Goal: Task Accomplishment & Management: Manage account settings

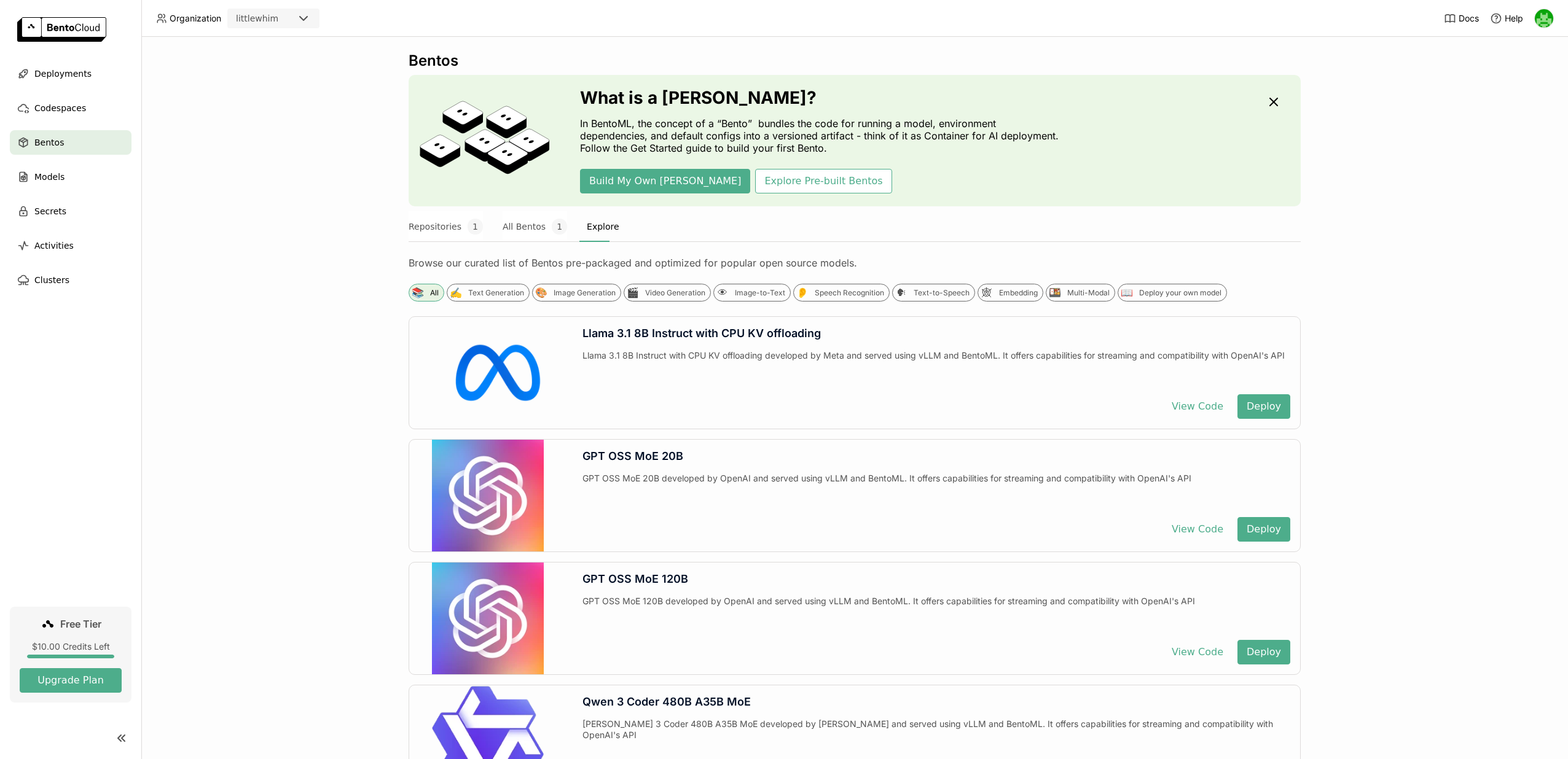
click at [65, 147] on div "Bentos" at bounding box center [71, 142] width 121 height 24
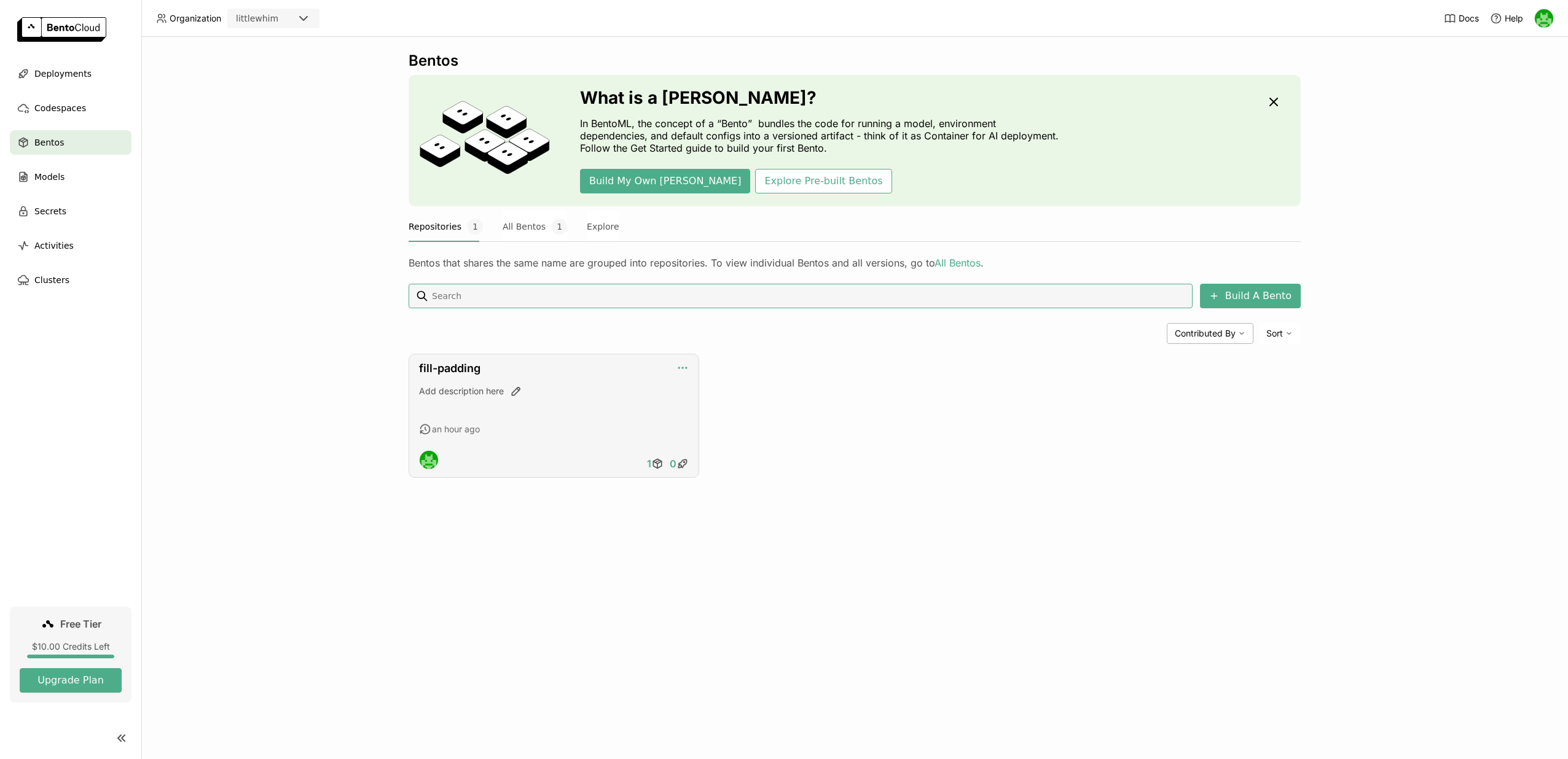
click at [679, 370] on icon "button" at bounding box center [683, 368] width 13 height 13
click at [640, 374] on div "fill-padding" at bounding box center [554, 368] width 270 height 13
click at [473, 369] on link "fill-padding" at bounding box center [450, 368] width 61 height 13
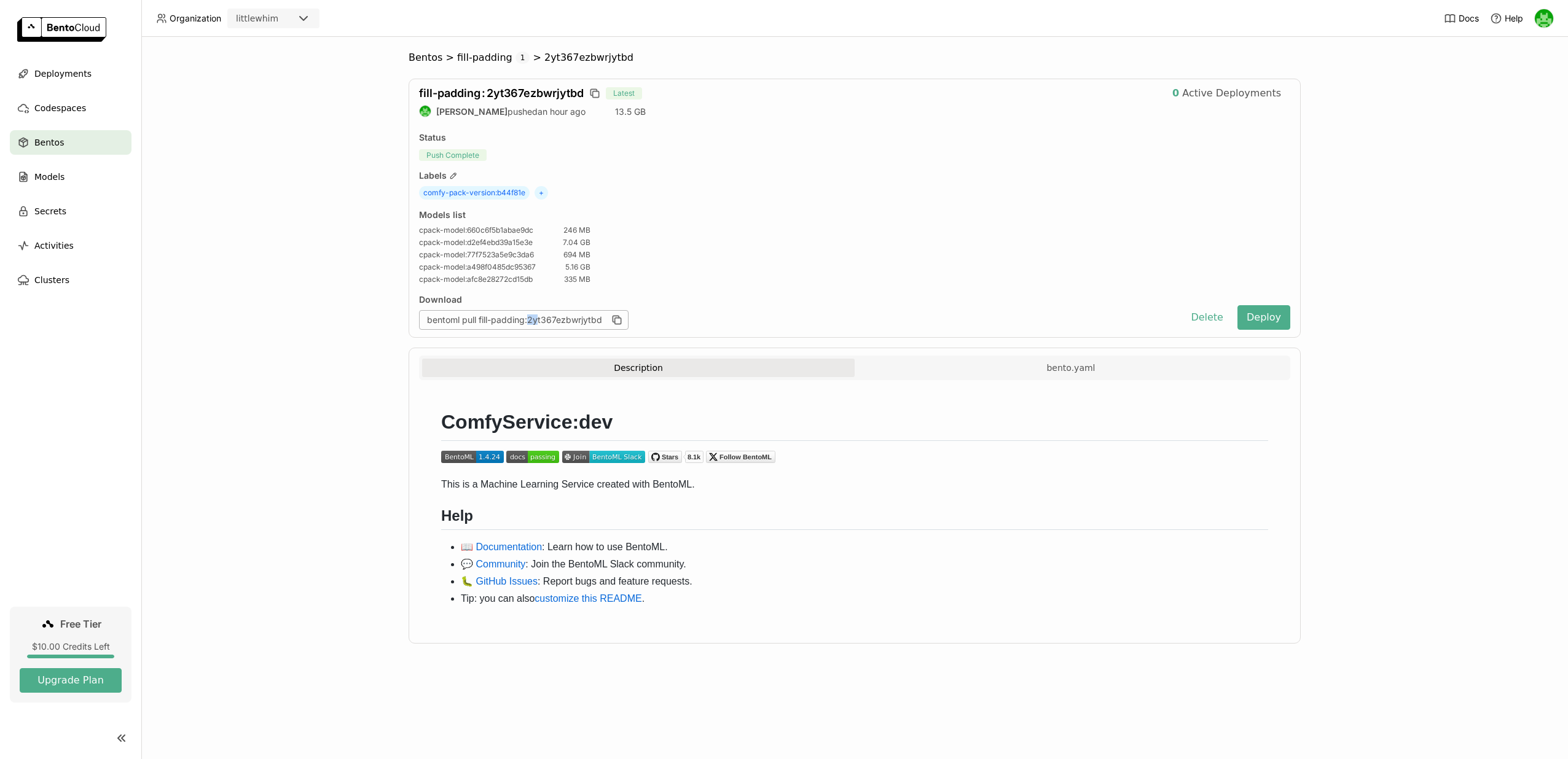
drag, startPoint x: 537, startPoint y: 319, endPoint x: 530, endPoint y: 322, distance: 7.6
click at [530, 322] on div "bentoml pull fill-padding:2yt367ezbwrjytbd" at bounding box center [524, 320] width 209 height 20
click at [617, 321] on icon "button" at bounding box center [617, 320] width 13 height 13
click at [444, 315] on div "bentoml pull fill-padding:2yt367ezbwrjytbd" at bounding box center [524, 320] width 209 height 20
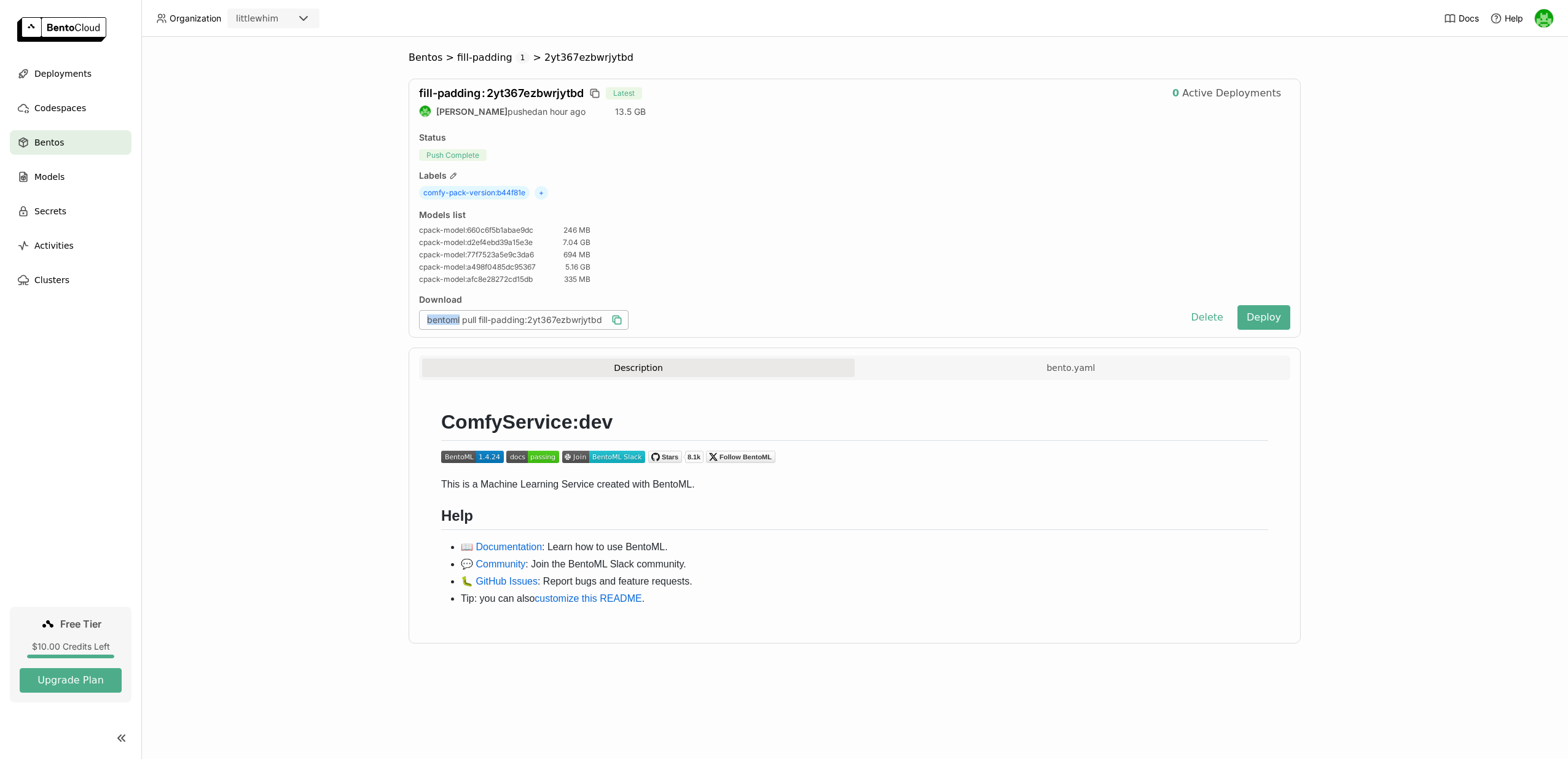
click at [444, 315] on div "bentoml pull fill-padding:2yt367ezbwrjytbd" at bounding box center [524, 320] width 209 height 20
copy div "bentoml"
click at [617, 315] on icon "button" at bounding box center [617, 320] width 13 height 13
click at [92, 107] on div "Codespaces" at bounding box center [71, 108] width 121 height 24
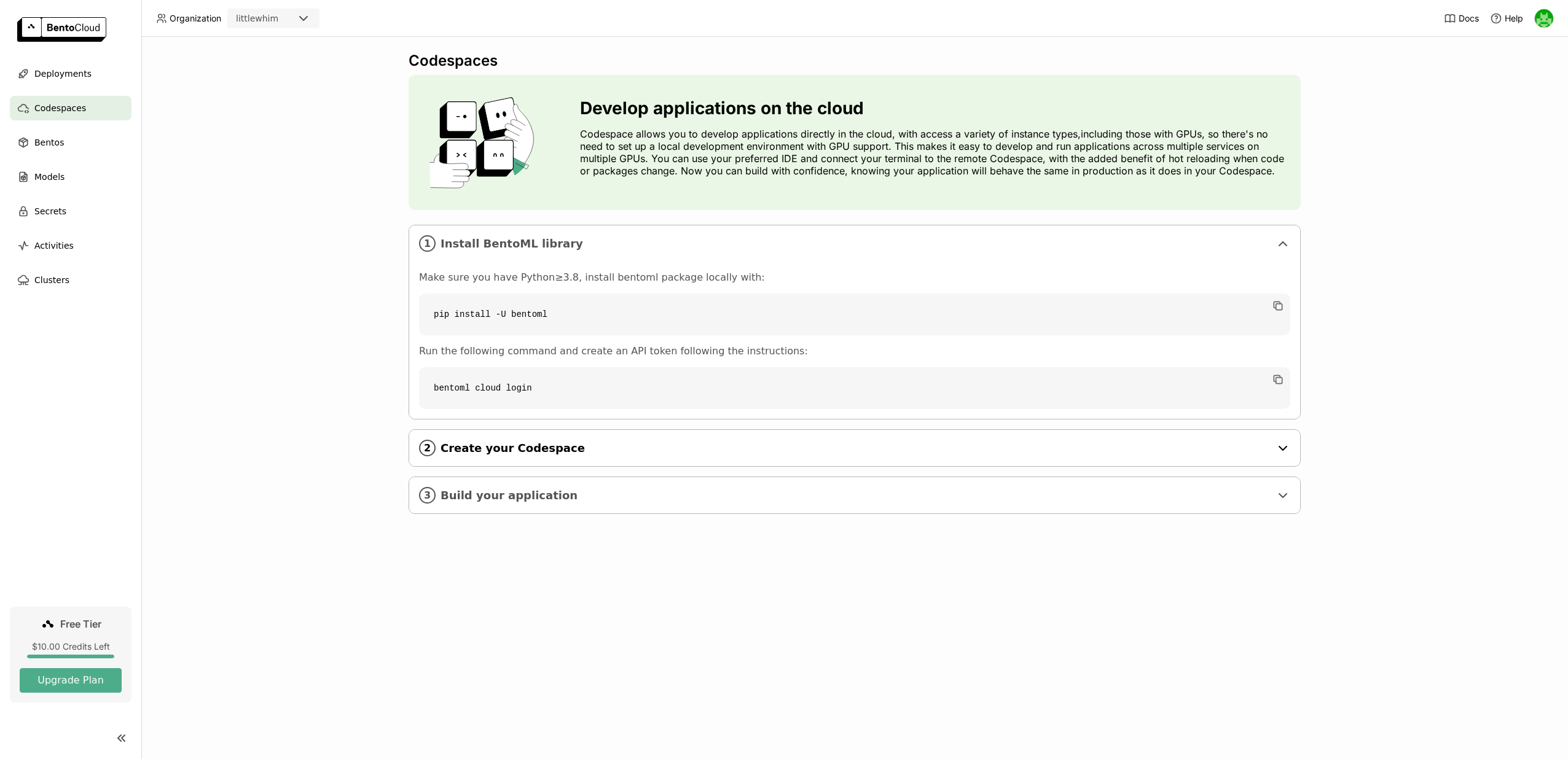
click at [532, 454] on span "Create your Codespace" at bounding box center [855, 448] width 830 height 13
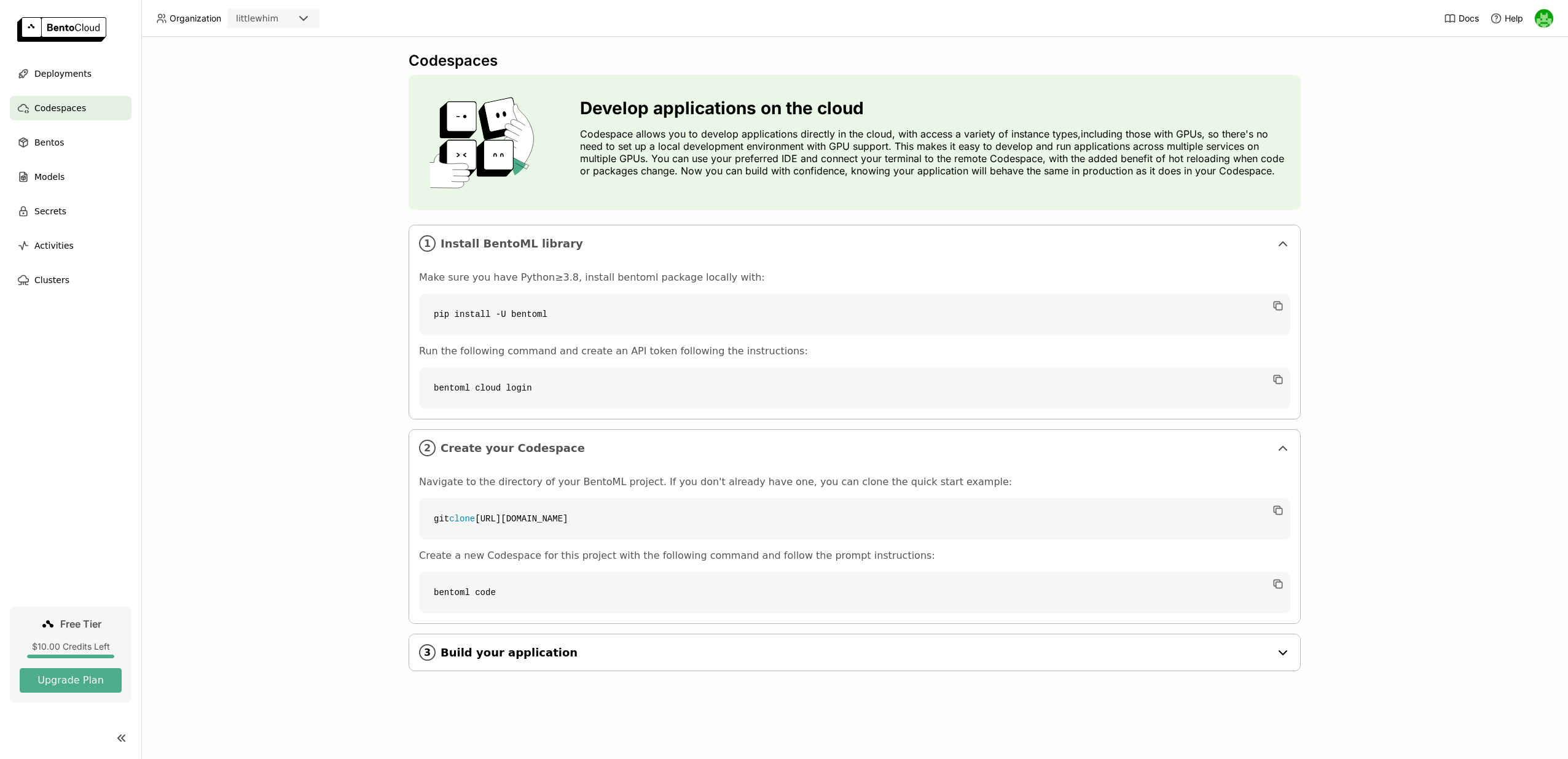
click at [557, 652] on span "Build your application" at bounding box center [855, 653] width 830 height 13
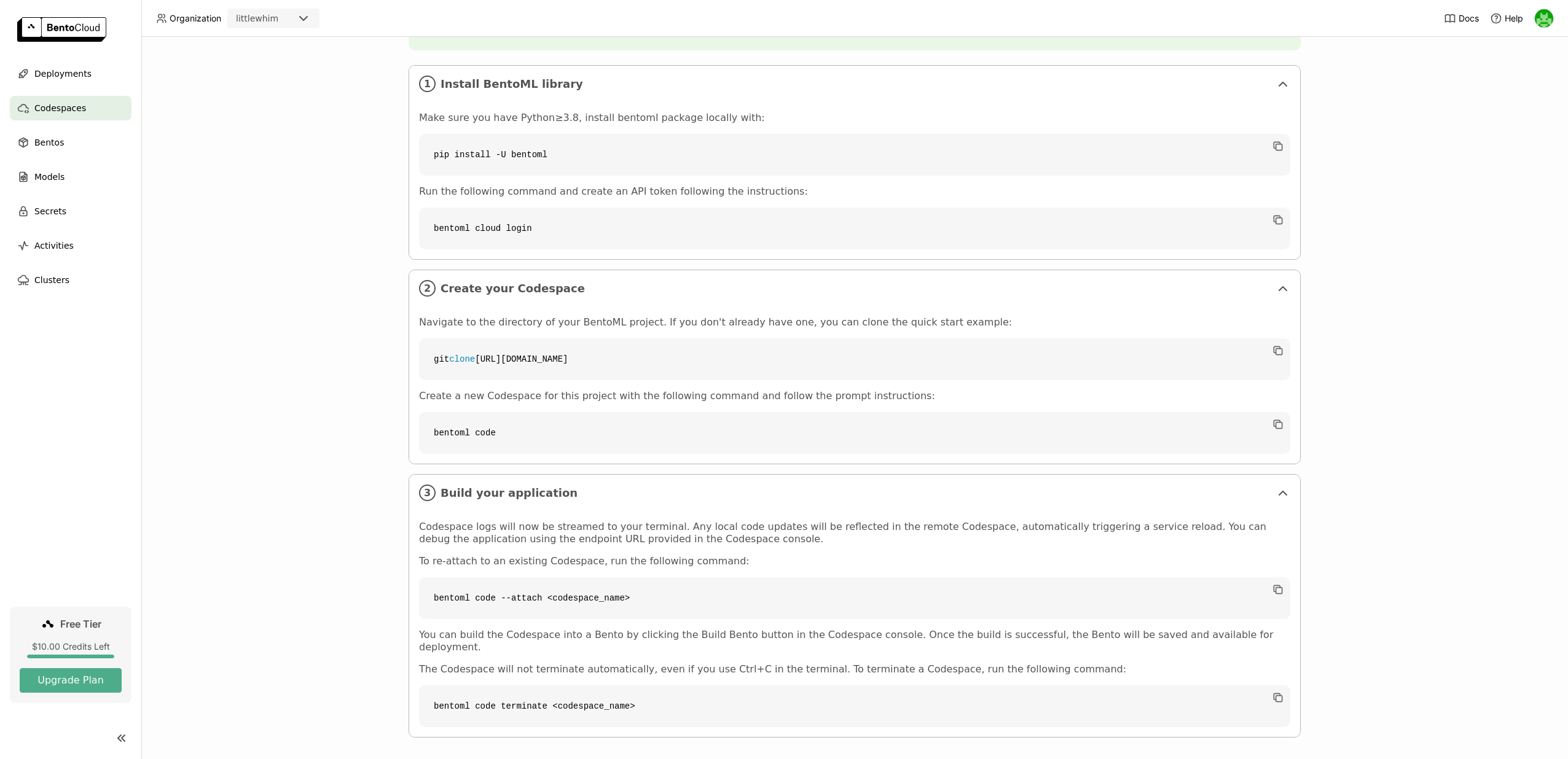
scroll to position [159, 0]
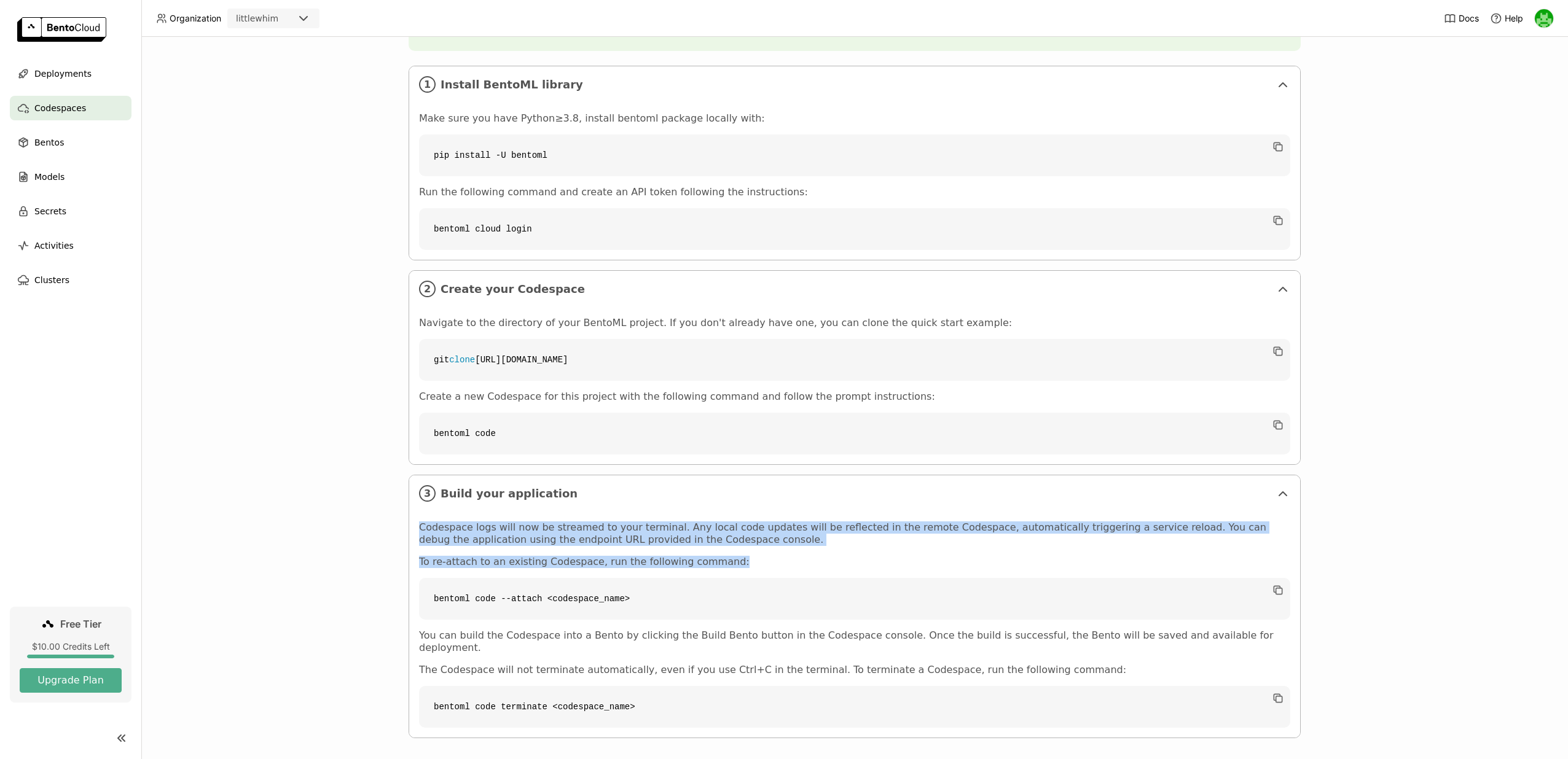
drag, startPoint x: 415, startPoint y: 528, endPoint x: 743, endPoint y: 558, distance: 329.4
click at [743, 560] on div "Codespace logs will now be streamed to your terminal. Any local code updates wi…" at bounding box center [855, 624] width 891 height 226
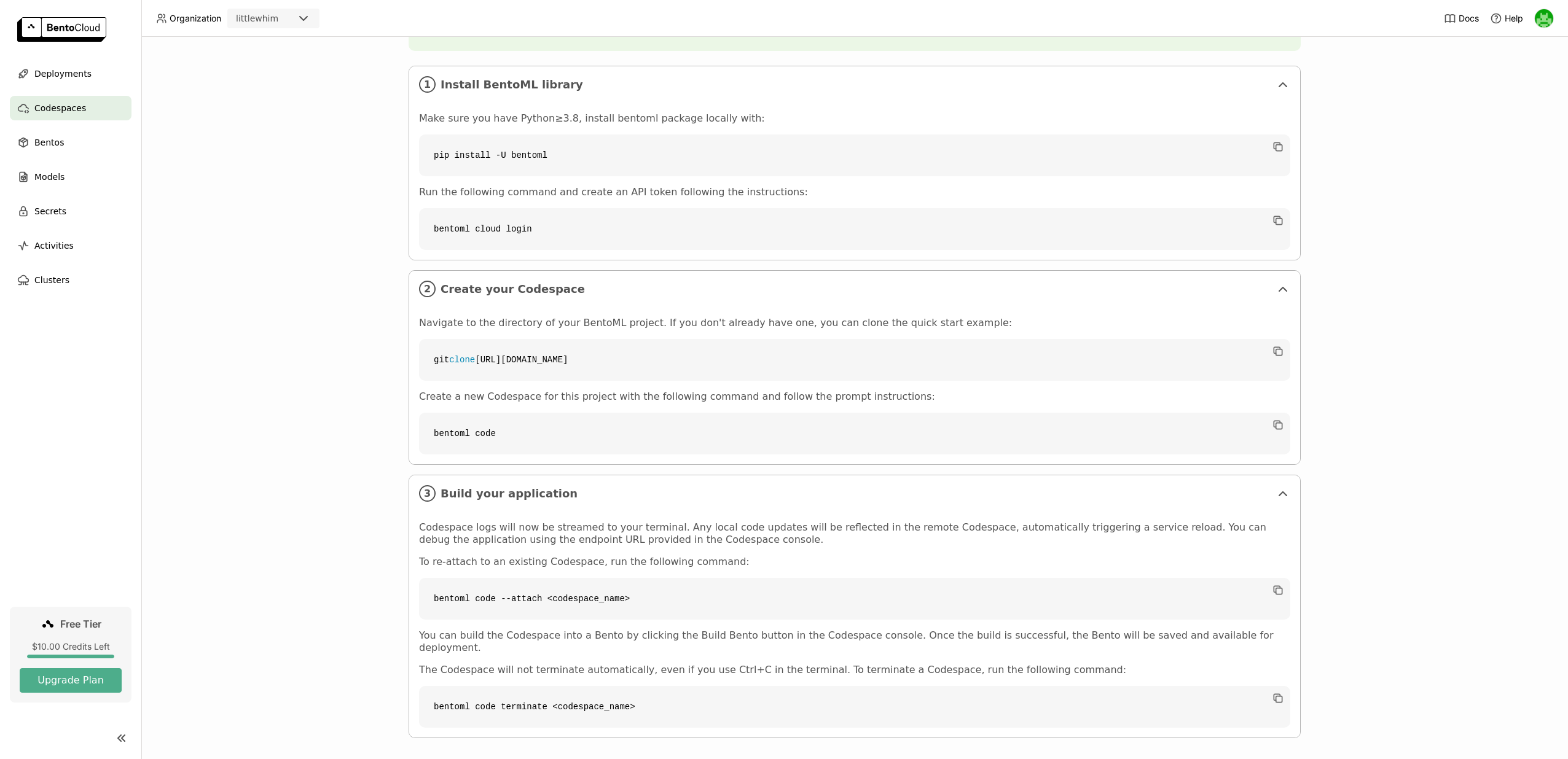
click at [612, 545] on p "Codespace logs will now be streamed to your terminal. Any local code updates wi…" at bounding box center [855, 533] width 871 height 24
click at [73, 179] on div "Models" at bounding box center [71, 176] width 121 height 24
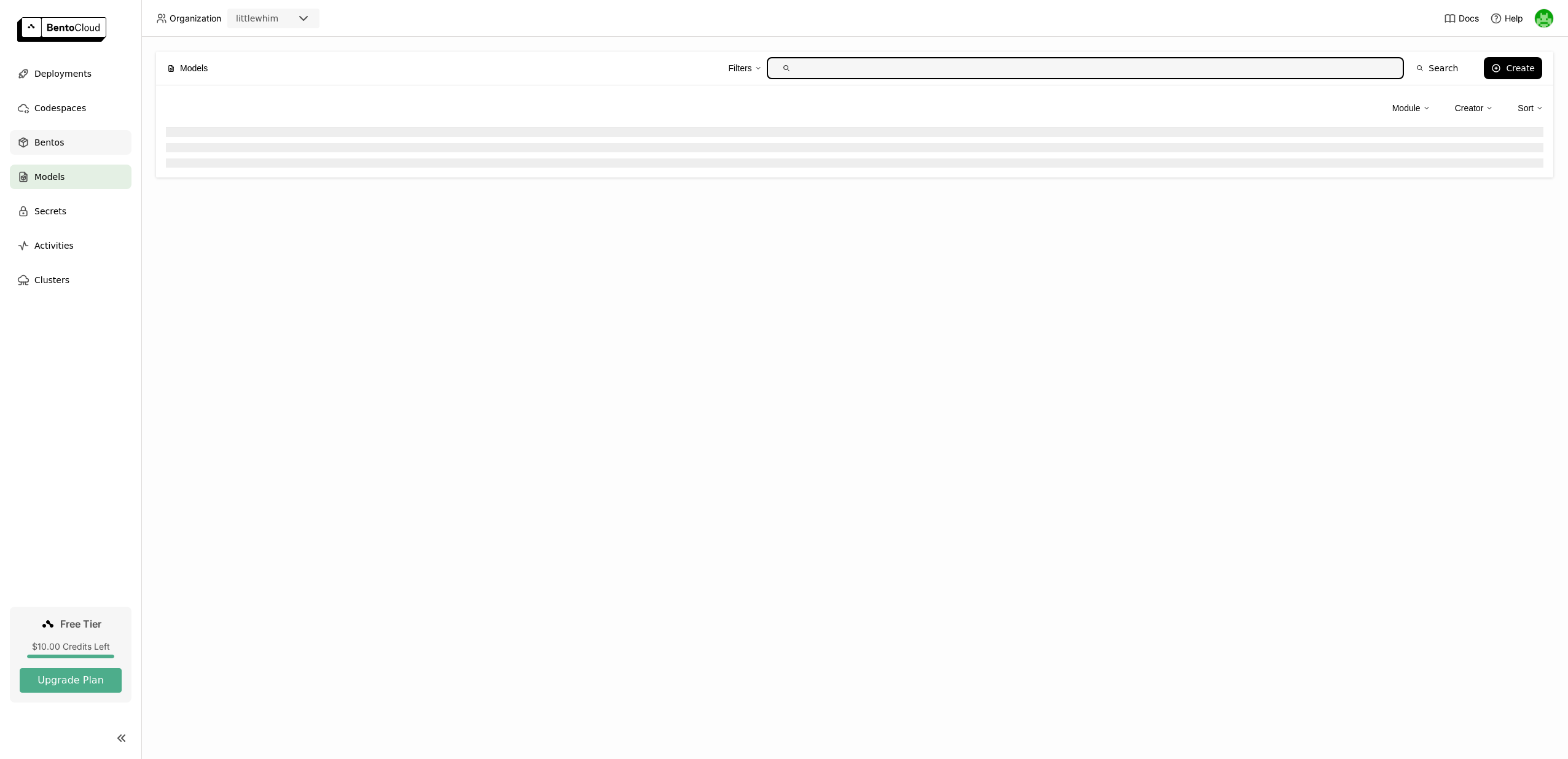
click at [72, 144] on div "Bentos" at bounding box center [71, 142] width 121 height 24
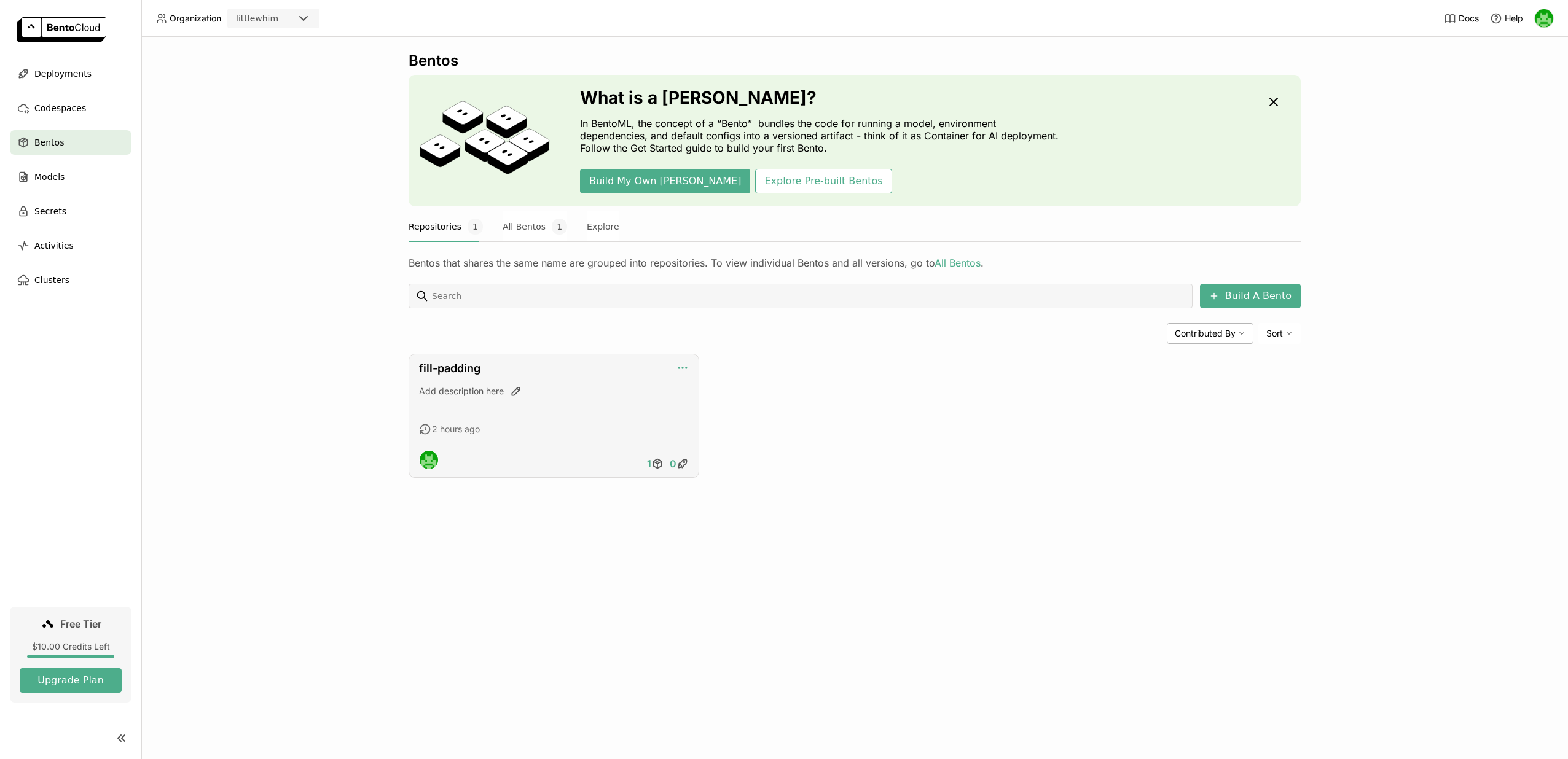
click at [683, 368] on icon "button" at bounding box center [683, 368] width 1 height 1
click at [630, 366] on div "fill-padding" at bounding box center [554, 368] width 270 height 13
click at [461, 365] on link "fill-padding" at bounding box center [450, 368] width 61 height 13
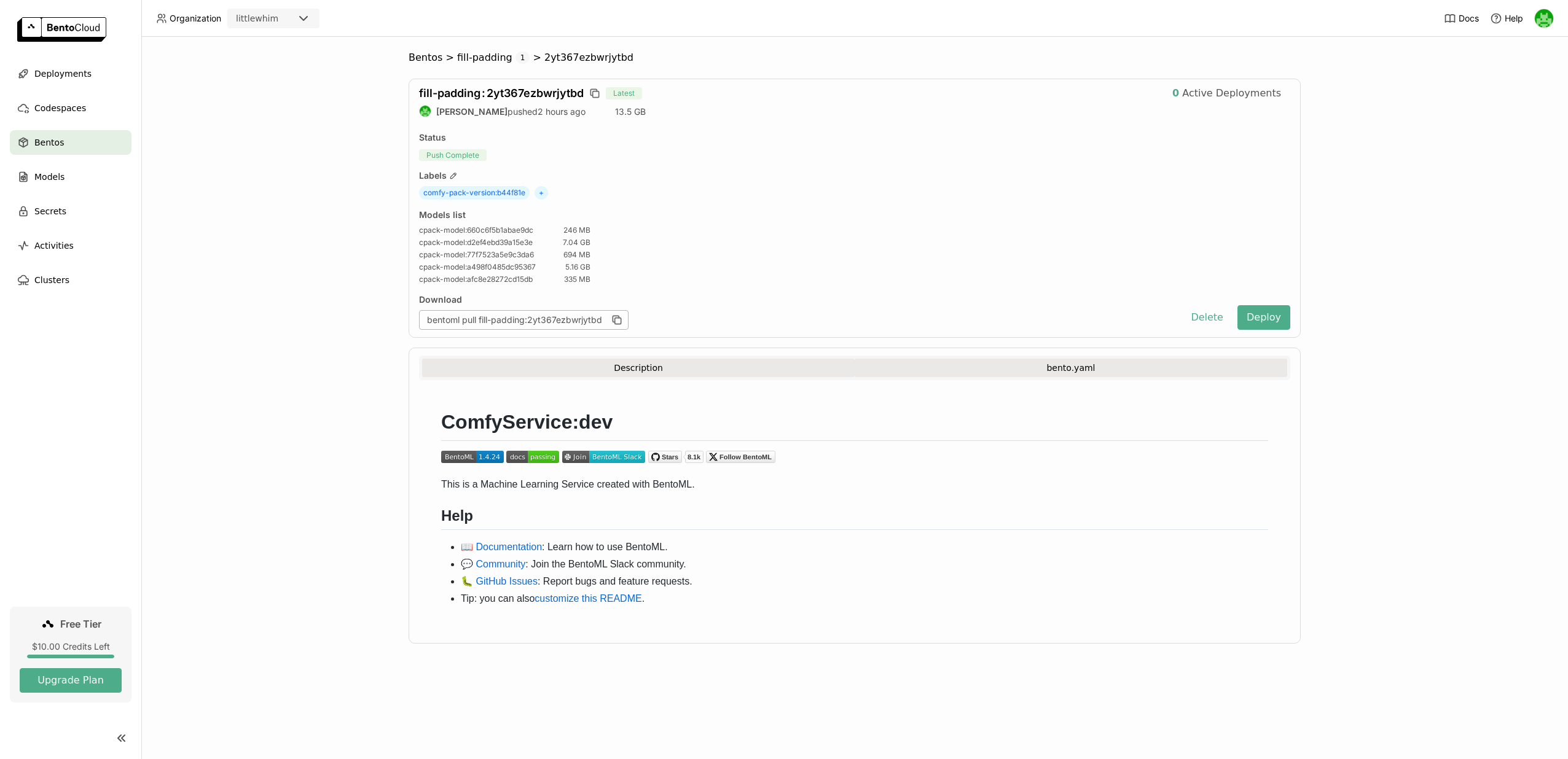
click at [1017, 366] on button "bento.yaml" at bounding box center [1071, 368] width 432 height 18
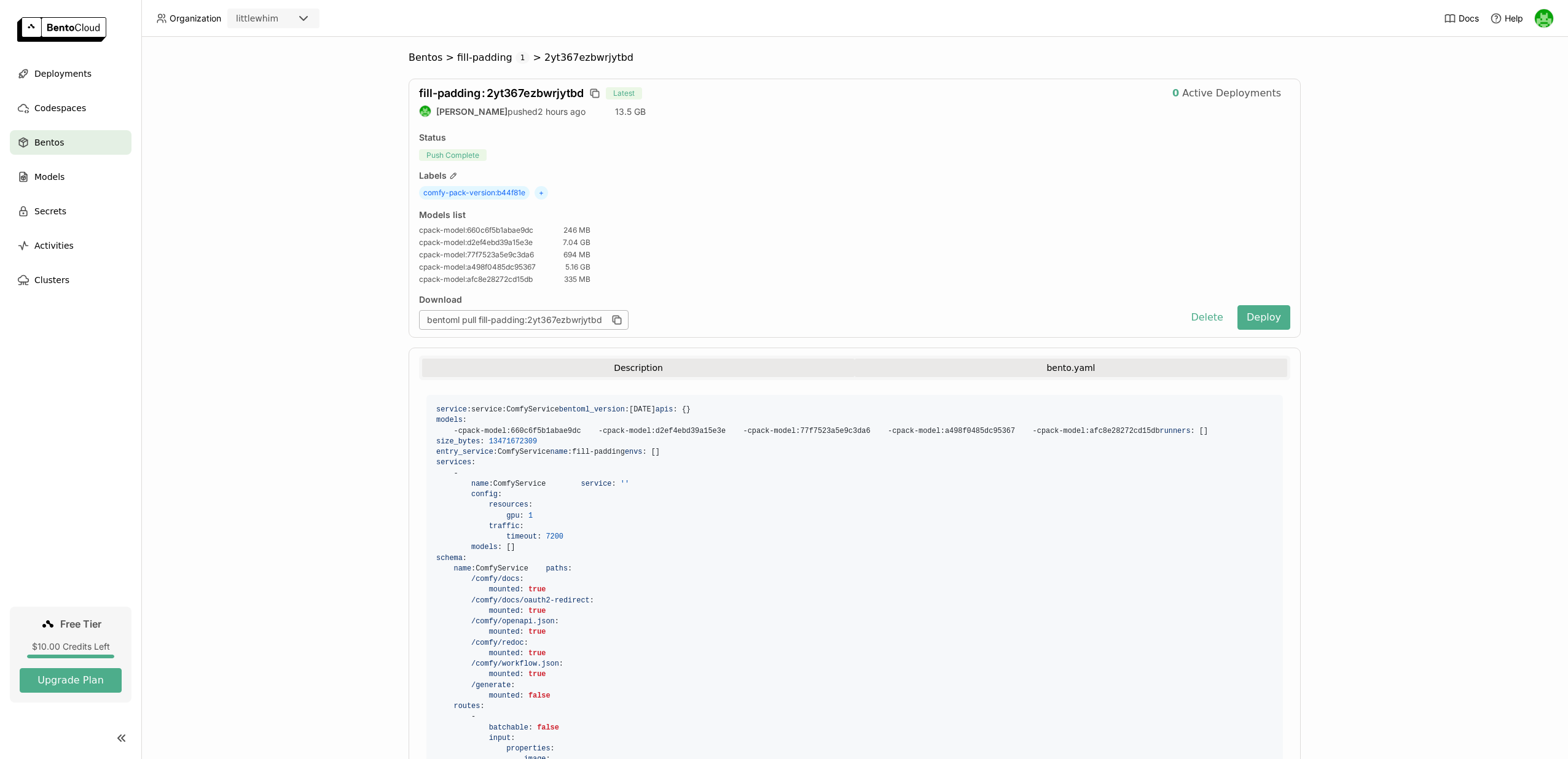
click at [697, 374] on button "Description" at bounding box center [638, 368] width 432 height 18
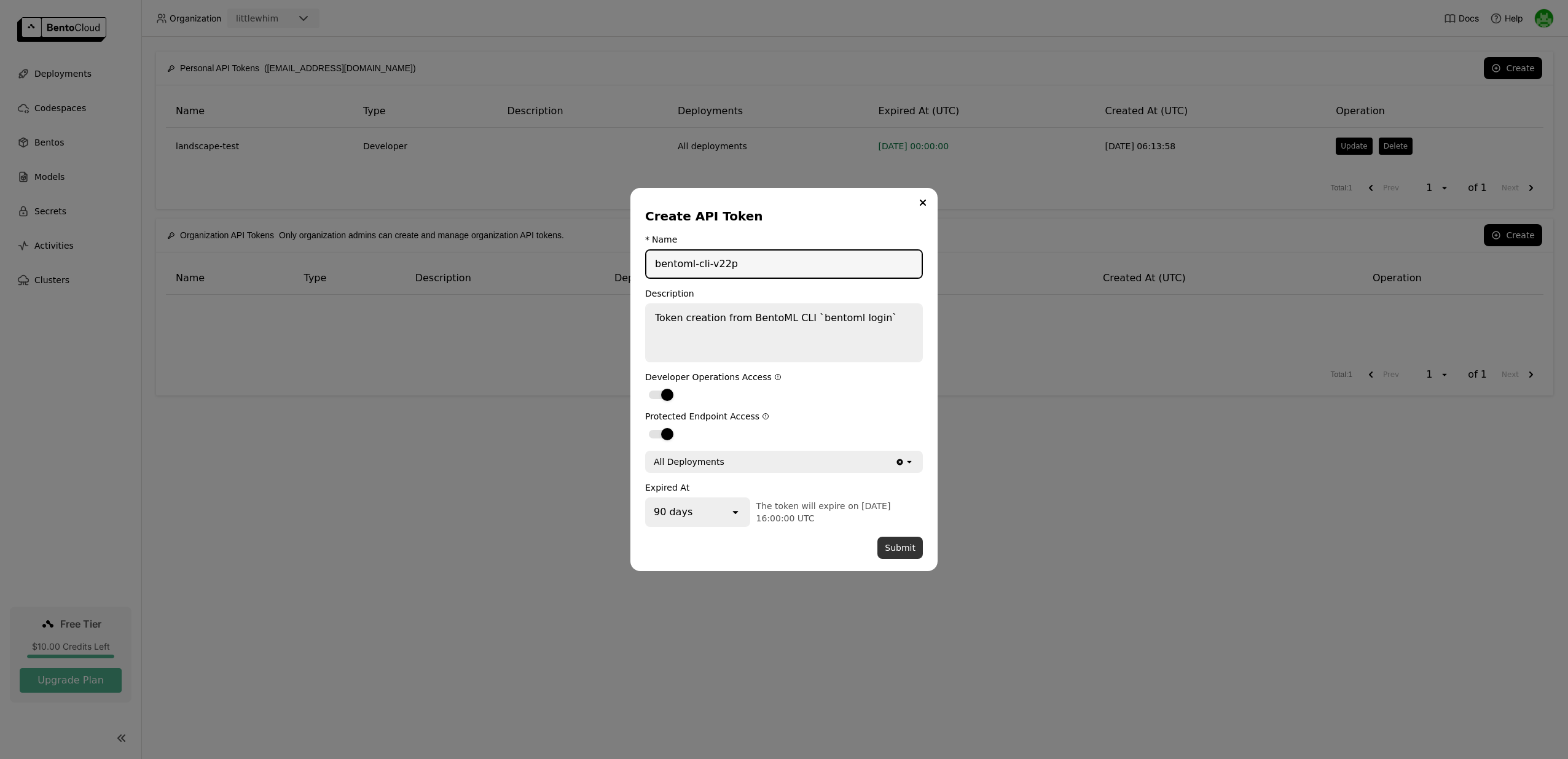
click at [903, 543] on button "Submit" at bounding box center [900, 548] width 46 height 22
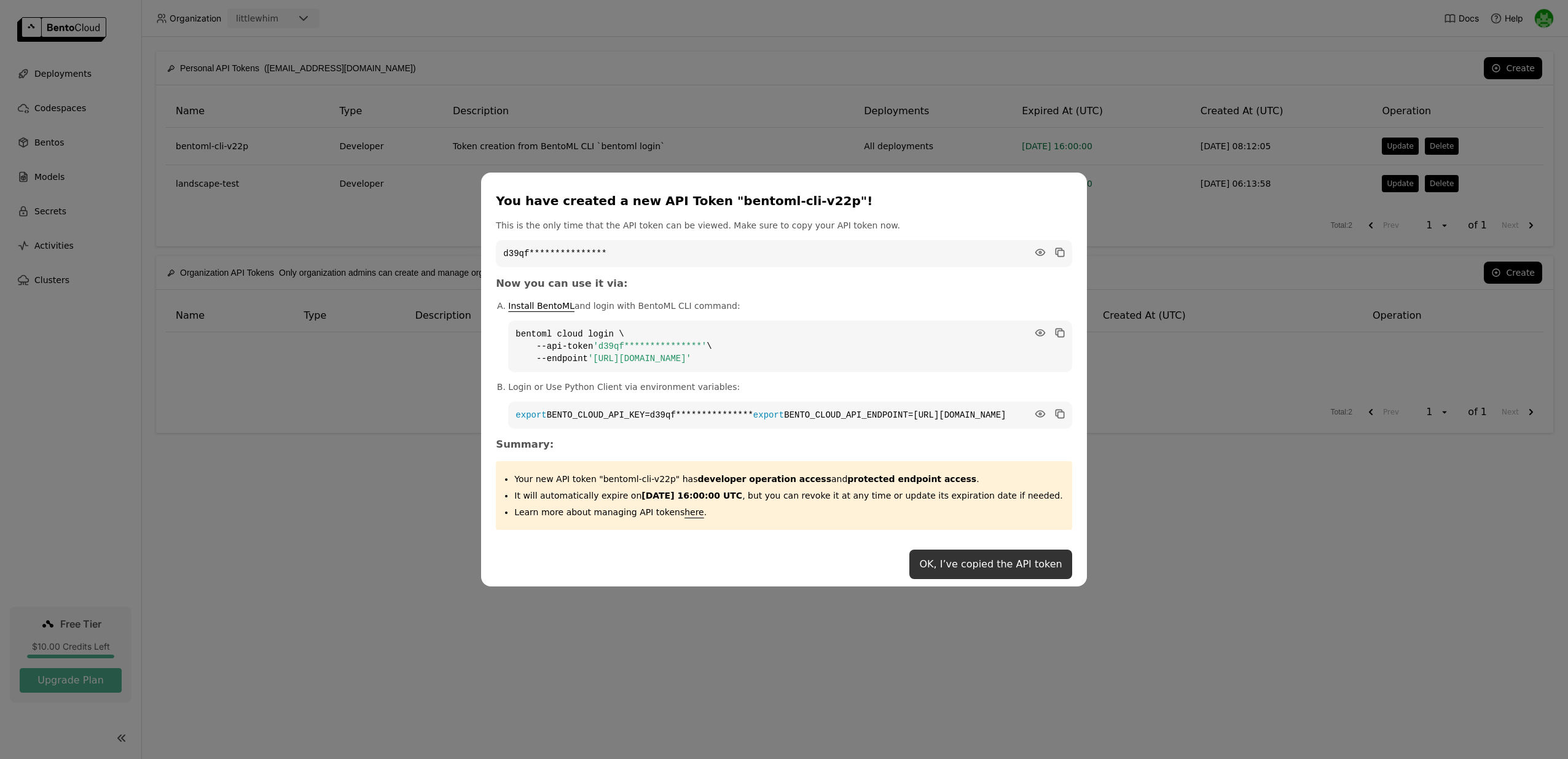
click at [944, 573] on button "OK, I’ve copied the API token" at bounding box center [991, 564] width 162 height 30
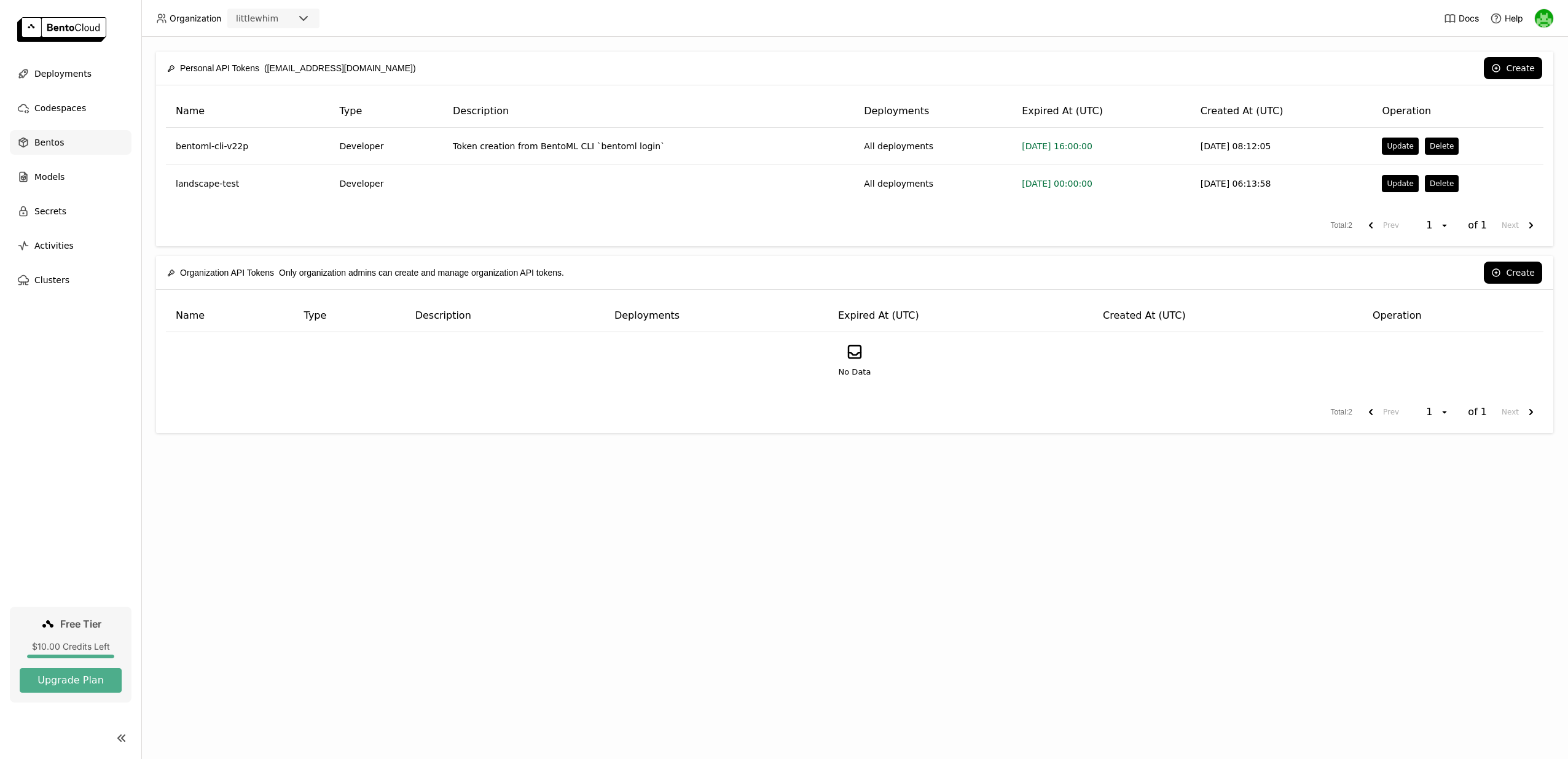
click at [92, 137] on div "Bentos" at bounding box center [71, 142] width 121 height 24
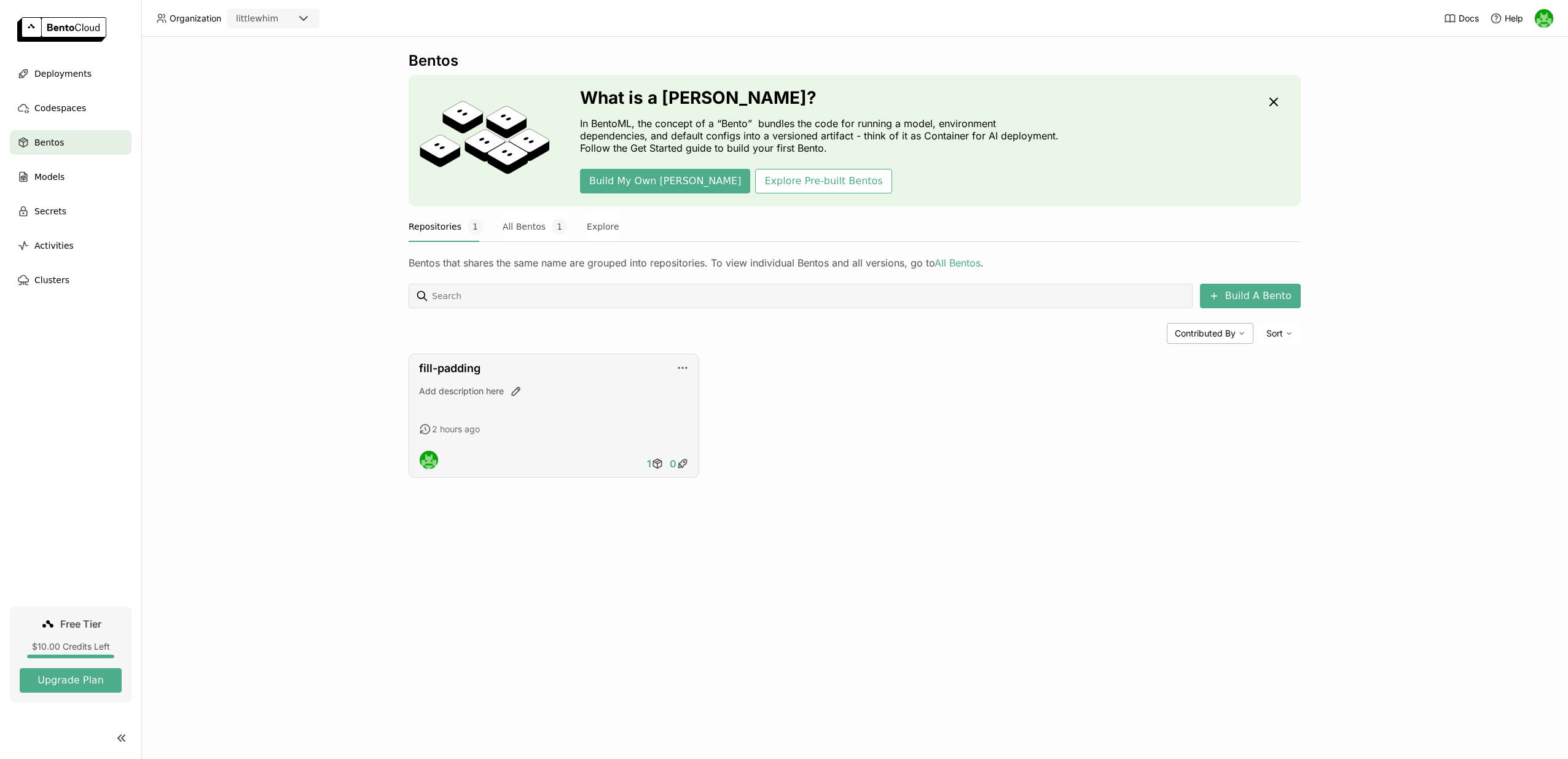
click at [675, 374] on div "fill-padding" at bounding box center [554, 368] width 270 height 13
click at [682, 366] on icon "button" at bounding box center [683, 368] width 13 height 13
click at [755, 354] on div "fill-padding Add description here 2 hours ago 1 0" at bounding box center [854, 416] width 892 height 124
click at [1057, 486] on div "Bentos What is a Bento? In BentoML, the concept of a “Bento” bundles the code f…" at bounding box center [854, 274] width 892 height 445
click at [590, 402] on div "Add description here" at bounding box center [554, 402] width 270 height 33
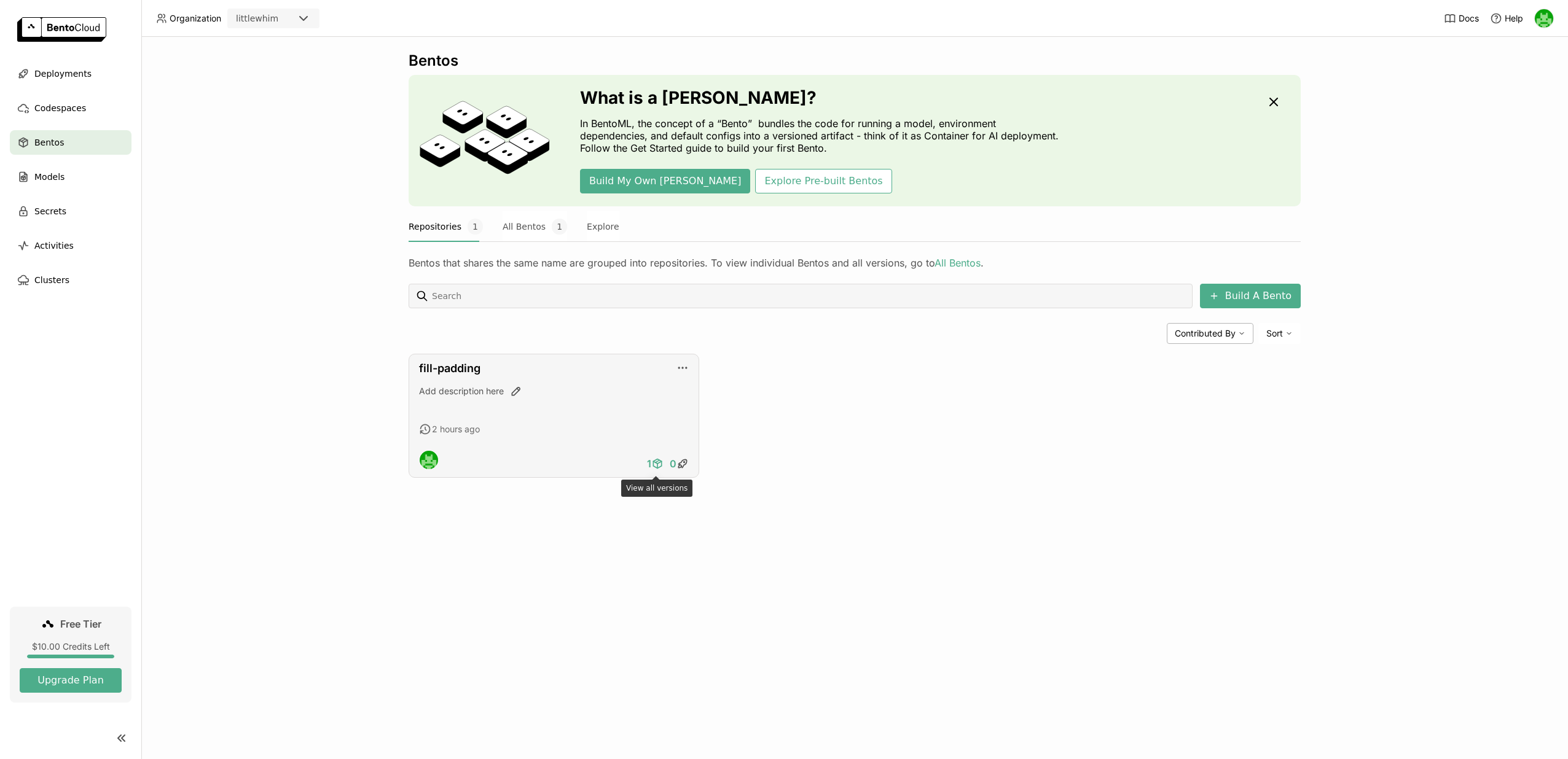
click at [656, 461] on icon at bounding box center [658, 463] width 13 height 13
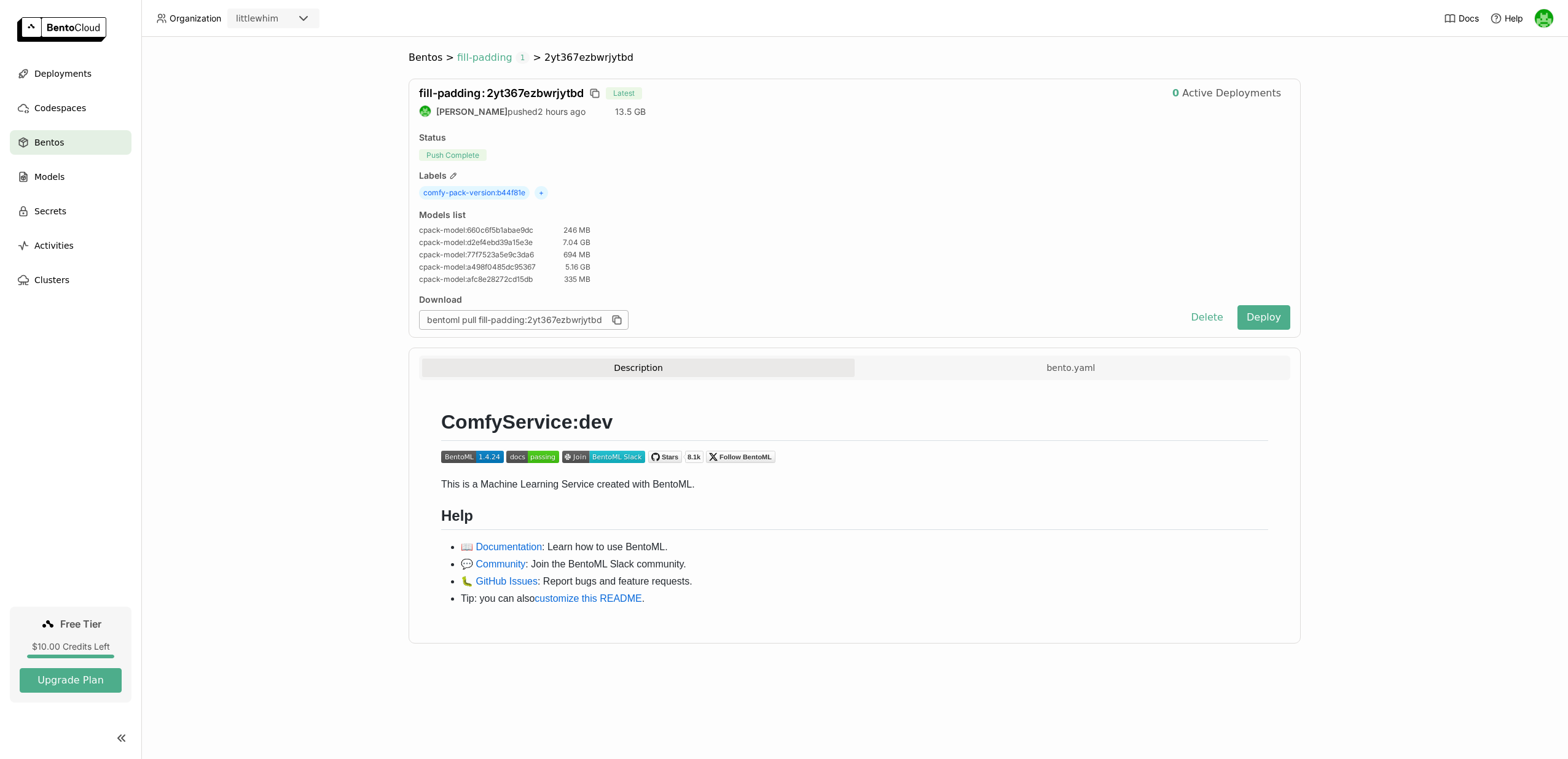
click at [489, 57] on span "fill-padding" at bounding box center [485, 57] width 55 height 13
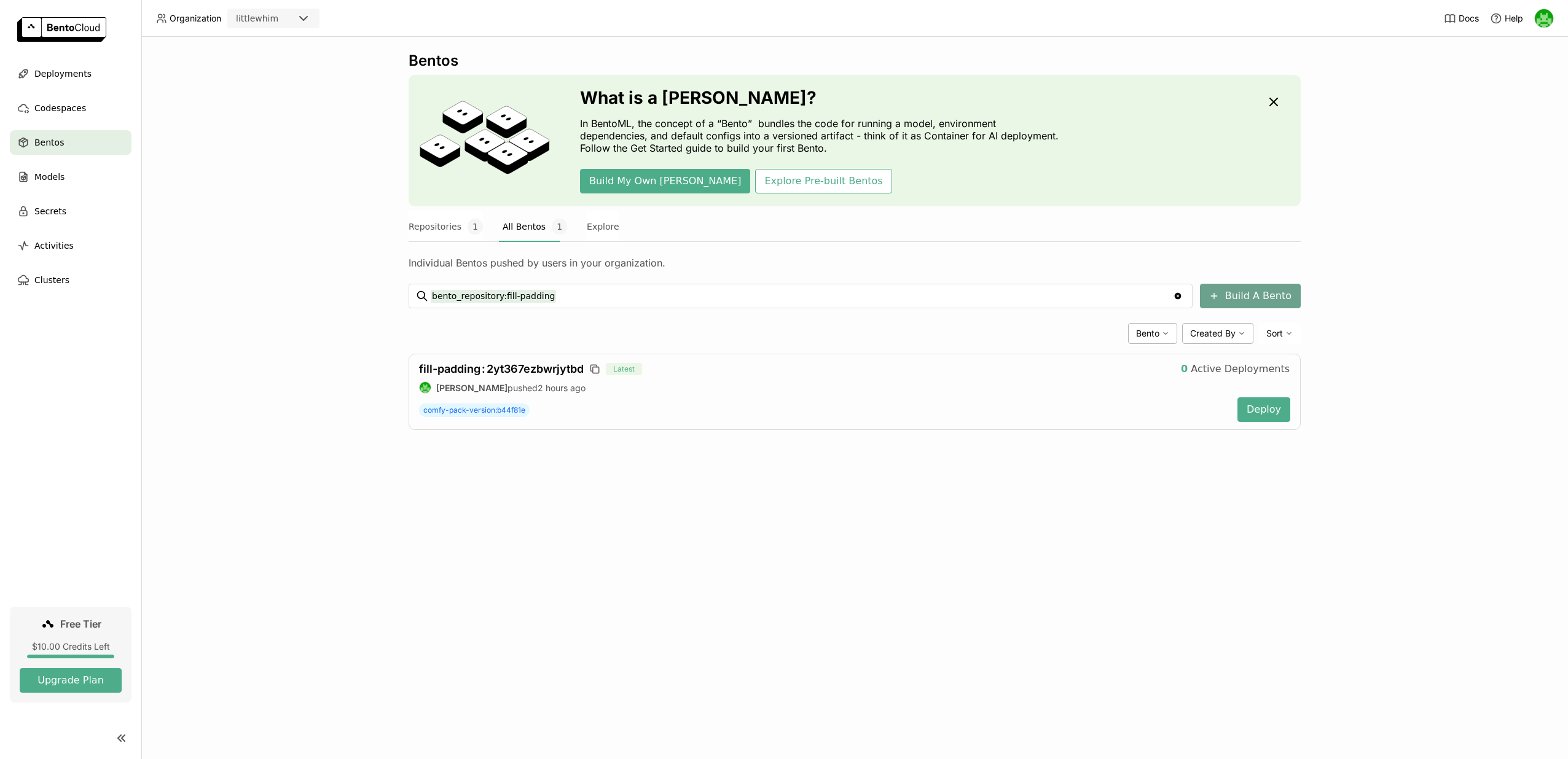
click at [1249, 298] on button "Build A Bento" at bounding box center [1250, 296] width 101 height 24
click at [76, 111] on span "Codespaces" at bounding box center [60, 108] width 51 height 15
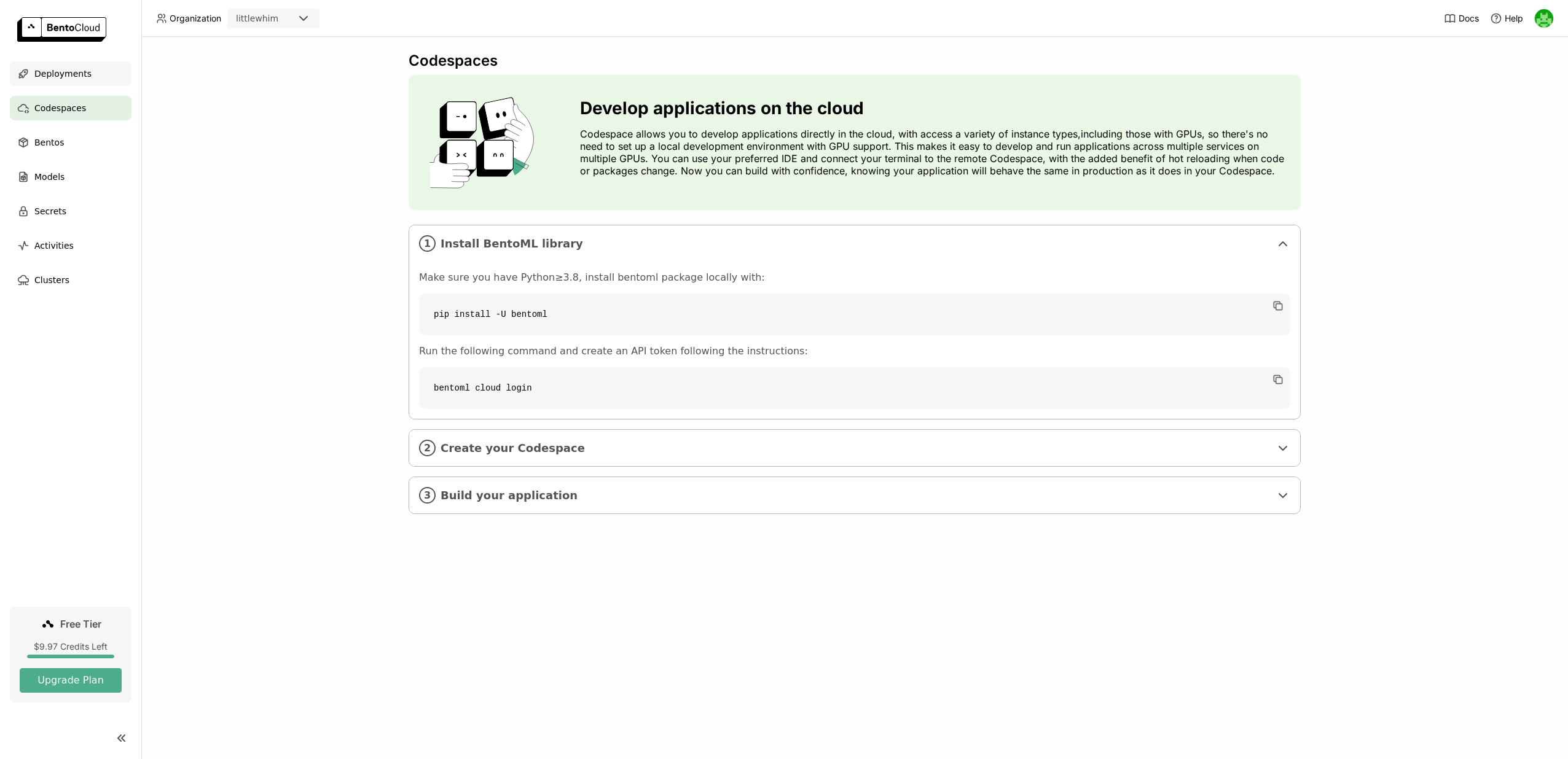
click at [81, 75] on span "Deployments" at bounding box center [63, 74] width 57 height 15
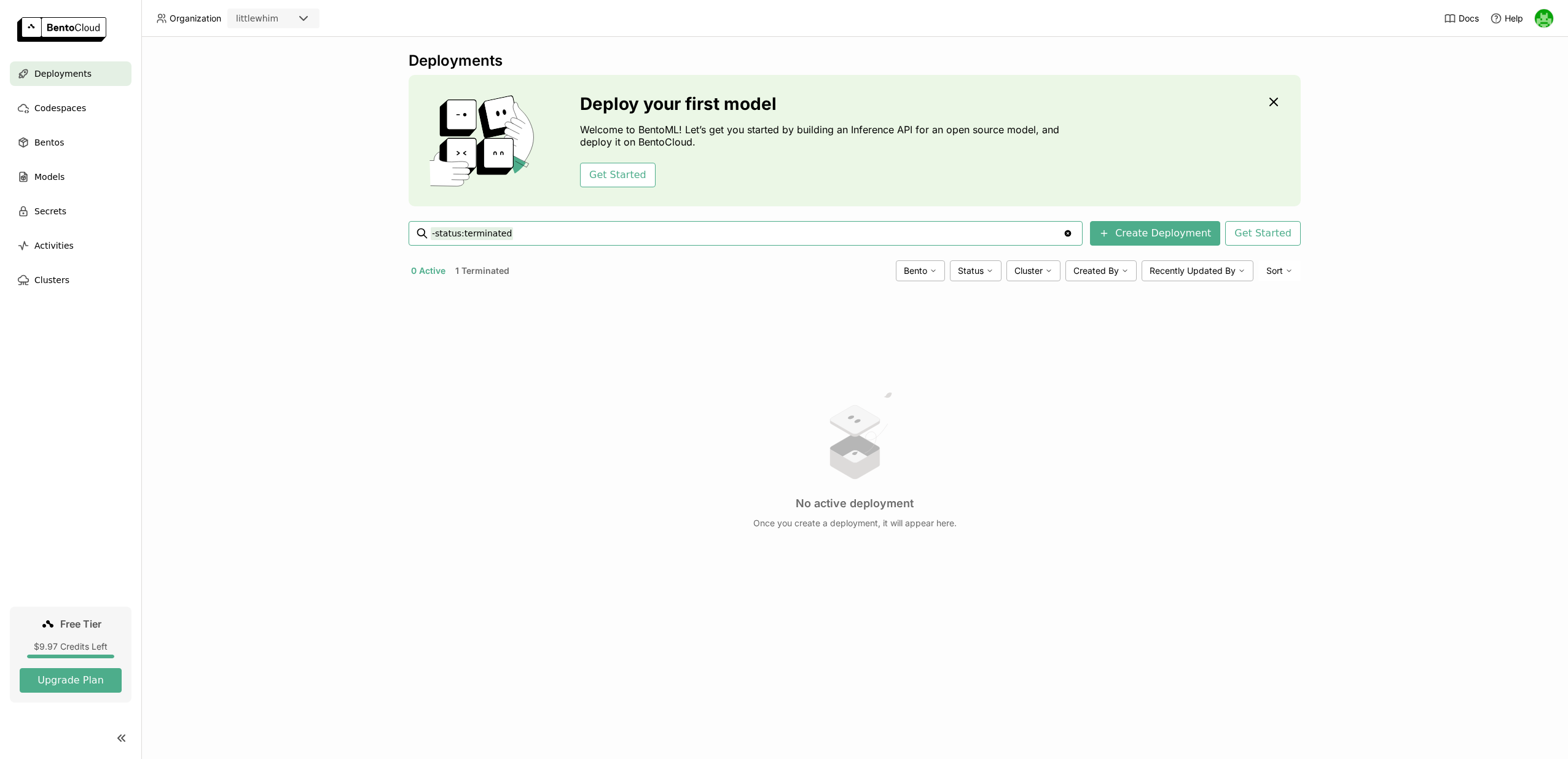
click at [590, 229] on input "-status:terminated" at bounding box center [747, 234] width 632 height 20
type input "="
click at [591, 232] on input "=" at bounding box center [747, 234] width 632 height 20
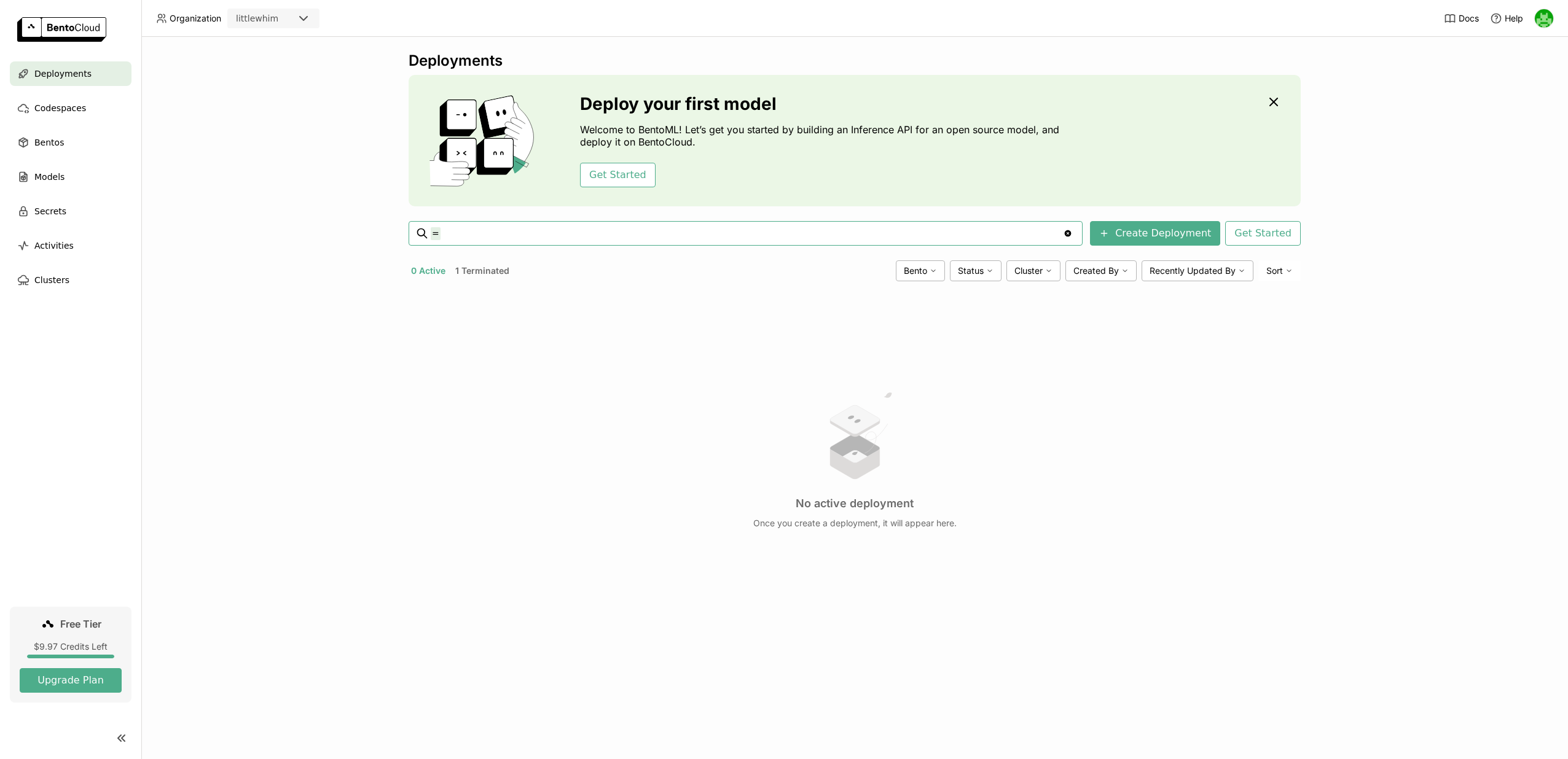
click at [591, 232] on input "=" at bounding box center [747, 234] width 632 height 20
type input "status:running"
click at [482, 278] on button "1 Terminated" at bounding box center [482, 271] width 59 height 16
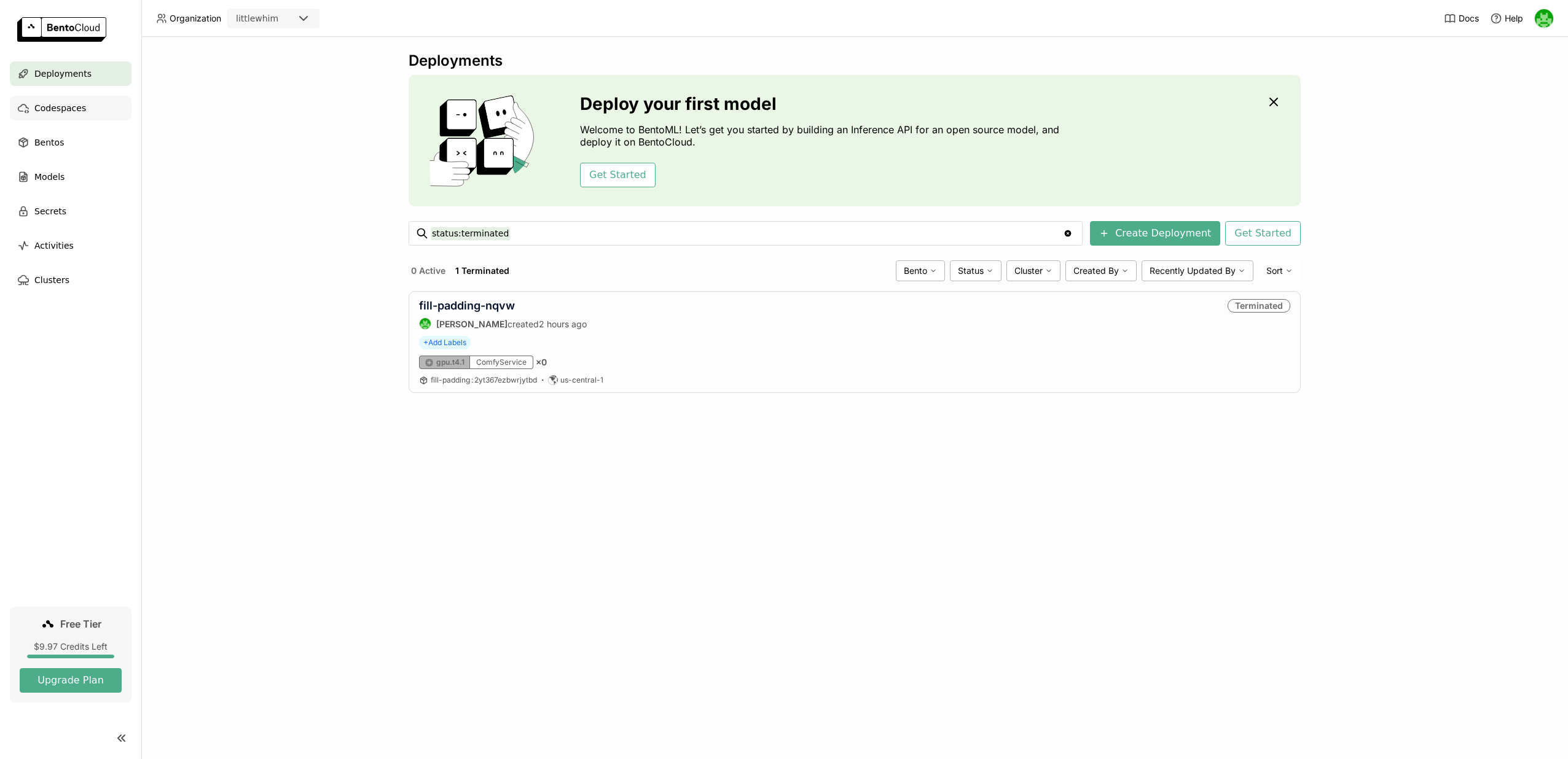
click at [73, 112] on span "Codespaces" at bounding box center [60, 108] width 51 height 15
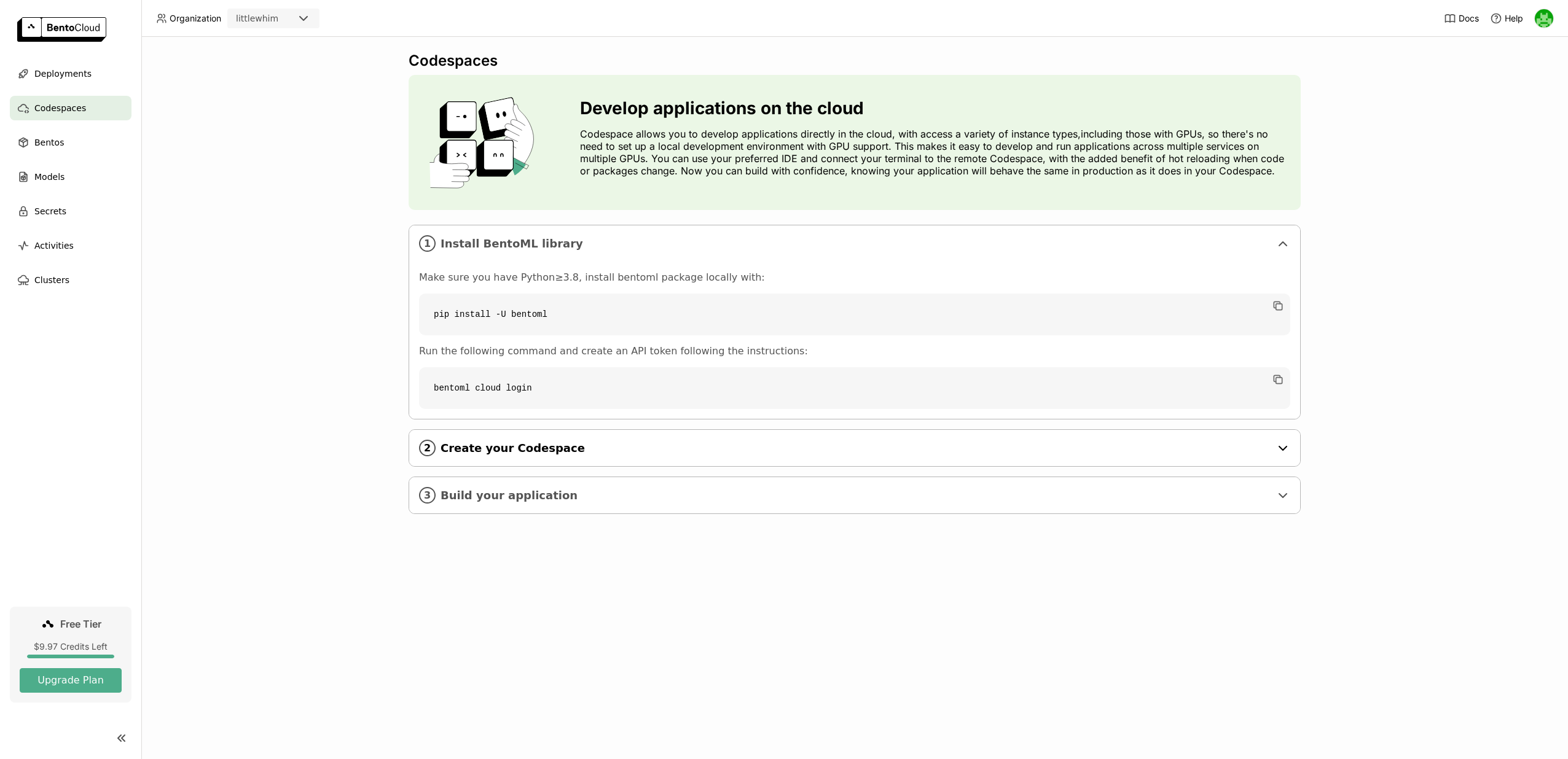
click at [534, 459] on div "2 Create your Codespace" at bounding box center [855, 448] width 891 height 36
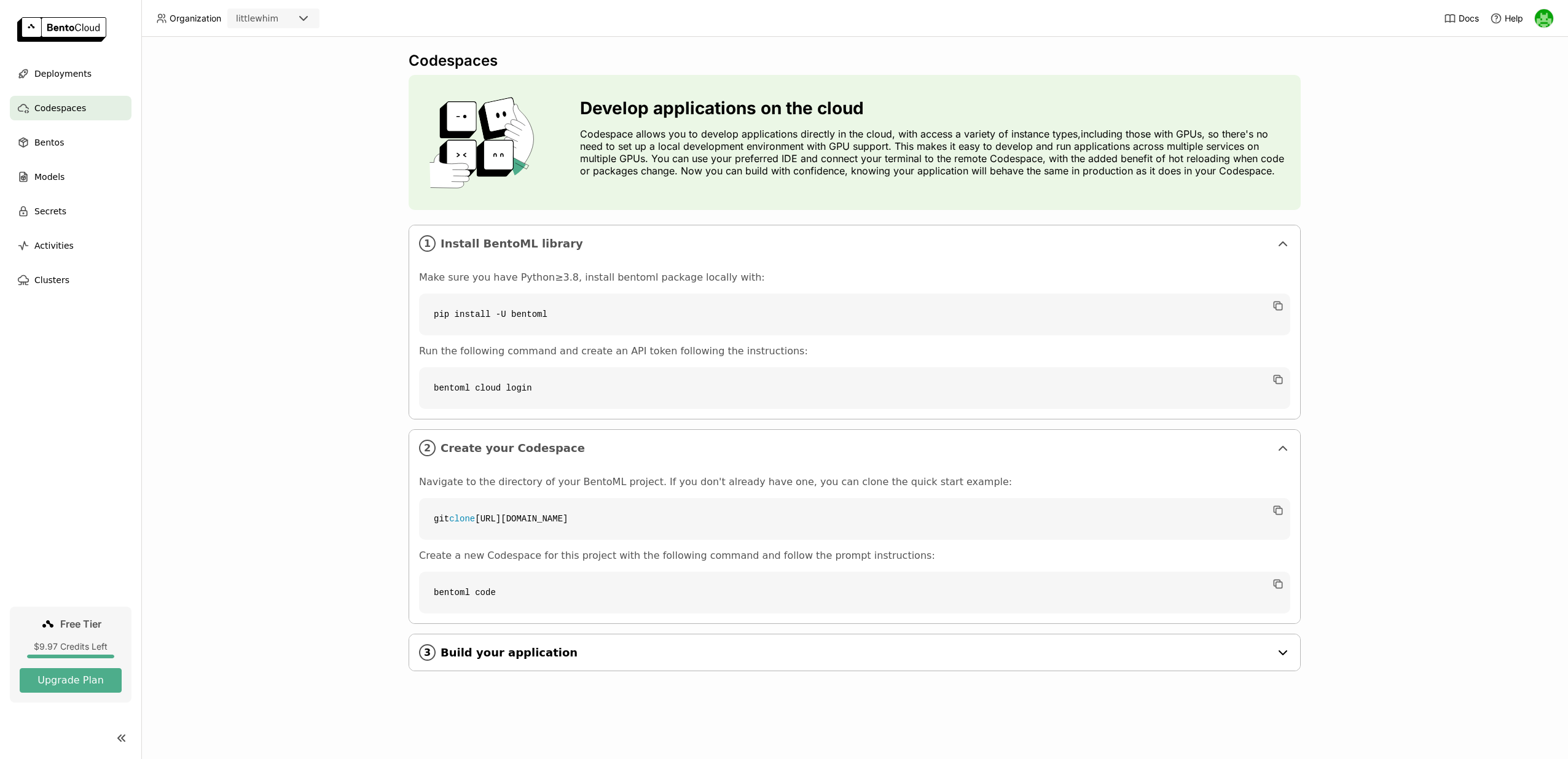
click at [498, 648] on span "Build your application" at bounding box center [855, 653] width 830 height 13
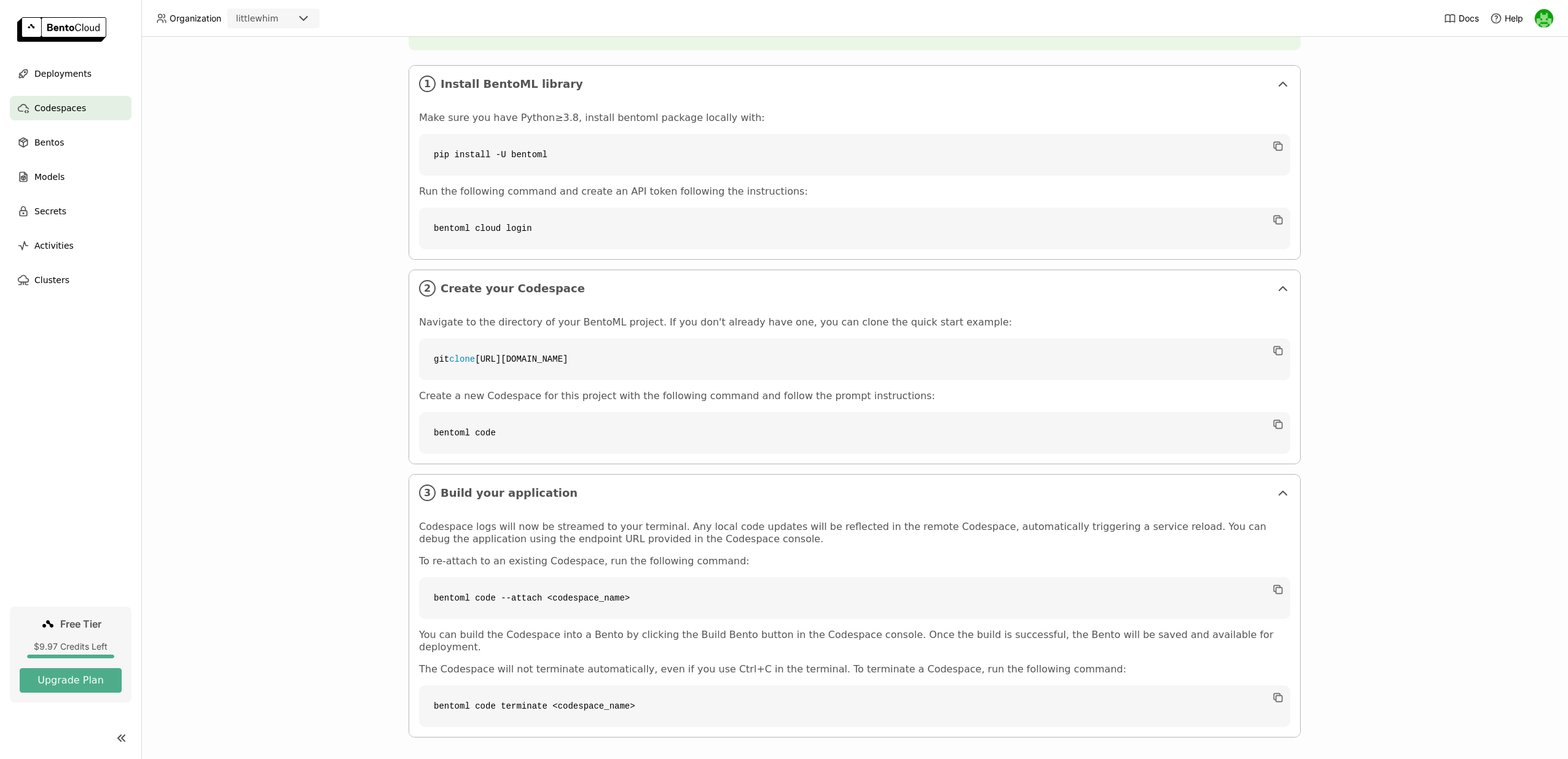
scroll to position [159, 0]
click at [1274, 426] on icon "button" at bounding box center [1277, 424] width 6 height 6
click at [79, 138] on div "Bentos" at bounding box center [71, 142] width 121 height 24
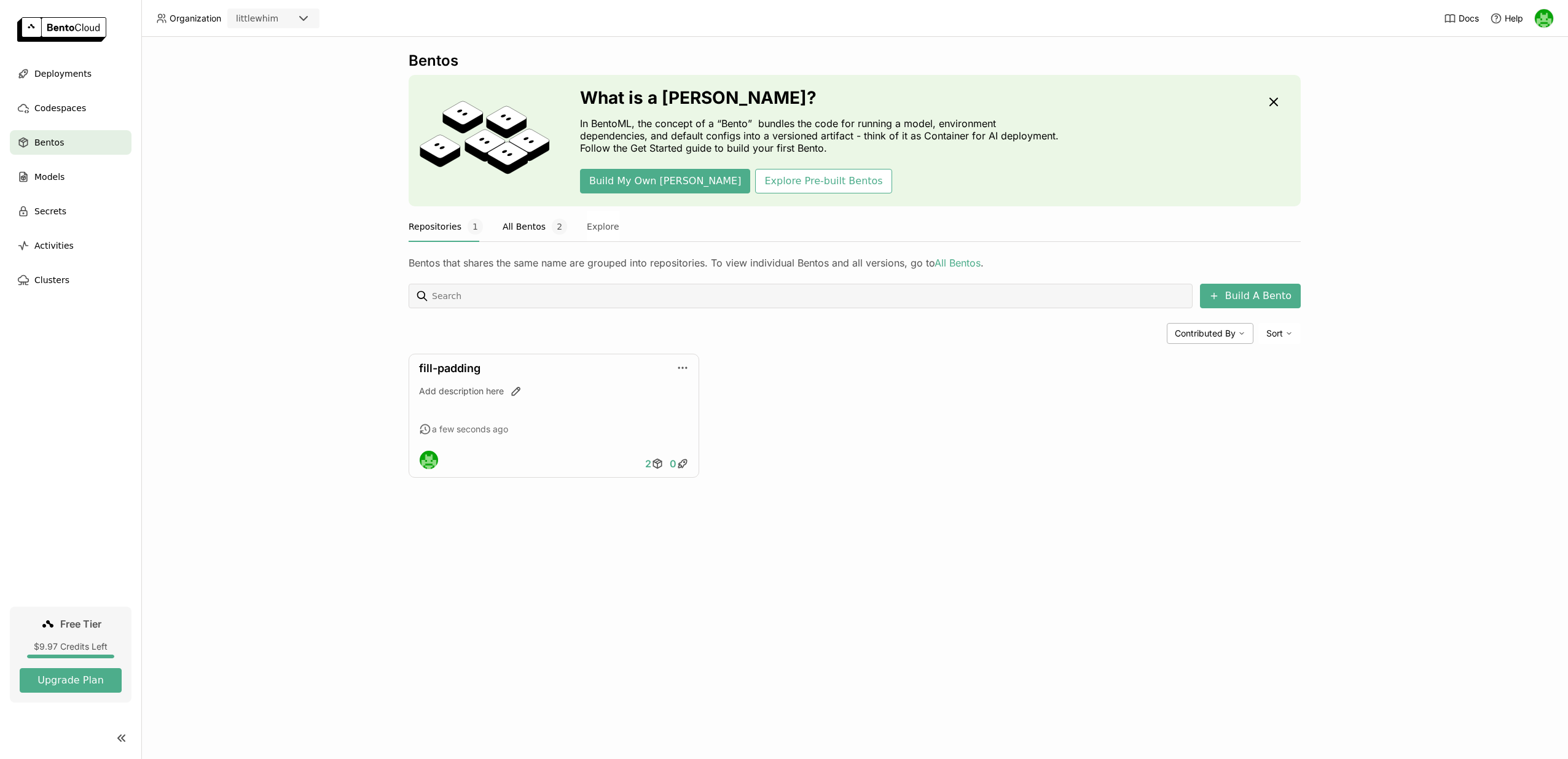
click at [508, 236] on button "All Bentos 2" at bounding box center [535, 226] width 65 height 31
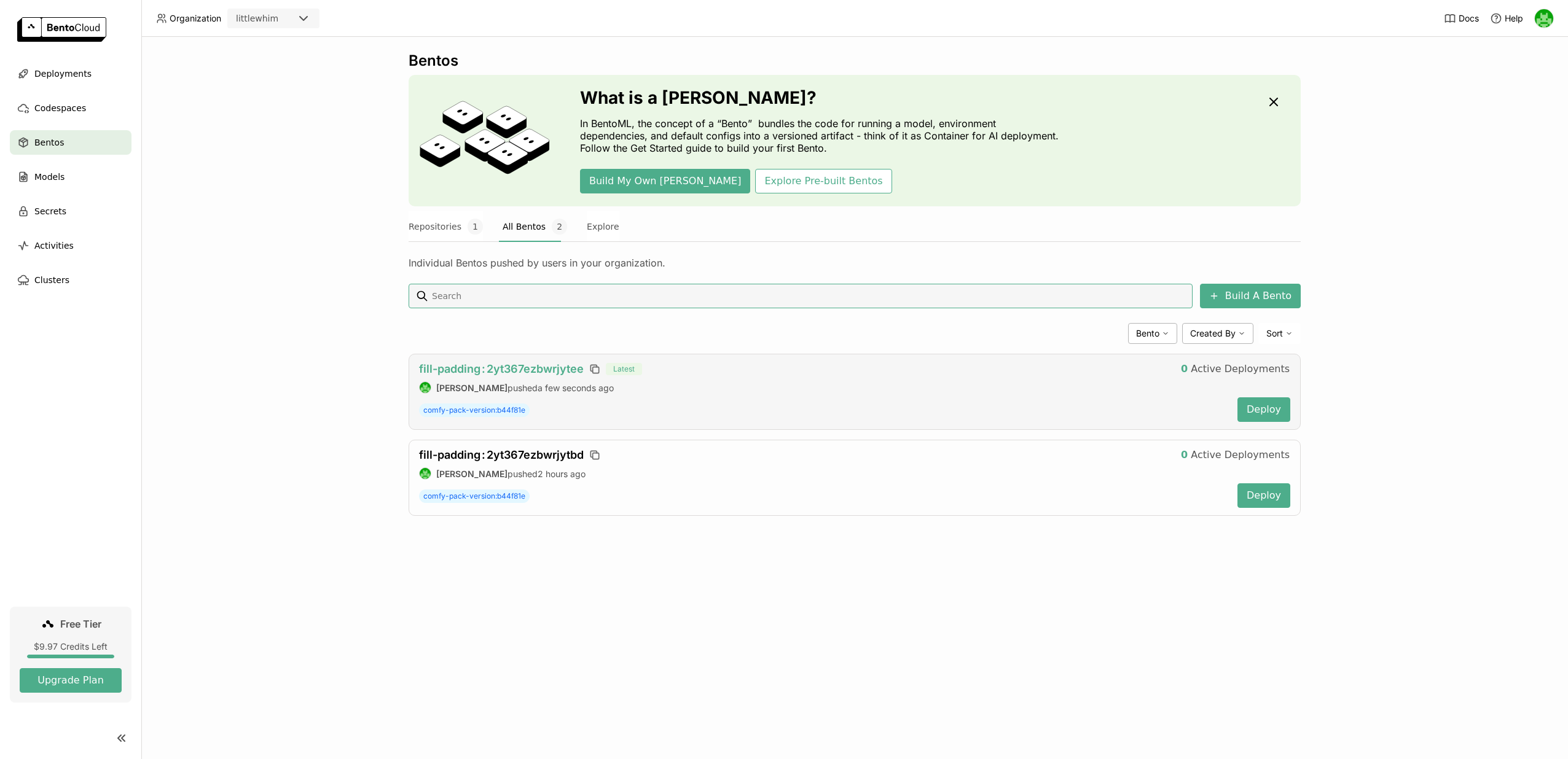
click at [555, 372] on span "fill-padding : 2yt367ezbwrjytee" at bounding box center [501, 369] width 164 height 13
click at [86, 177] on div "Models" at bounding box center [71, 176] width 121 height 24
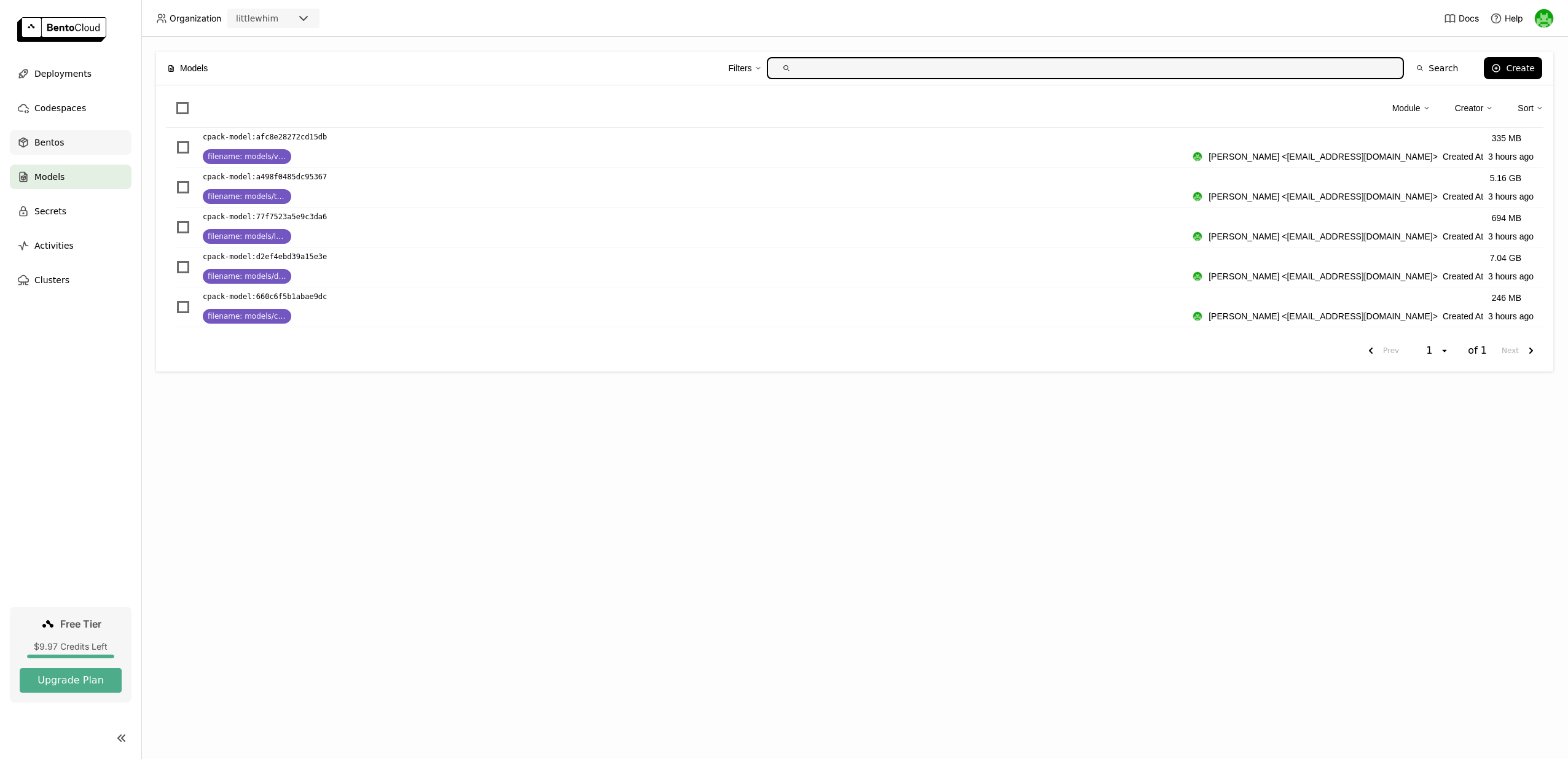
click at [81, 137] on div "Bentos" at bounding box center [71, 142] width 121 height 24
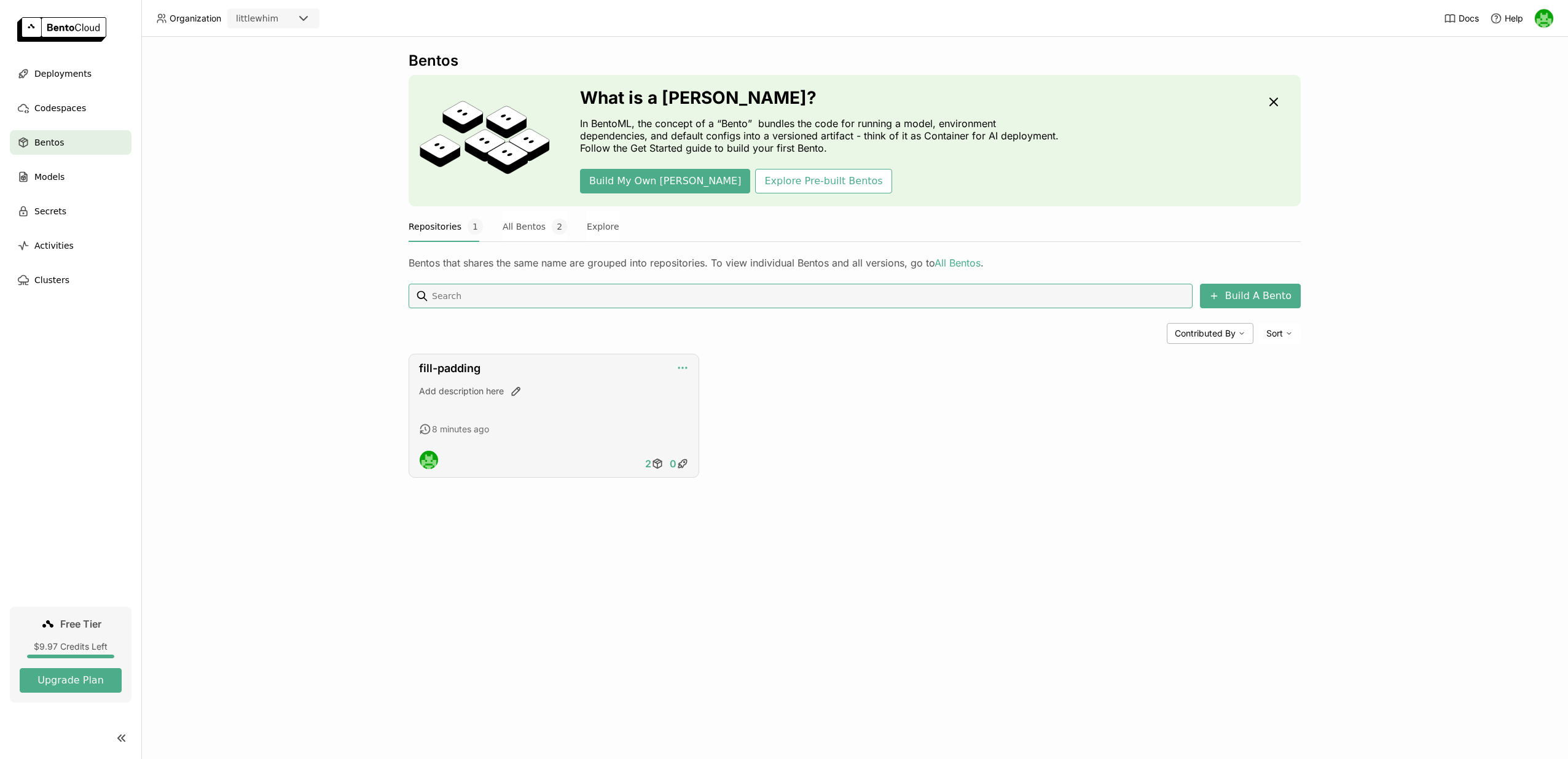
click at [689, 368] on icon "button" at bounding box center [683, 368] width 13 height 13
click at [689, 368] on div "fill-padding Add description here 8 minutes ago 2 0" at bounding box center [554, 416] width 290 height 124
click at [516, 393] on icon "button" at bounding box center [516, 391] width 13 height 13
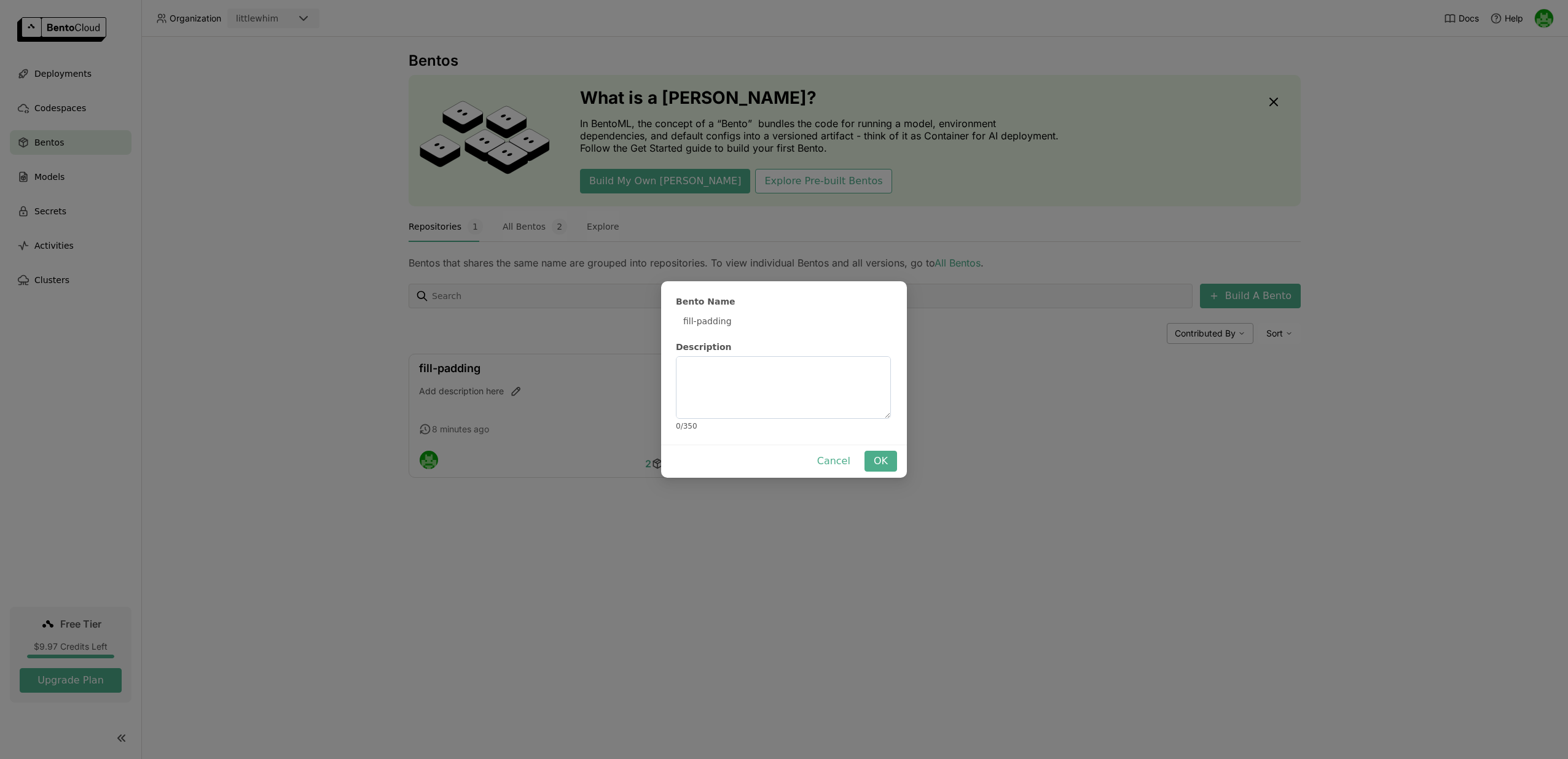
click at [546, 376] on div "[PERSON_NAME] Name fill-padding Description 0 / 350 Cancel OK" at bounding box center [784, 380] width 1568 height 759
click at [481, 368] on div "[PERSON_NAME] Name fill-padding Description 0 / 350 Cancel OK" at bounding box center [784, 380] width 1568 height 759
click at [830, 463] on button "Cancel" at bounding box center [834, 461] width 51 height 21
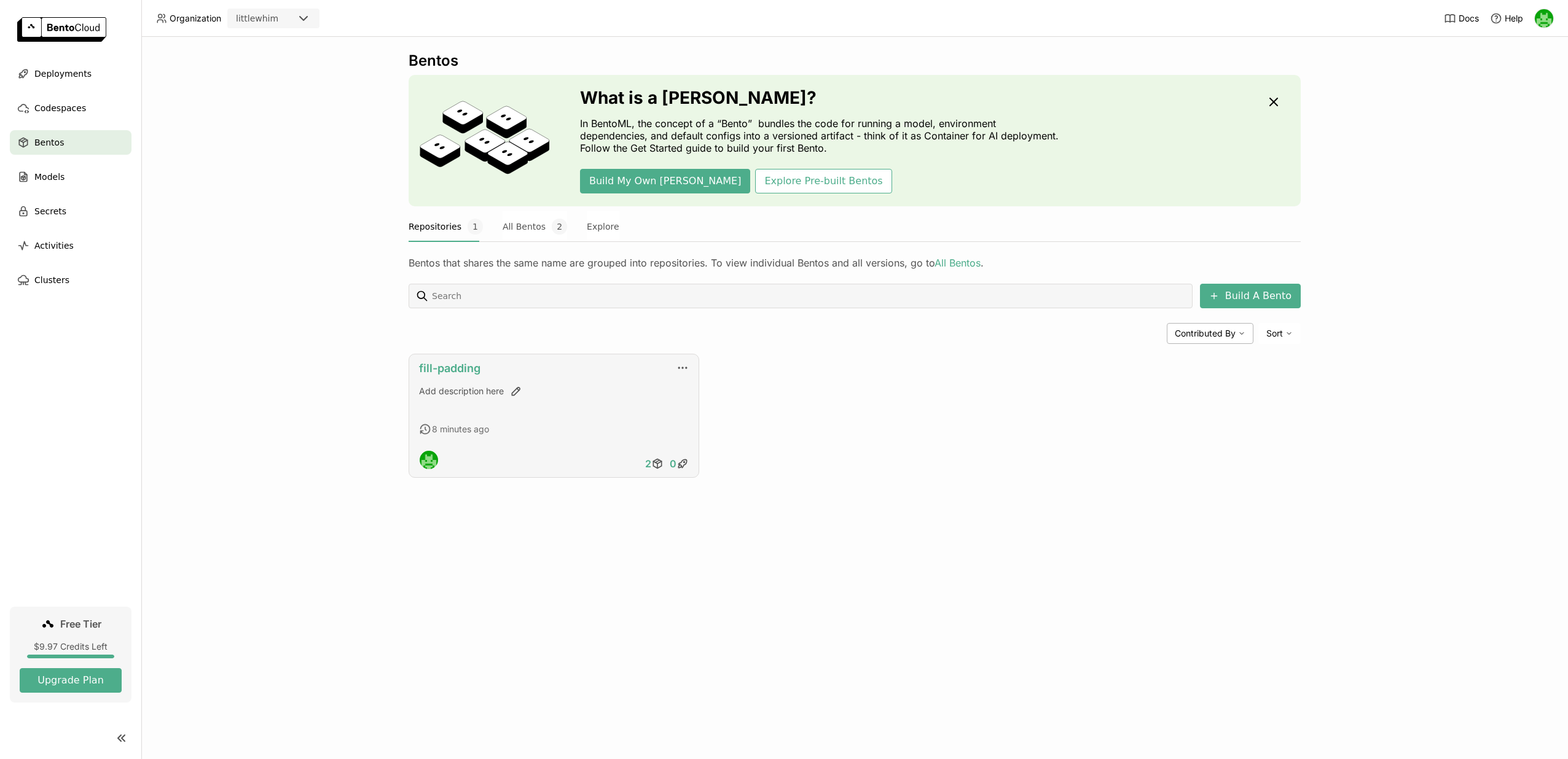
click at [471, 370] on link "fill-padding" at bounding box center [450, 368] width 61 height 13
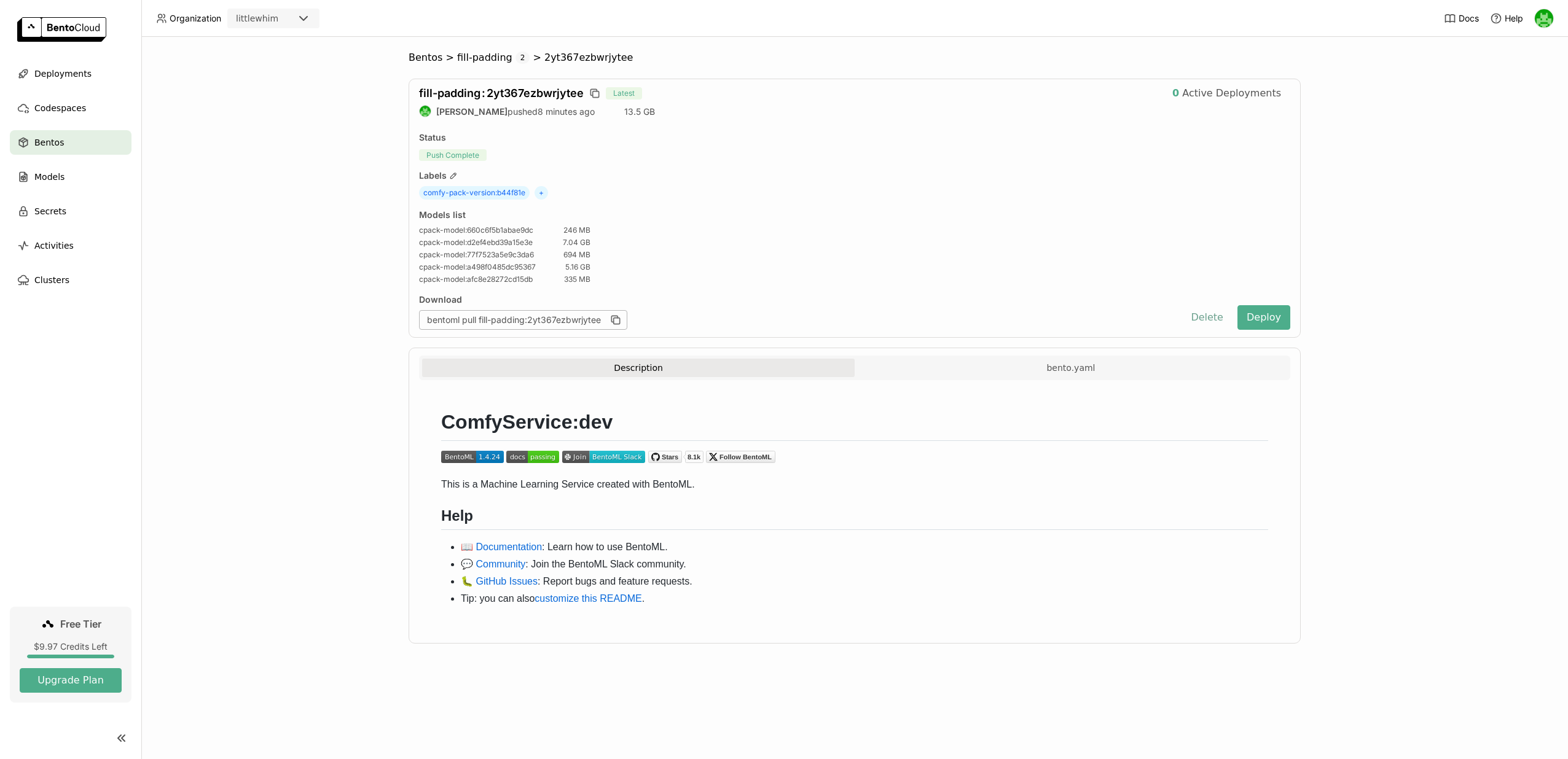
click at [1213, 321] on button "Delete" at bounding box center [1207, 317] width 51 height 24
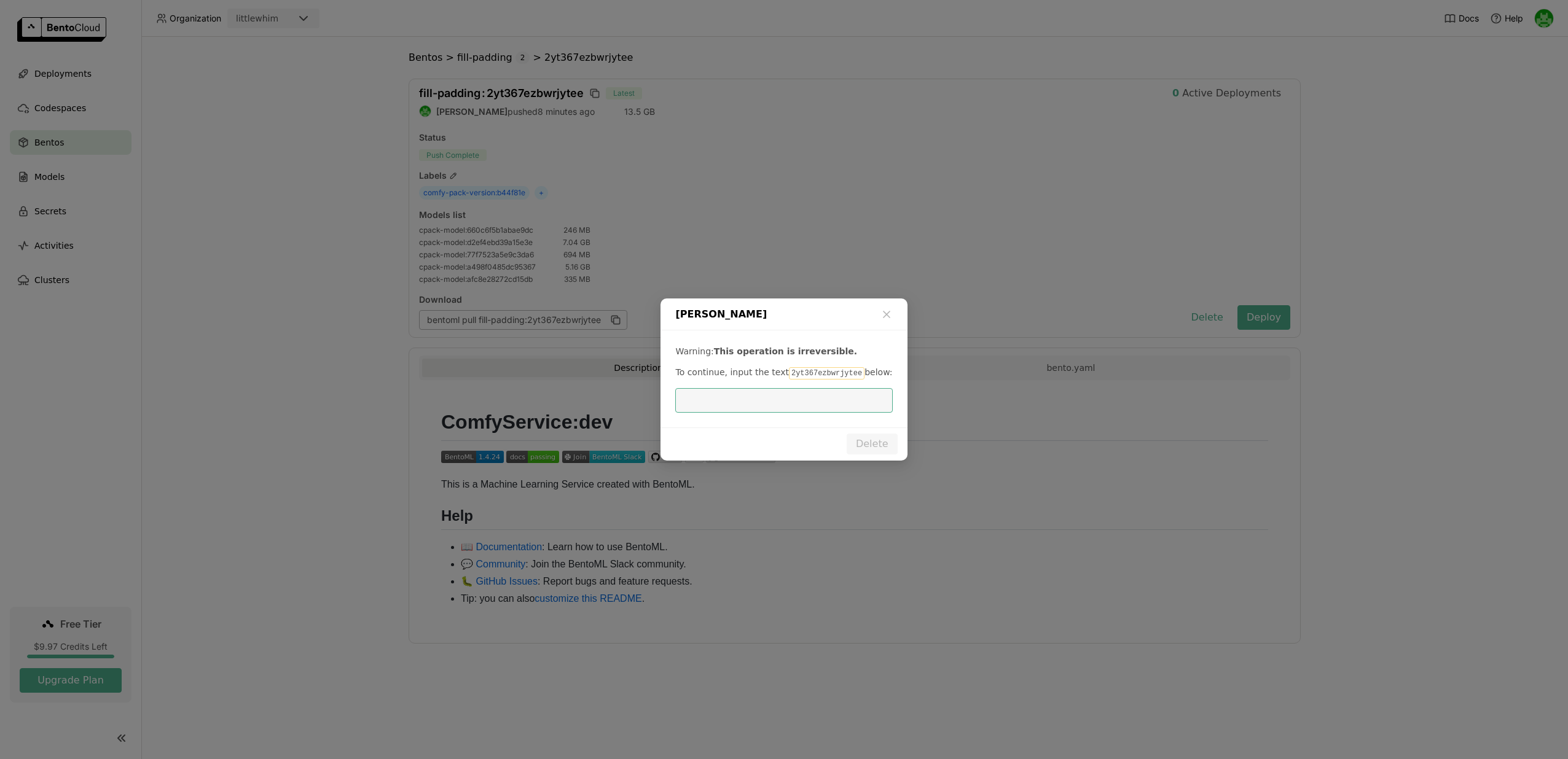
click at [810, 376] on code "2yt367ezbwrjytee" at bounding box center [827, 374] width 75 height 13
copy code "2yt367ezbwrjytee"
click at [803, 399] on input "dialog" at bounding box center [784, 400] width 202 height 23
paste input "2yt367ezbwrjytee"
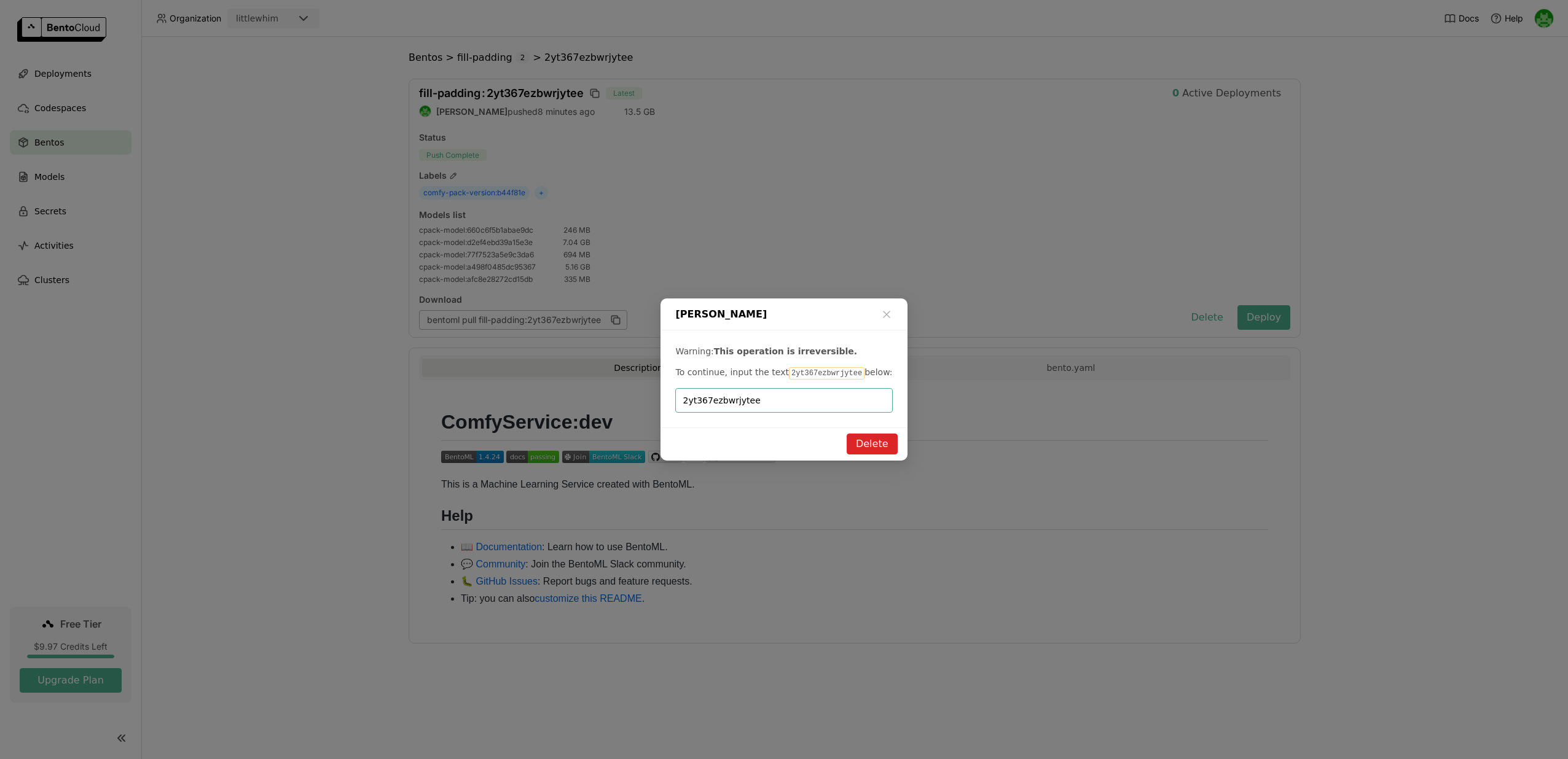
type input "2yt367ezbwrjytee"
click at [881, 444] on button "Delete" at bounding box center [872, 444] width 51 height 21
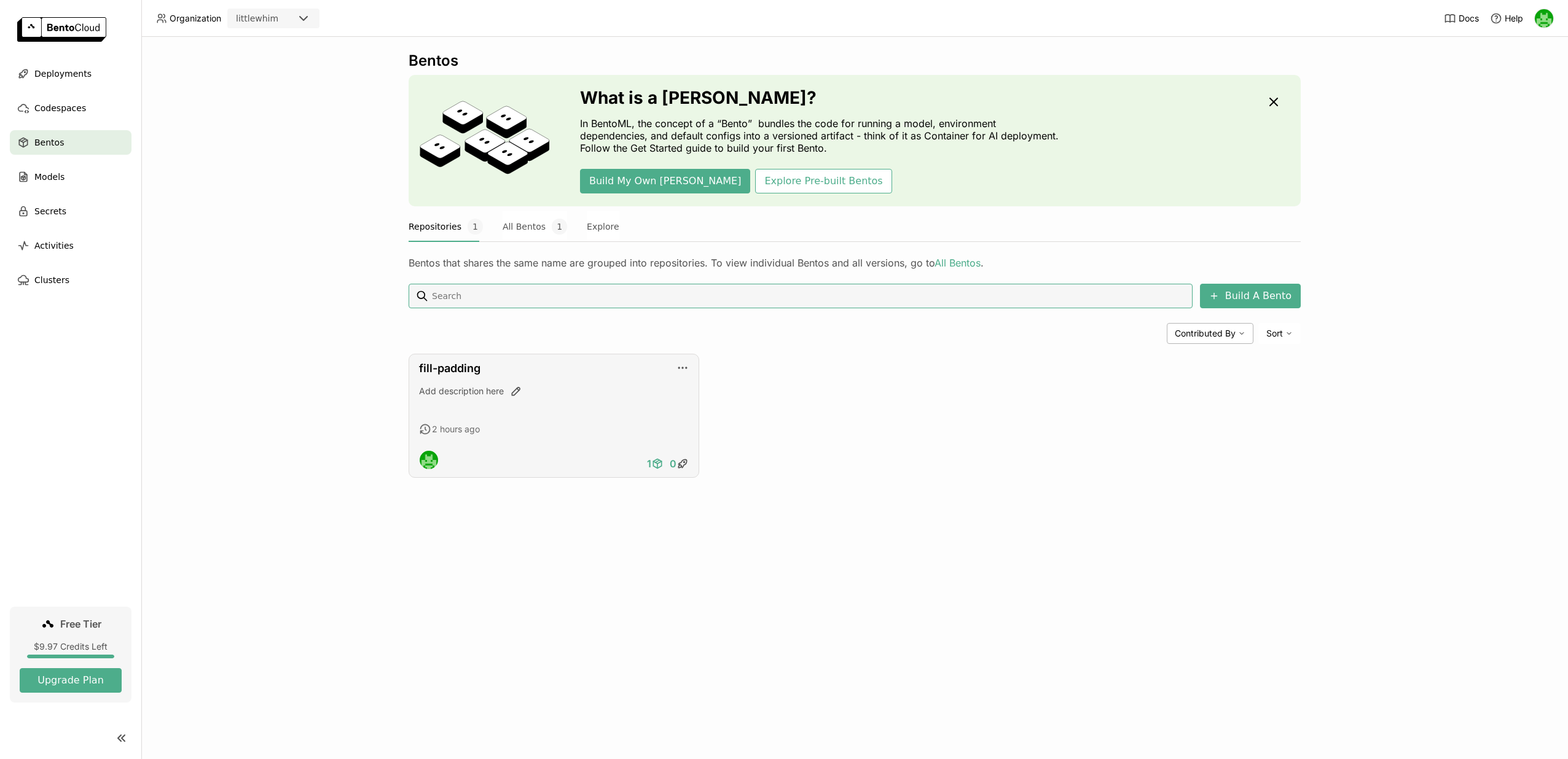
click at [655, 463] on icon at bounding box center [658, 463] width 13 height 13
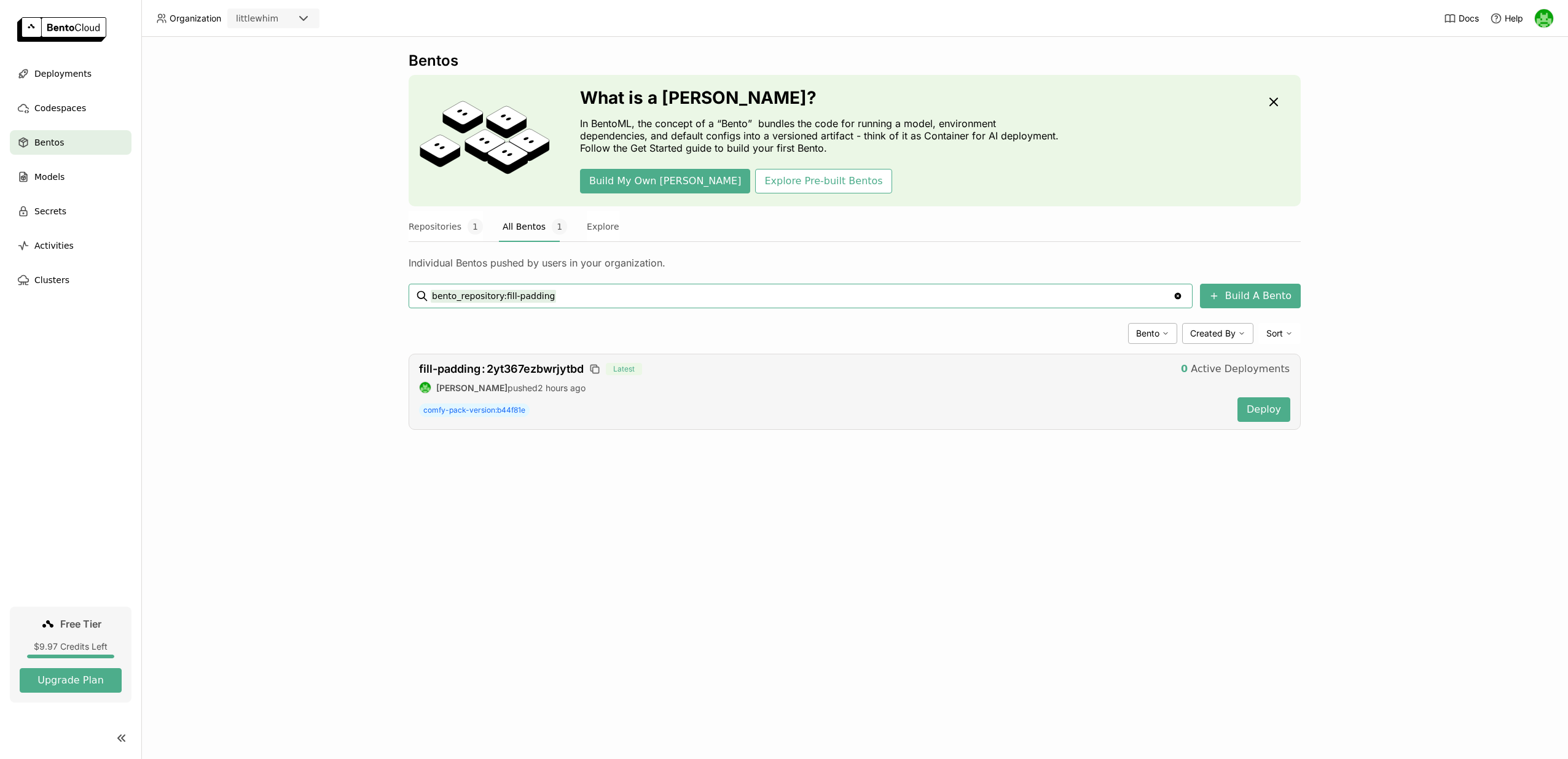
click at [547, 361] on div "fill-padding : 2yt367ezbwrjytbd Latest 0 Active Deployments [PERSON_NAME] pushe…" at bounding box center [854, 391] width 892 height 76
click at [546, 367] on span "fill-padding : 2yt367ezbwrjytbd" at bounding box center [501, 369] width 164 height 13
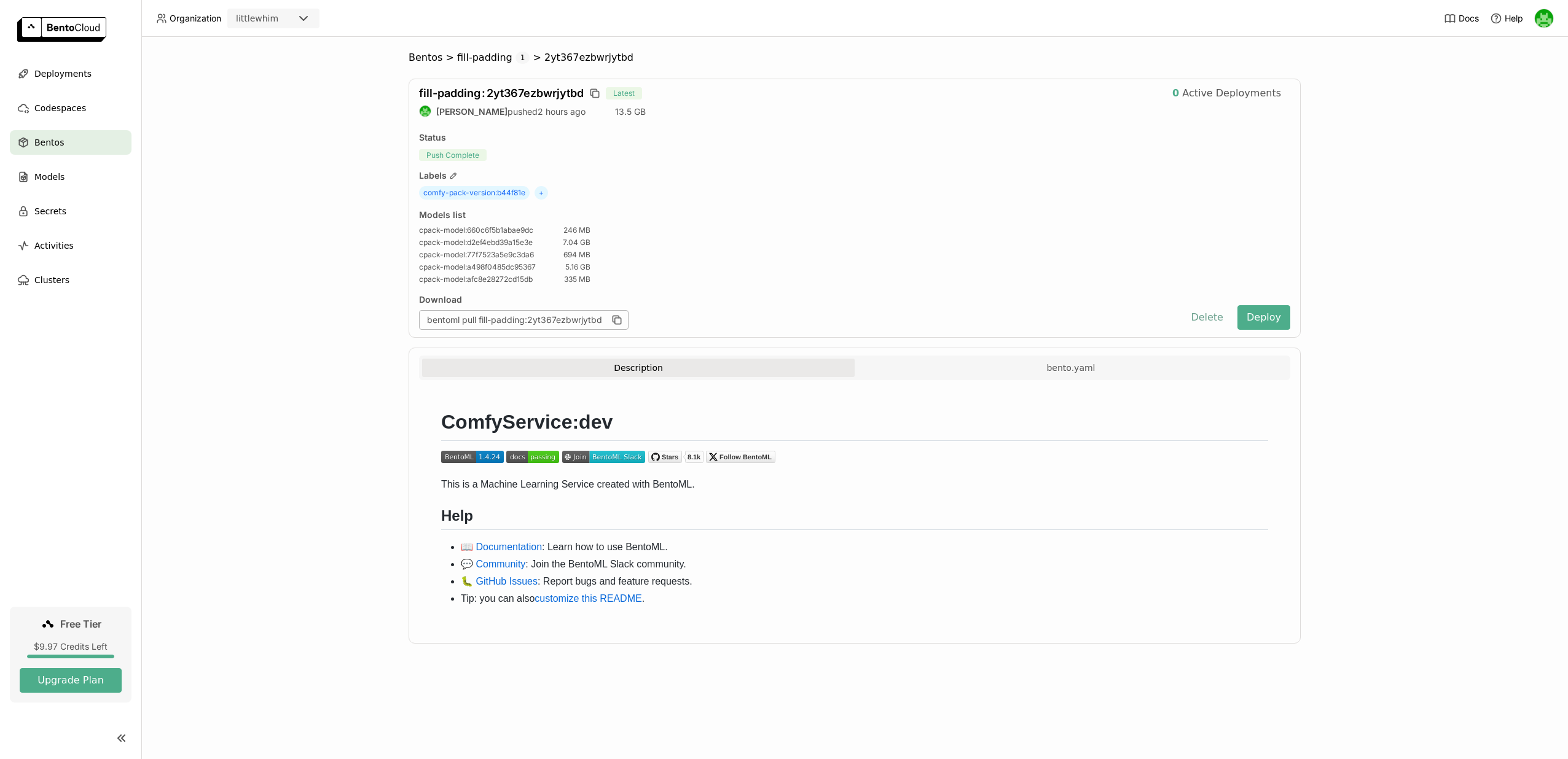
click at [1205, 313] on button "Delete" at bounding box center [1207, 317] width 51 height 24
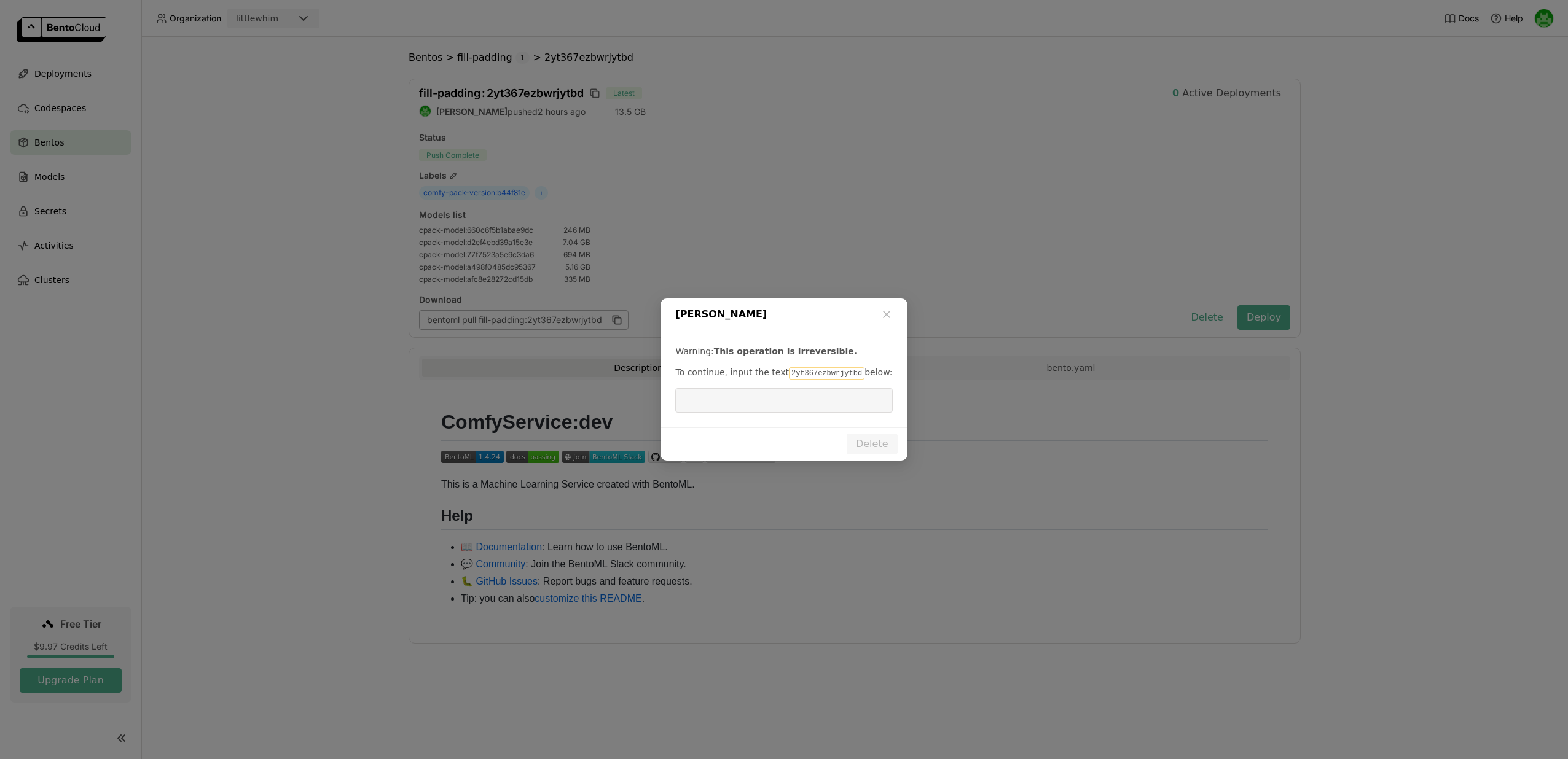
click at [810, 374] on code "2yt367ezbwrjytbd" at bounding box center [827, 374] width 75 height 13
copy code "2yt367ezbwrjytbd"
click at [786, 411] on input "dialog" at bounding box center [784, 400] width 202 height 23
paste input "2yt367ezbwrjytbd"
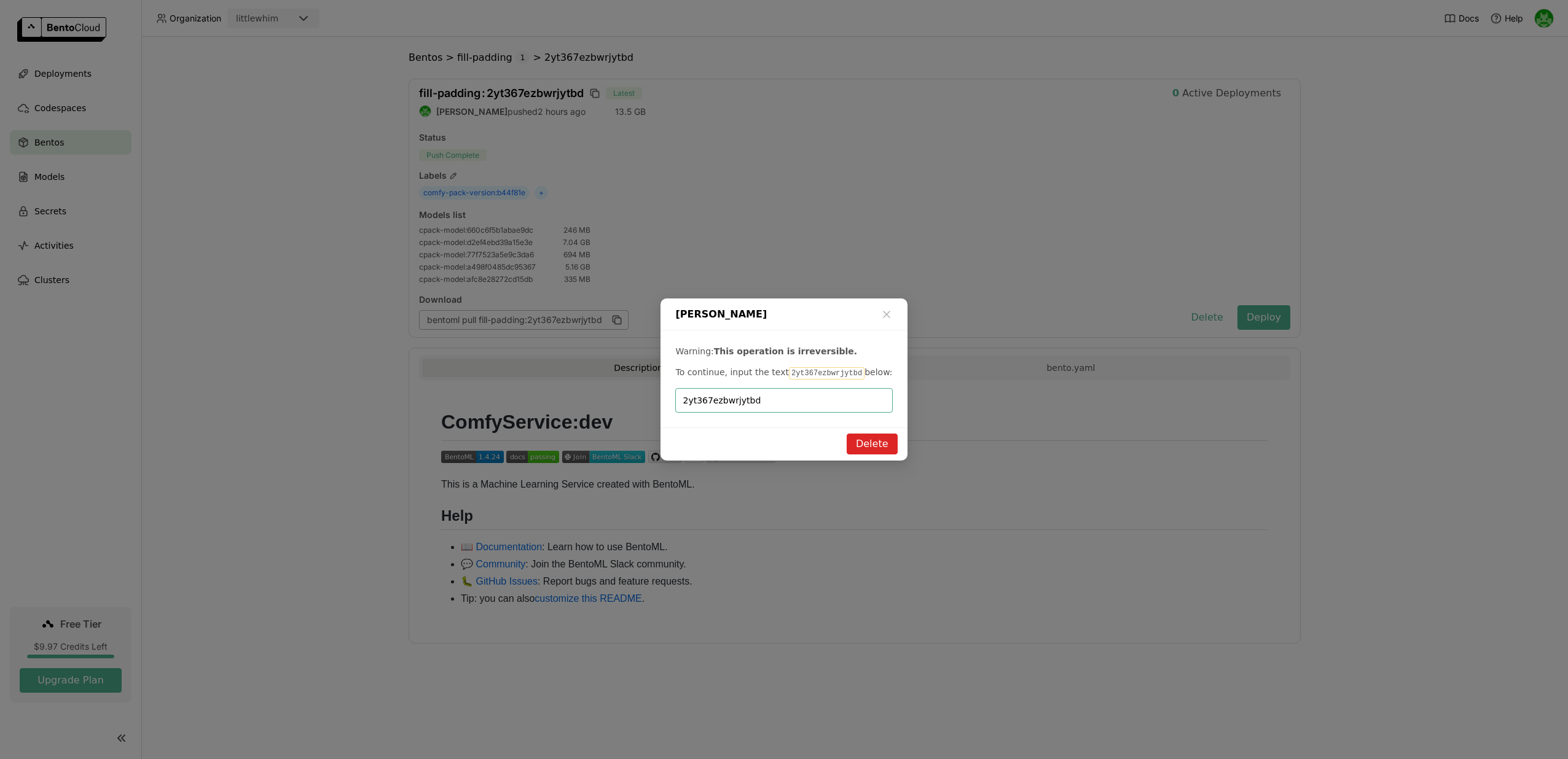
type input "2yt367ezbwrjytbd"
click at [862, 444] on button "Delete" at bounding box center [872, 444] width 51 height 21
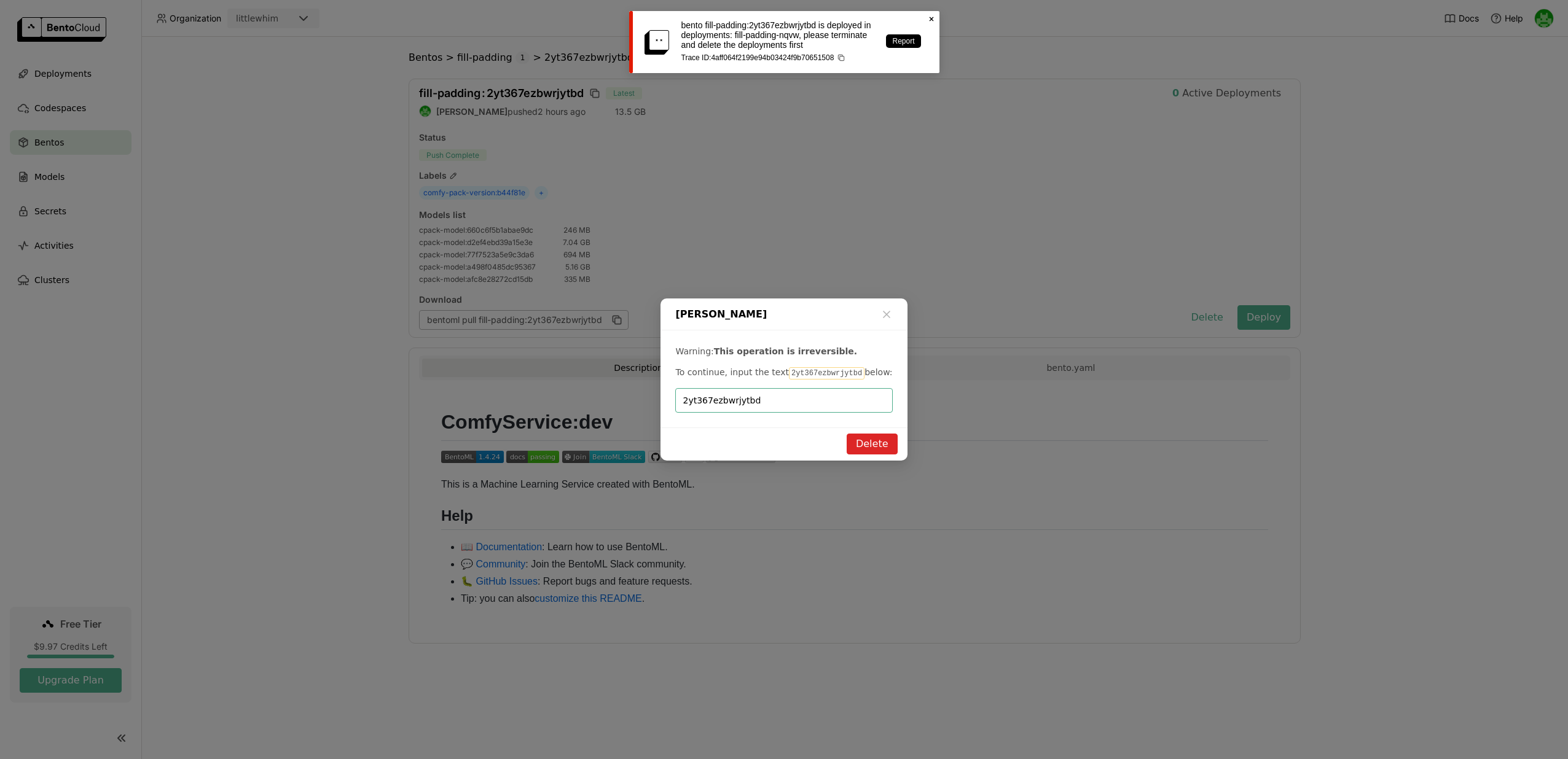
click at [930, 22] on icon "Close" at bounding box center [932, 18] width 10 height 10
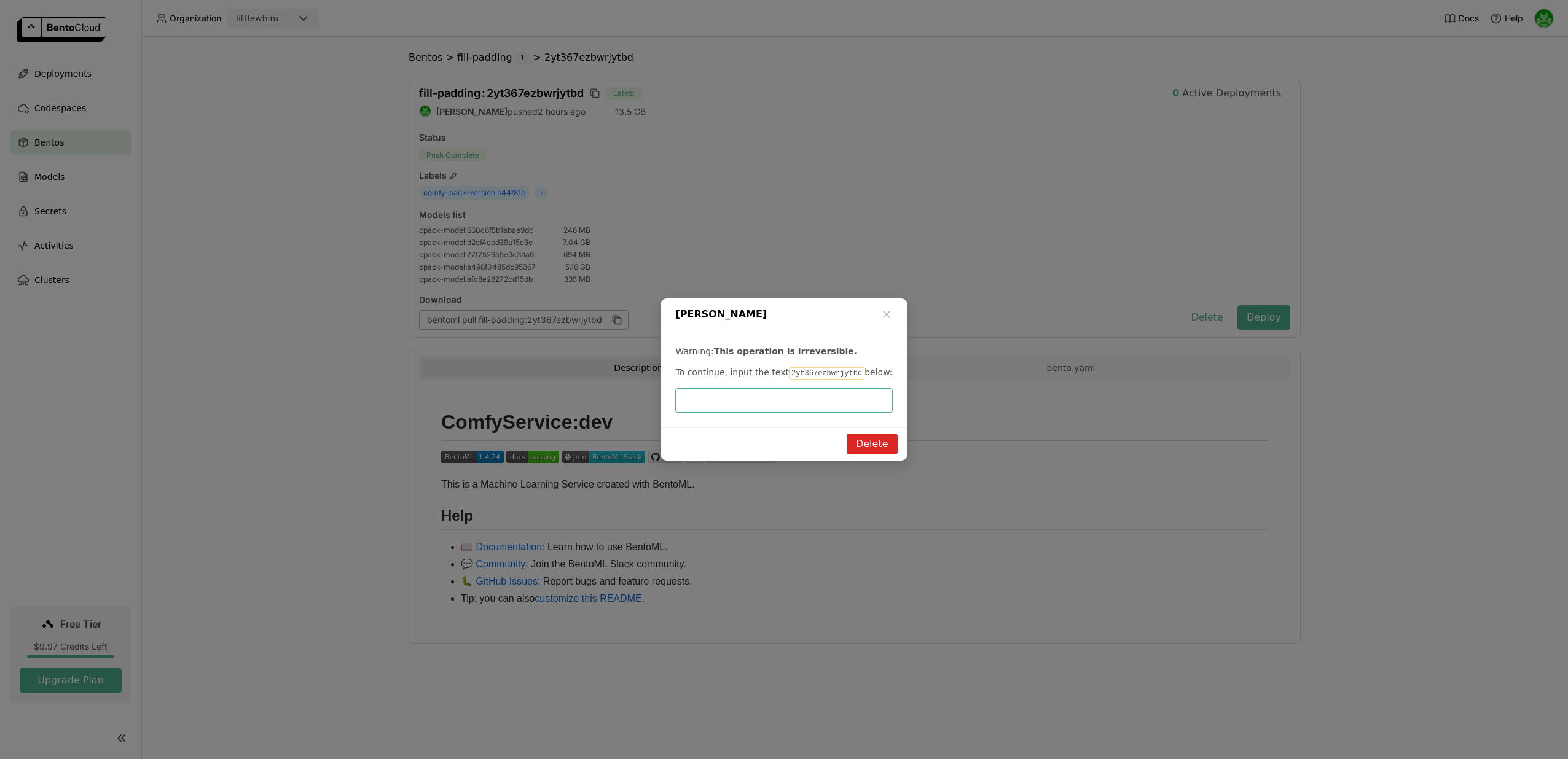
click at [788, 209] on div "Delete Bento Warning: This operation is irreversible. To continue, input the te…" at bounding box center [784, 380] width 1568 height 759
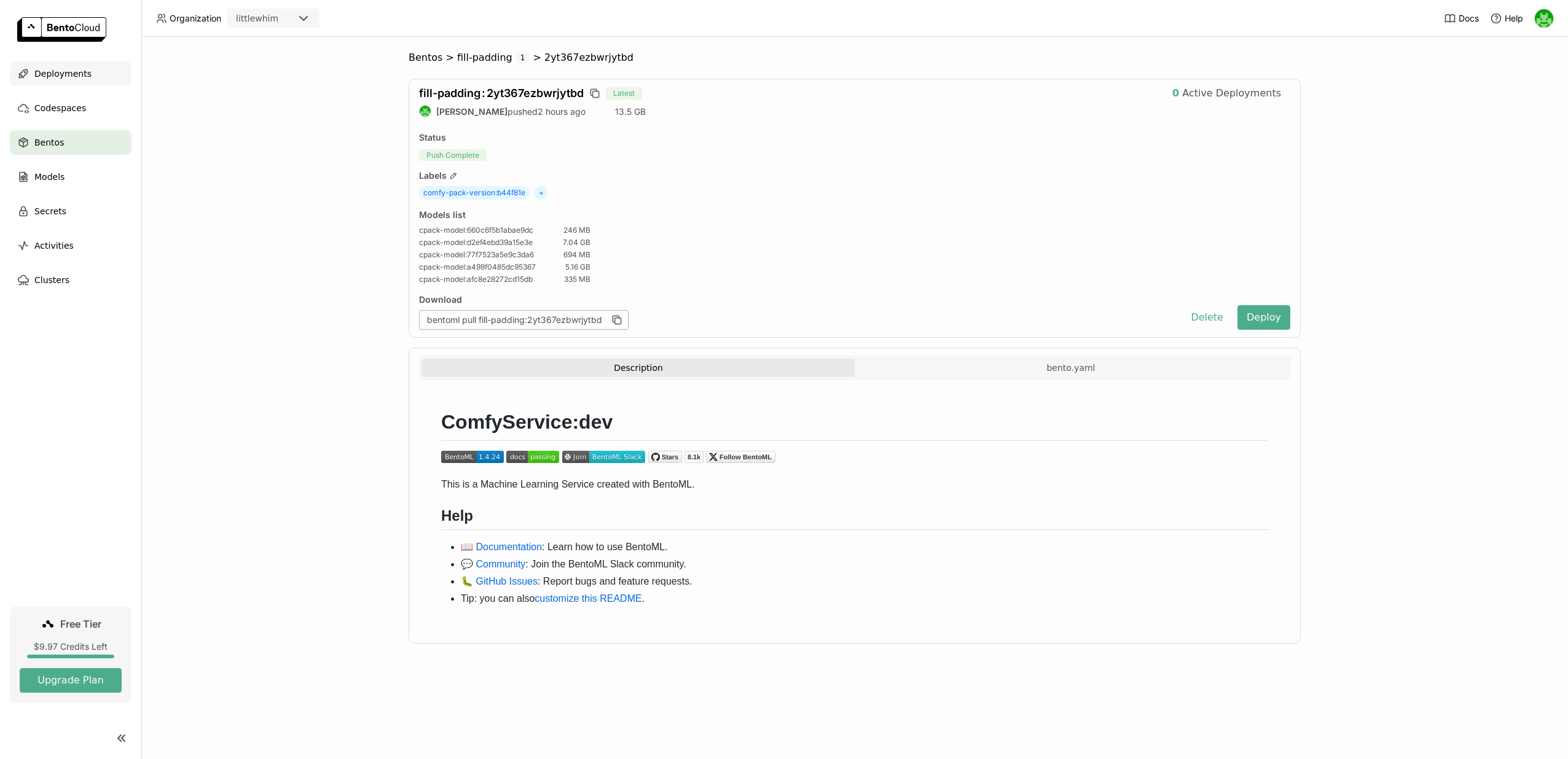
click at [85, 74] on span "Deployments" at bounding box center [63, 74] width 57 height 15
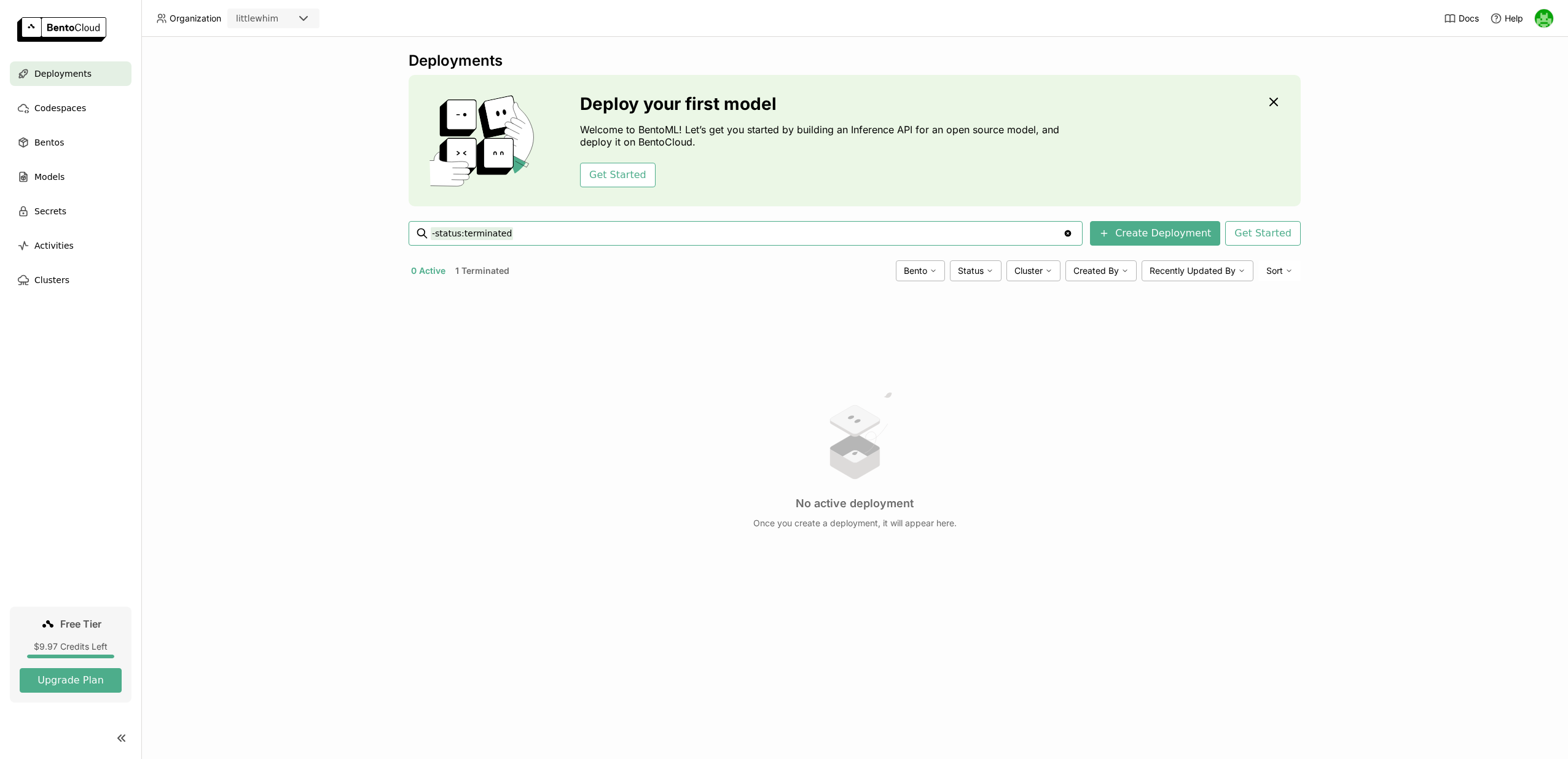
click at [487, 273] on button "1 Terminated" at bounding box center [482, 271] width 59 height 16
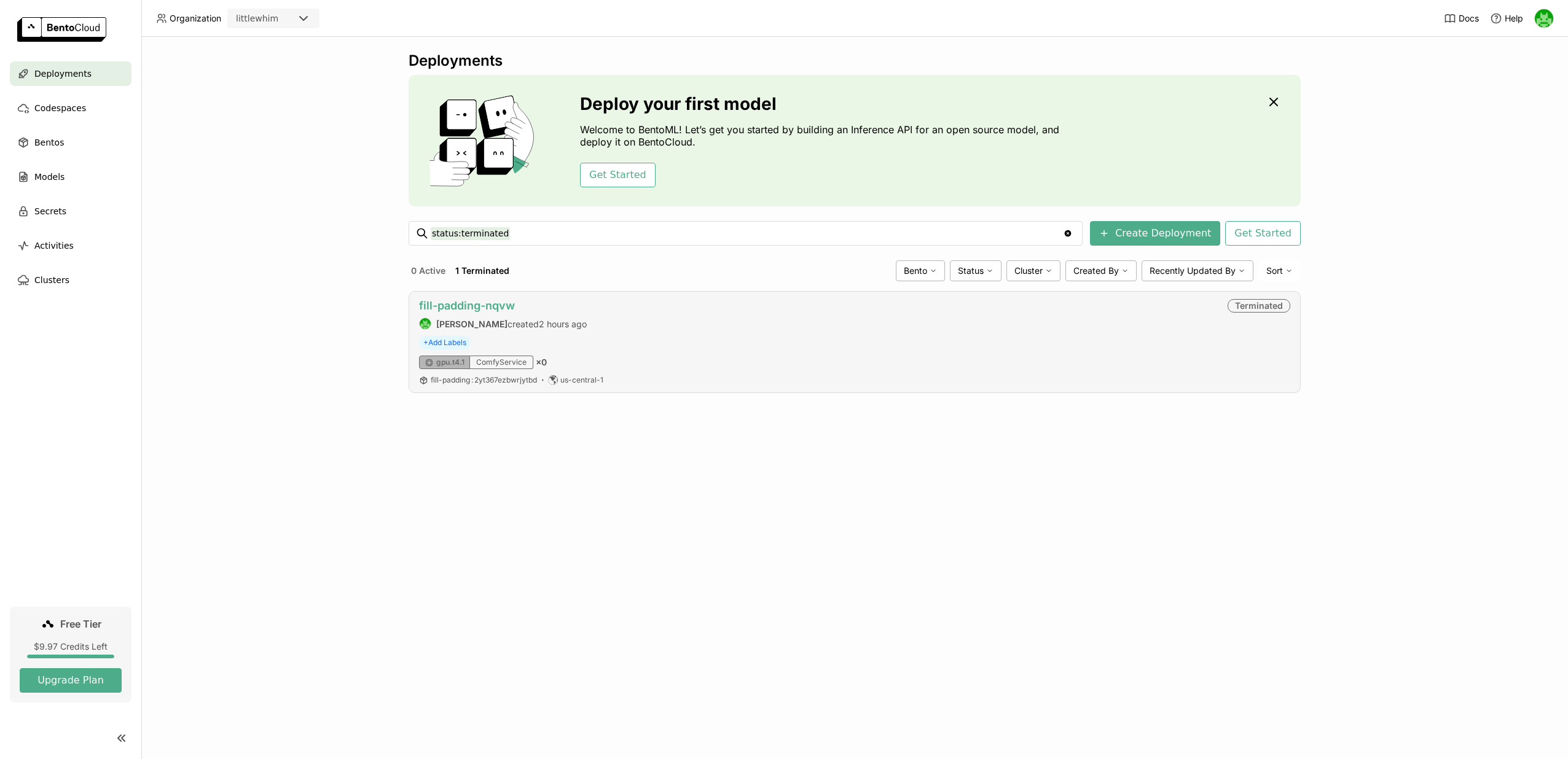
click at [508, 307] on link "fill-padding-nqvw" at bounding box center [467, 306] width 96 height 13
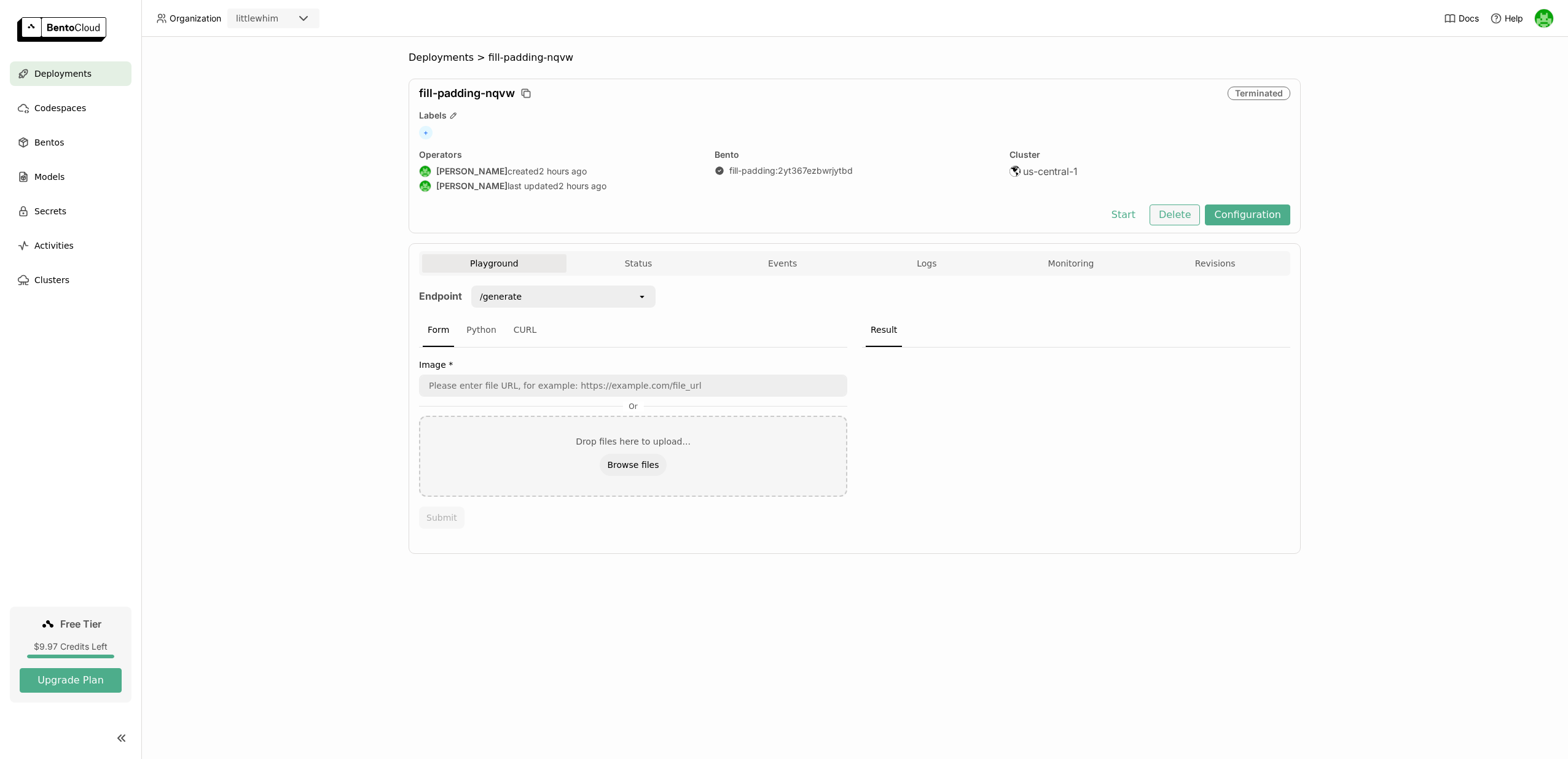
click at [1180, 220] on button "Delete" at bounding box center [1175, 215] width 51 height 21
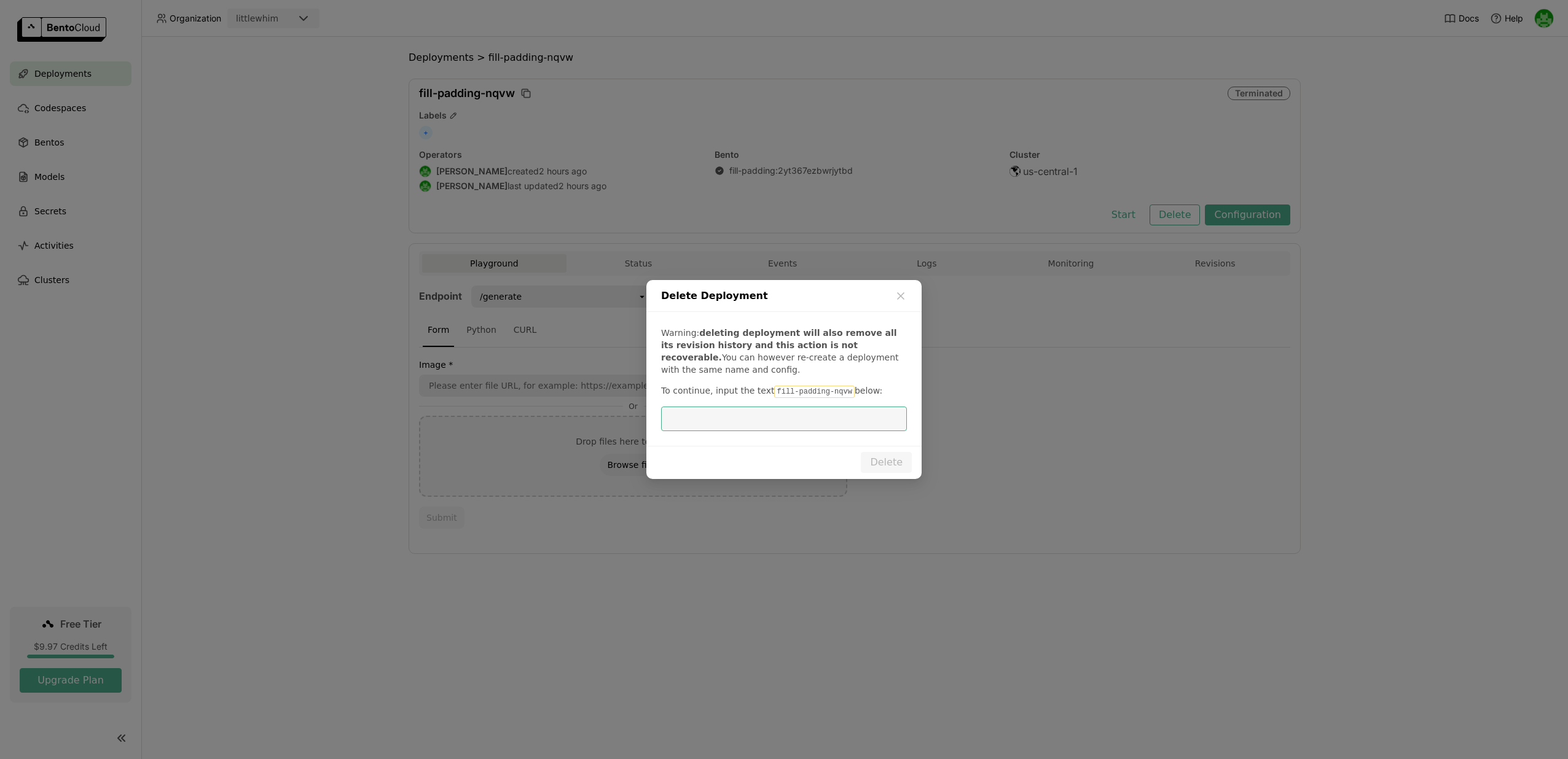
click at [798, 397] on code "fill-padding-nqvw" at bounding box center [814, 392] width 80 height 13
click at [795, 391] on code "fill-padding-nqvw" at bounding box center [814, 392] width 80 height 13
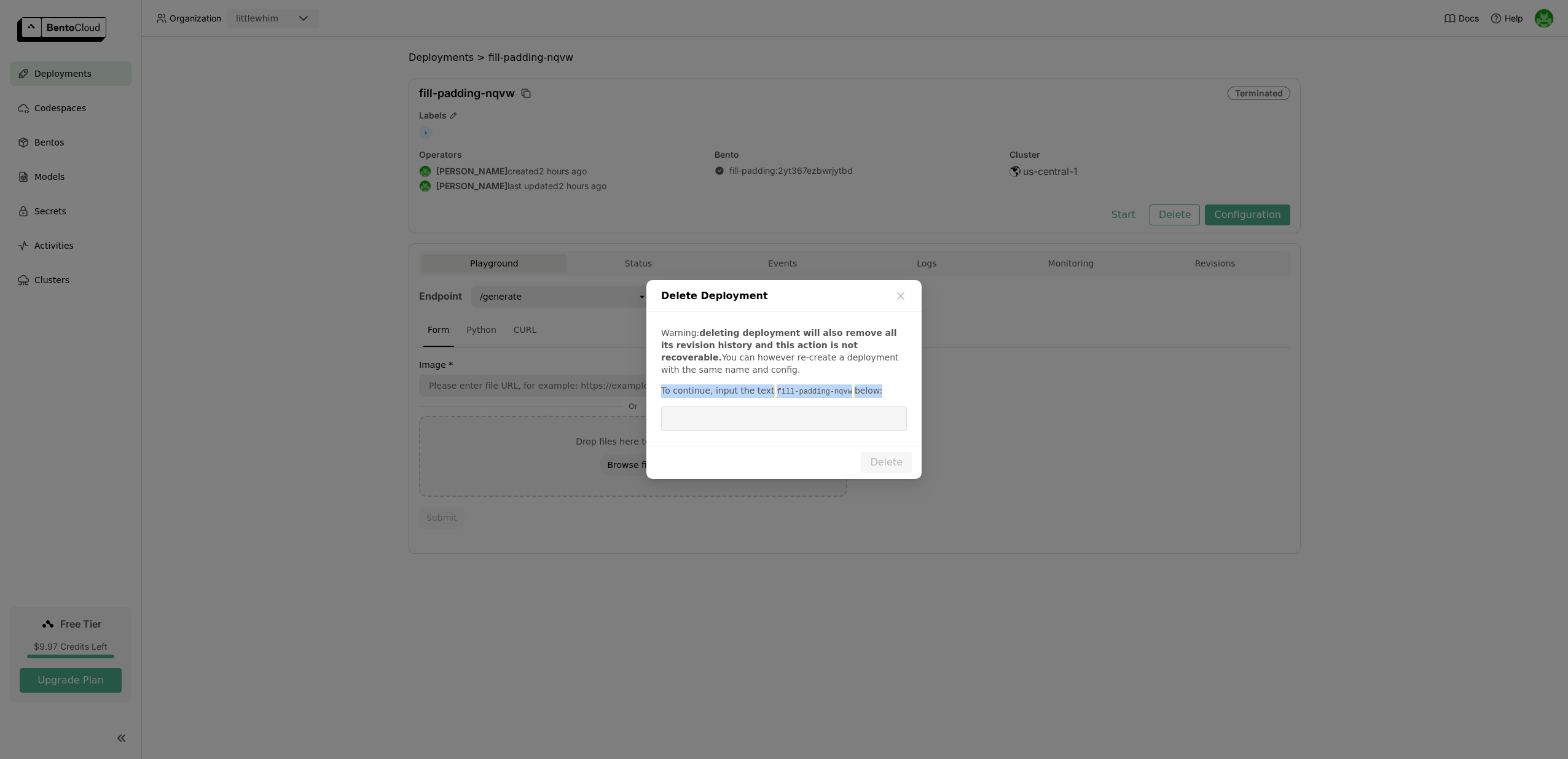
scroll to position [1, 1]
click at [795, 391] on code "fill-padding-nqvw" at bounding box center [814, 392] width 80 height 13
click at [778, 392] on code "fill-padding-nqvw" at bounding box center [814, 392] width 80 height 13
drag, startPoint x: 770, startPoint y: 395, endPoint x: 848, endPoint y: 395, distance: 78.0
click at [848, 395] on p "To continue, input the text fill-padding-nqvw below:" at bounding box center [784, 391] width 246 height 13
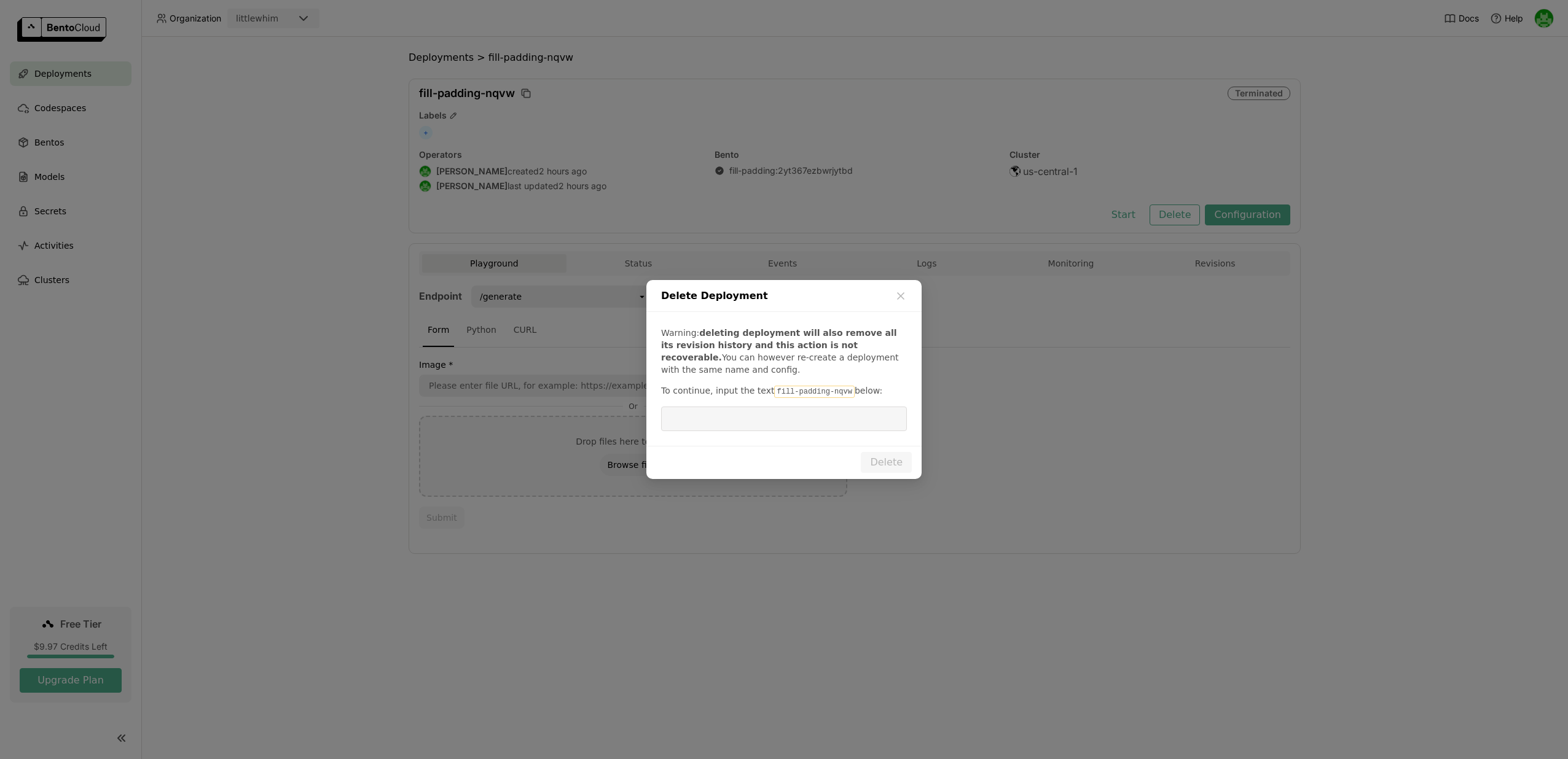
copy p "fill-padding-nqvw"
click at [835, 412] on input "dialog" at bounding box center [784, 418] width 231 height 23
paste input "fill-padding-nqvw"
type input "fill-padding-nqvw"
click at [889, 457] on button "Delete" at bounding box center [886, 463] width 51 height 21
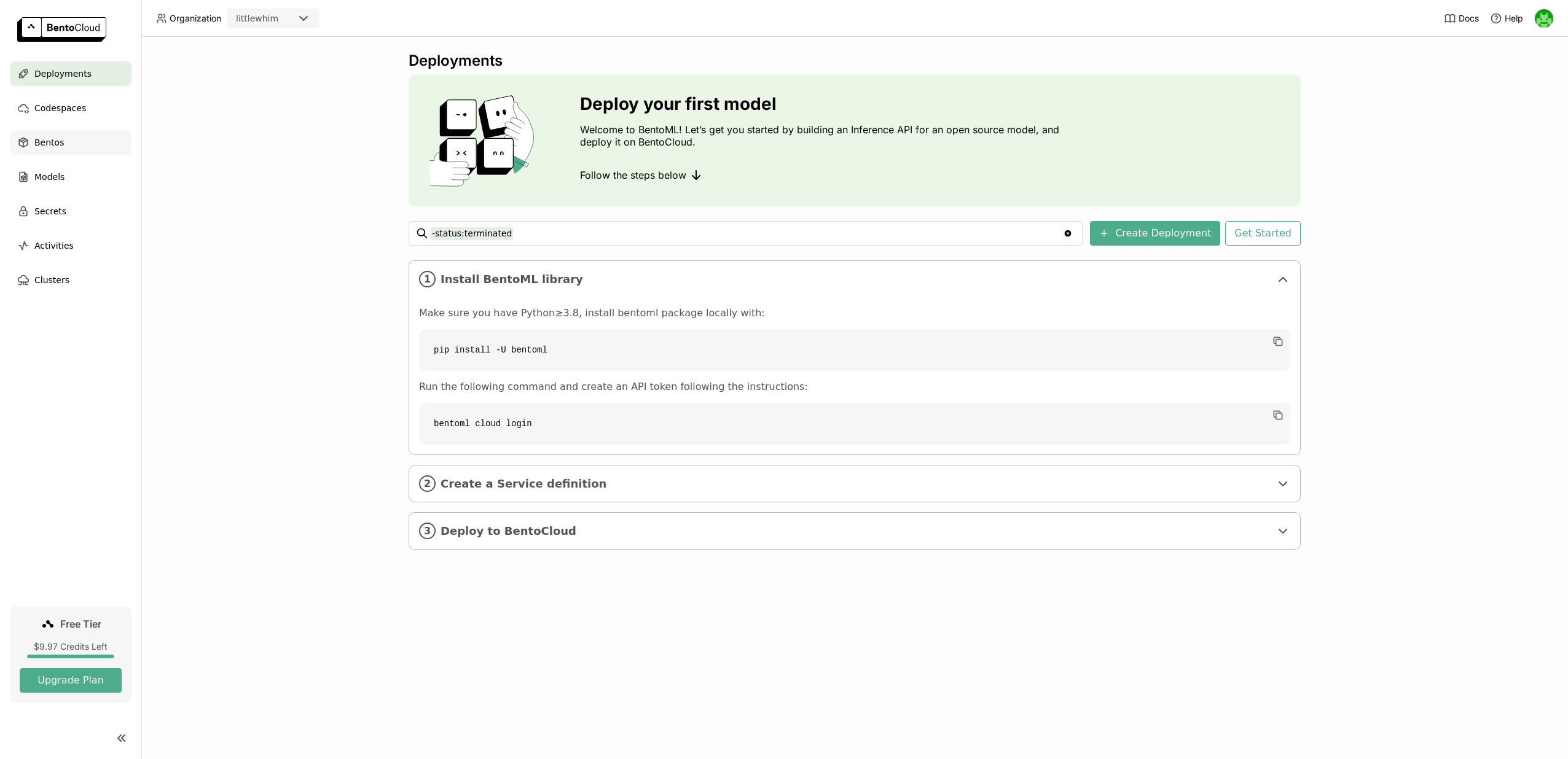
click at [73, 137] on div "Bentos" at bounding box center [71, 142] width 121 height 24
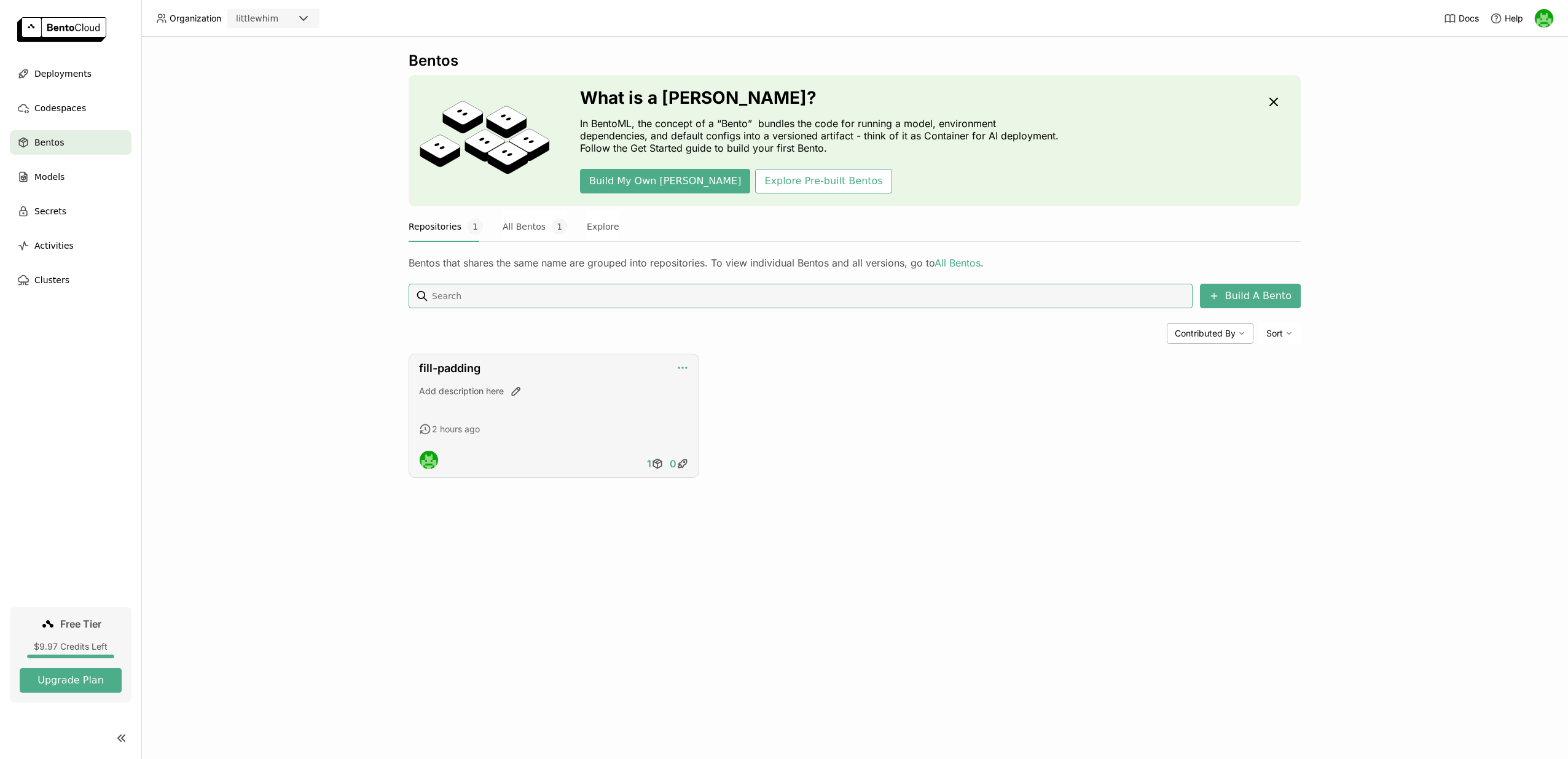
click at [687, 365] on icon "button" at bounding box center [683, 368] width 13 height 13
click at [722, 354] on div "fill-padding Add description here 2 hours ago 1 0" at bounding box center [854, 416] width 892 height 124
click at [469, 366] on link "fill-padding" at bounding box center [450, 368] width 61 height 13
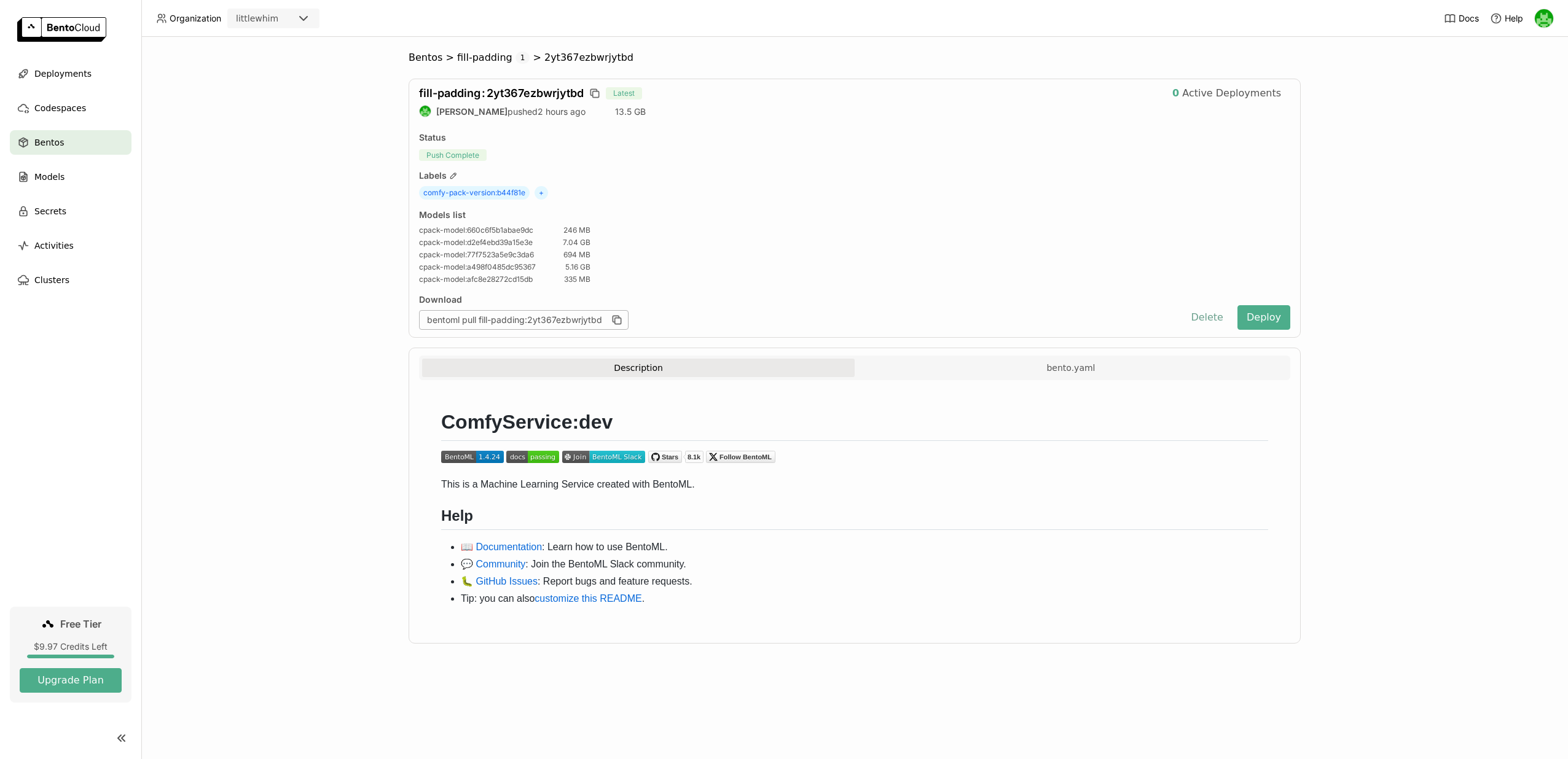
click at [1204, 325] on button "Delete" at bounding box center [1207, 317] width 51 height 24
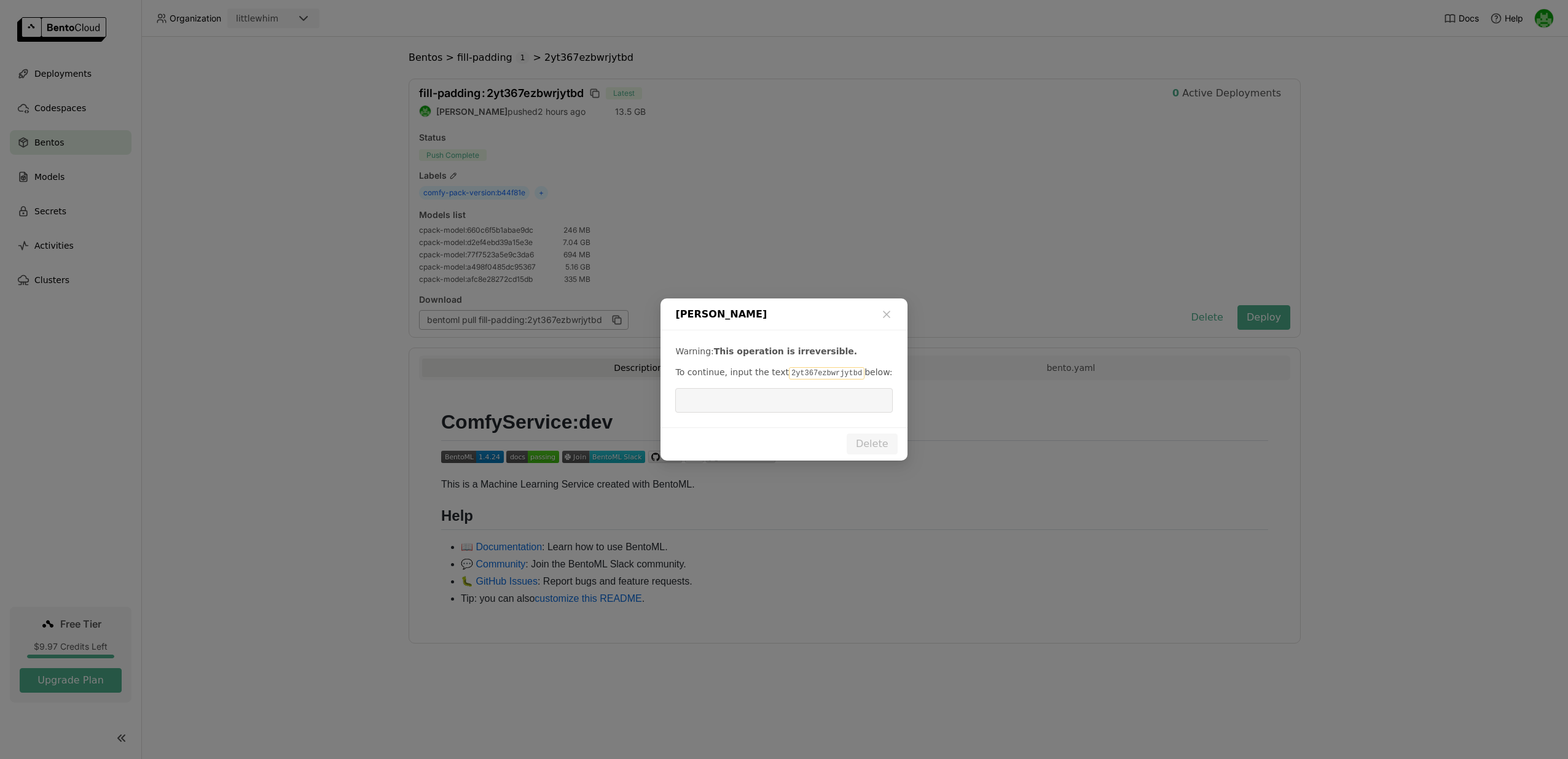
drag, startPoint x: 786, startPoint y: 374, endPoint x: 854, endPoint y: 377, distance: 68.1
click at [854, 377] on code "2yt367ezbwrjytbd" at bounding box center [827, 374] width 75 height 13
copy p "2yt367ezbwrjytbd"
click at [829, 397] on input "dialog" at bounding box center [784, 400] width 202 height 23
paste input "2yt367ezbwrjytbd"
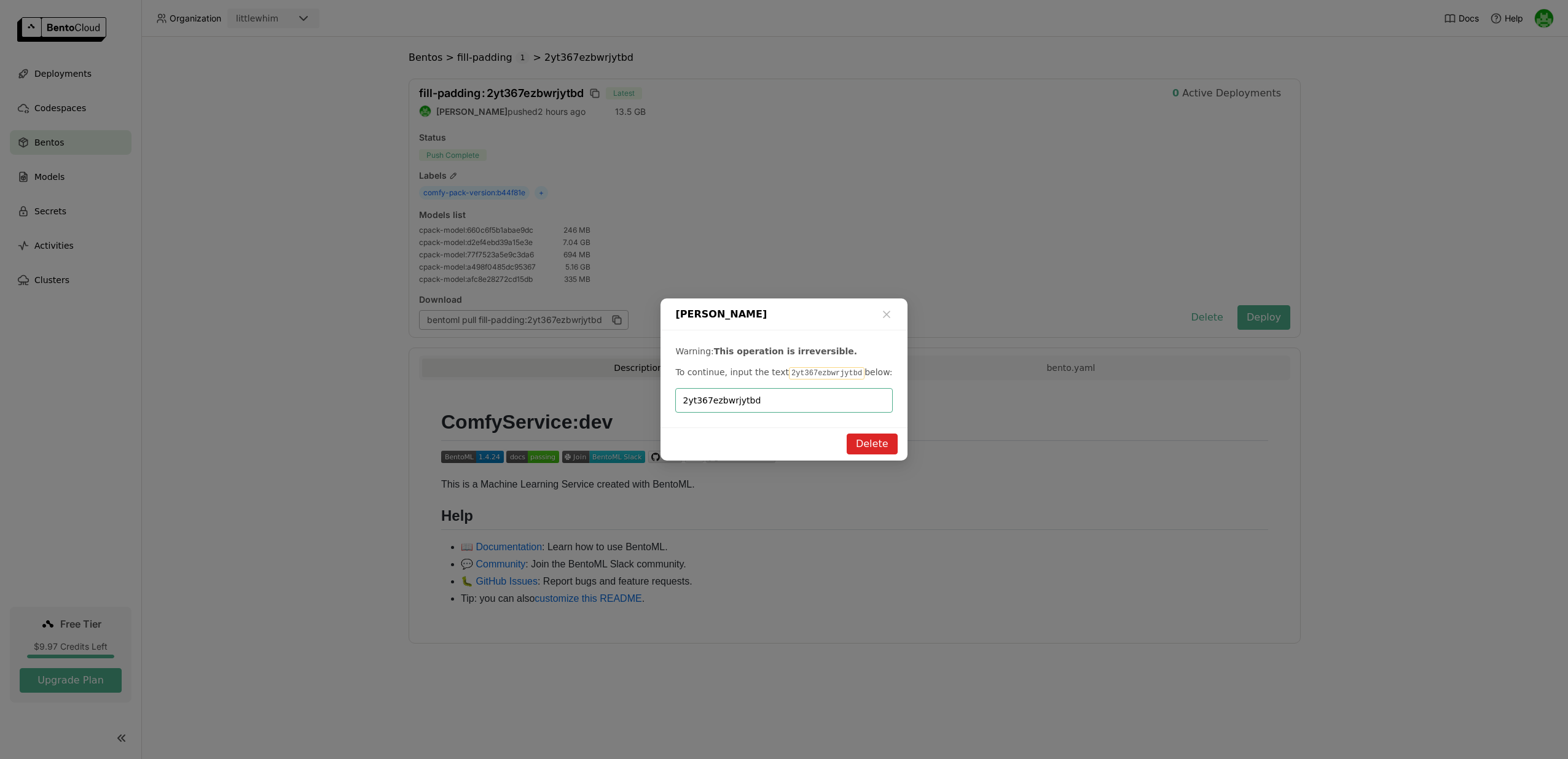
type input "2yt367ezbwrjytbd"
click at [874, 436] on button "Delete" at bounding box center [872, 444] width 51 height 21
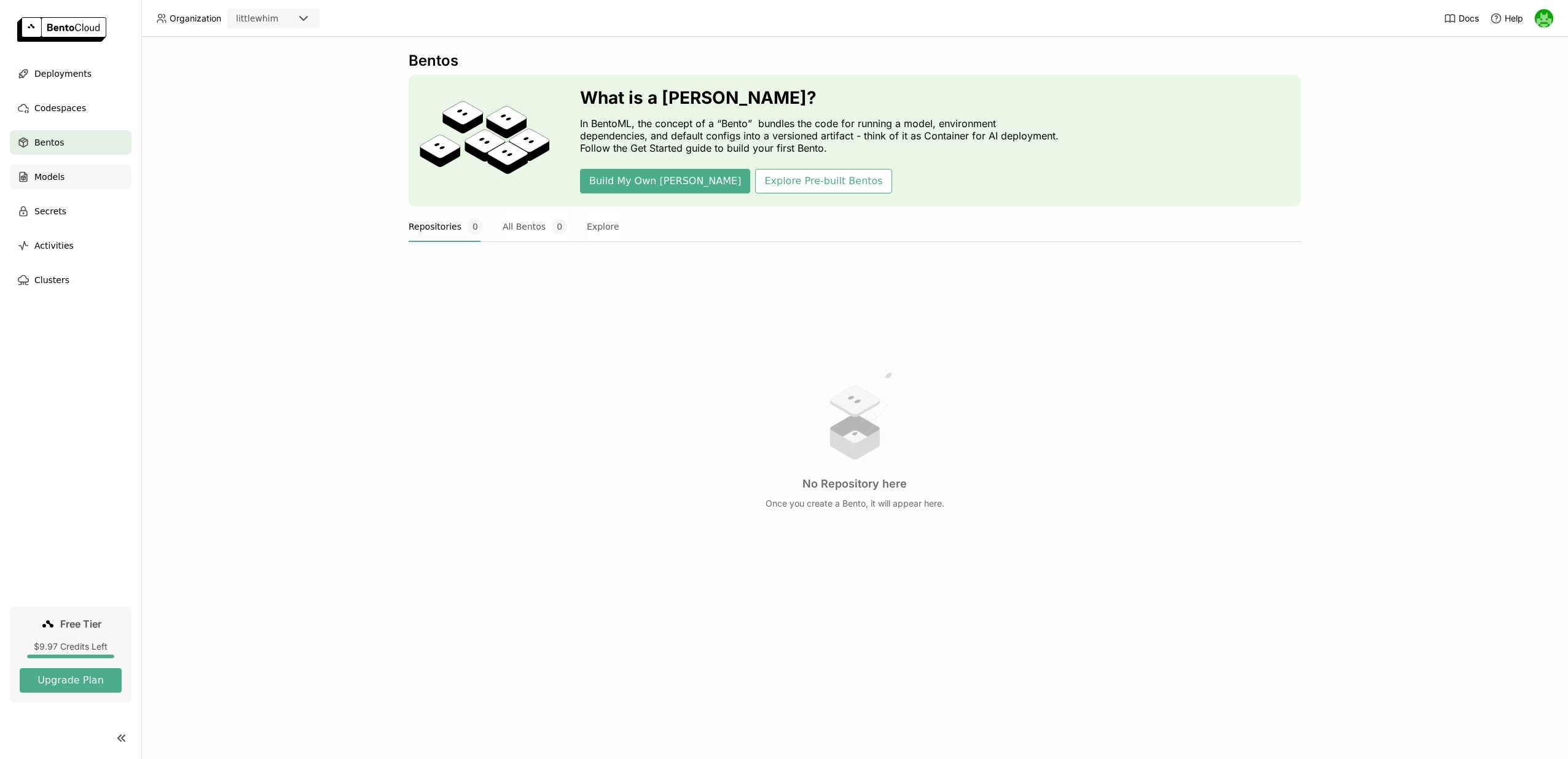
click at [88, 179] on div "Models" at bounding box center [71, 176] width 121 height 24
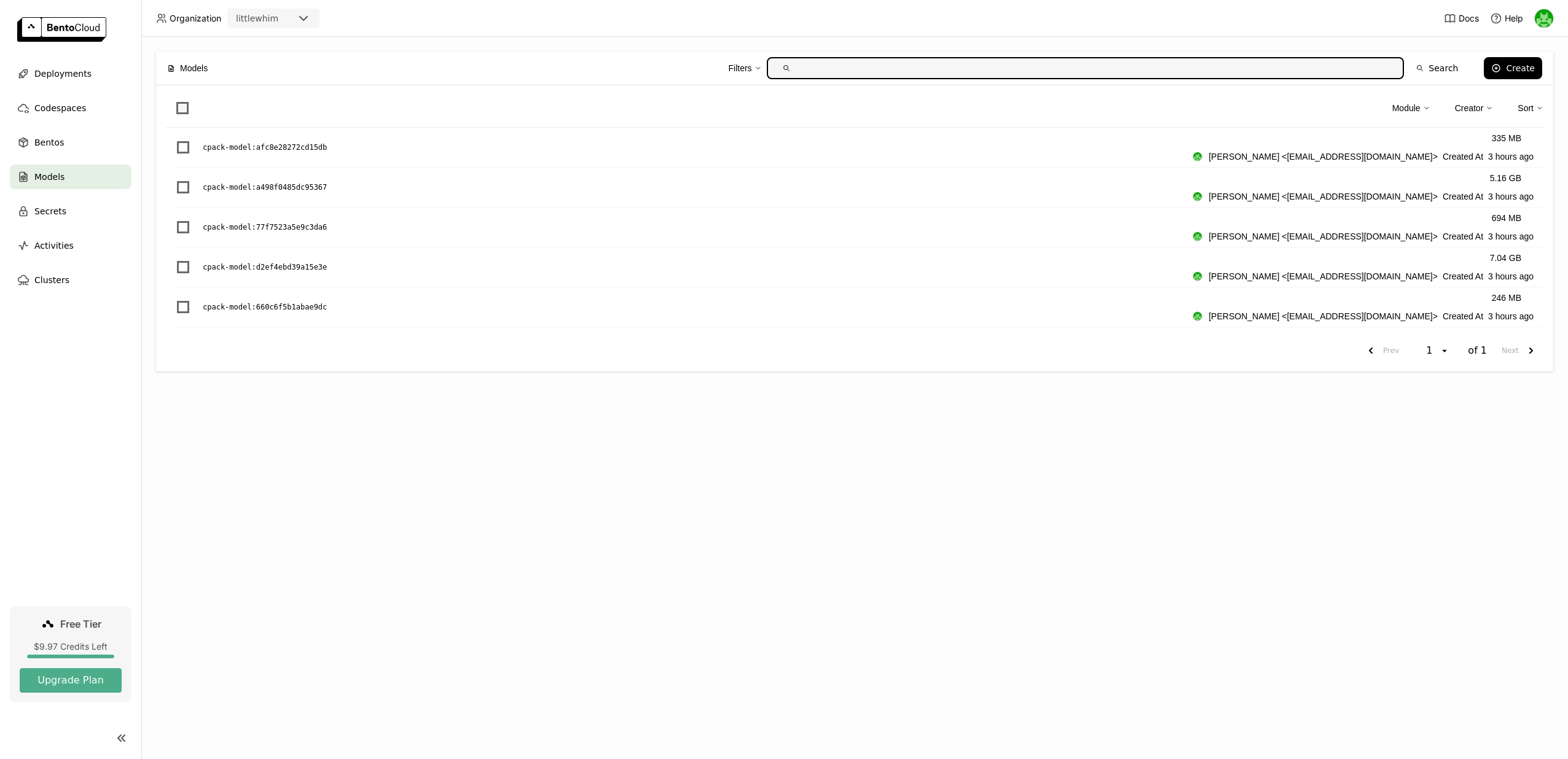
click at [181, 108] on span at bounding box center [182, 108] width 13 height 13
click at [175, 101] on input "checkbox" at bounding box center [175, 101] width 0 height 0
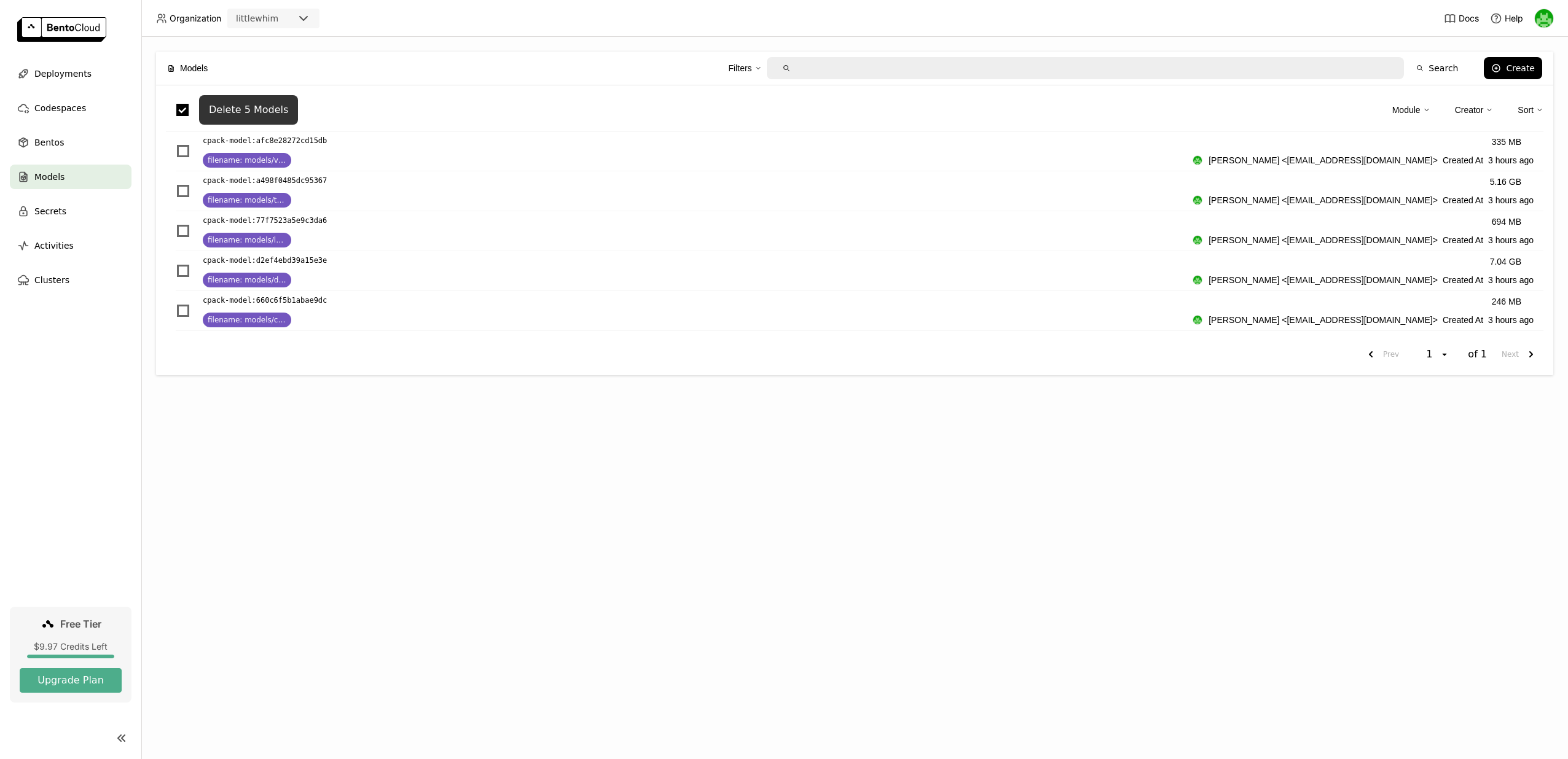
click at [273, 111] on div "Delete 5 Models" at bounding box center [248, 110] width 79 height 13
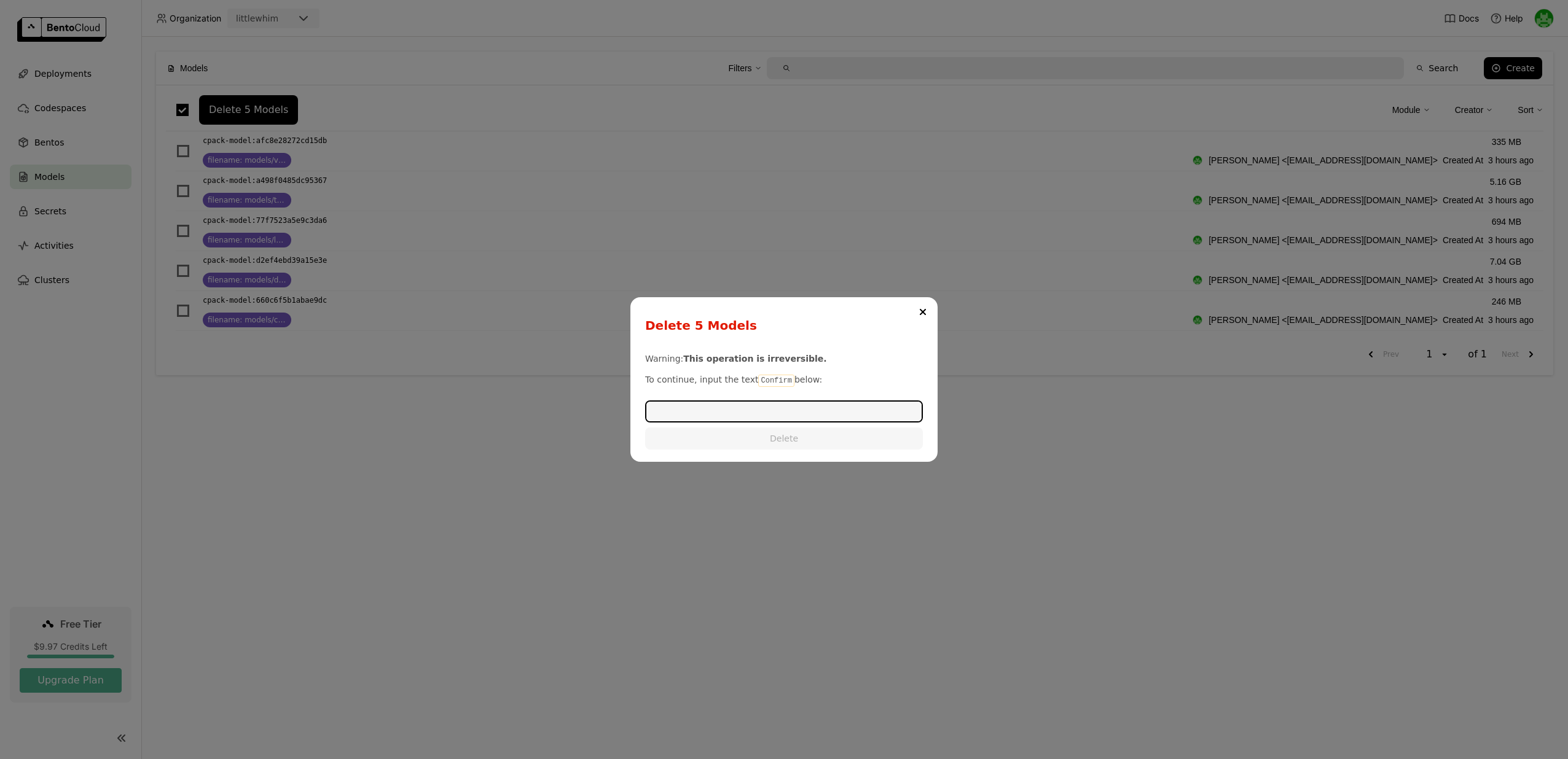
click at [768, 381] on code "Confirm" at bounding box center [776, 381] width 36 height 13
copy code "Confirm"
click at [755, 413] on input "dialog" at bounding box center [784, 412] width 275 height 20
paste input "Confirm"
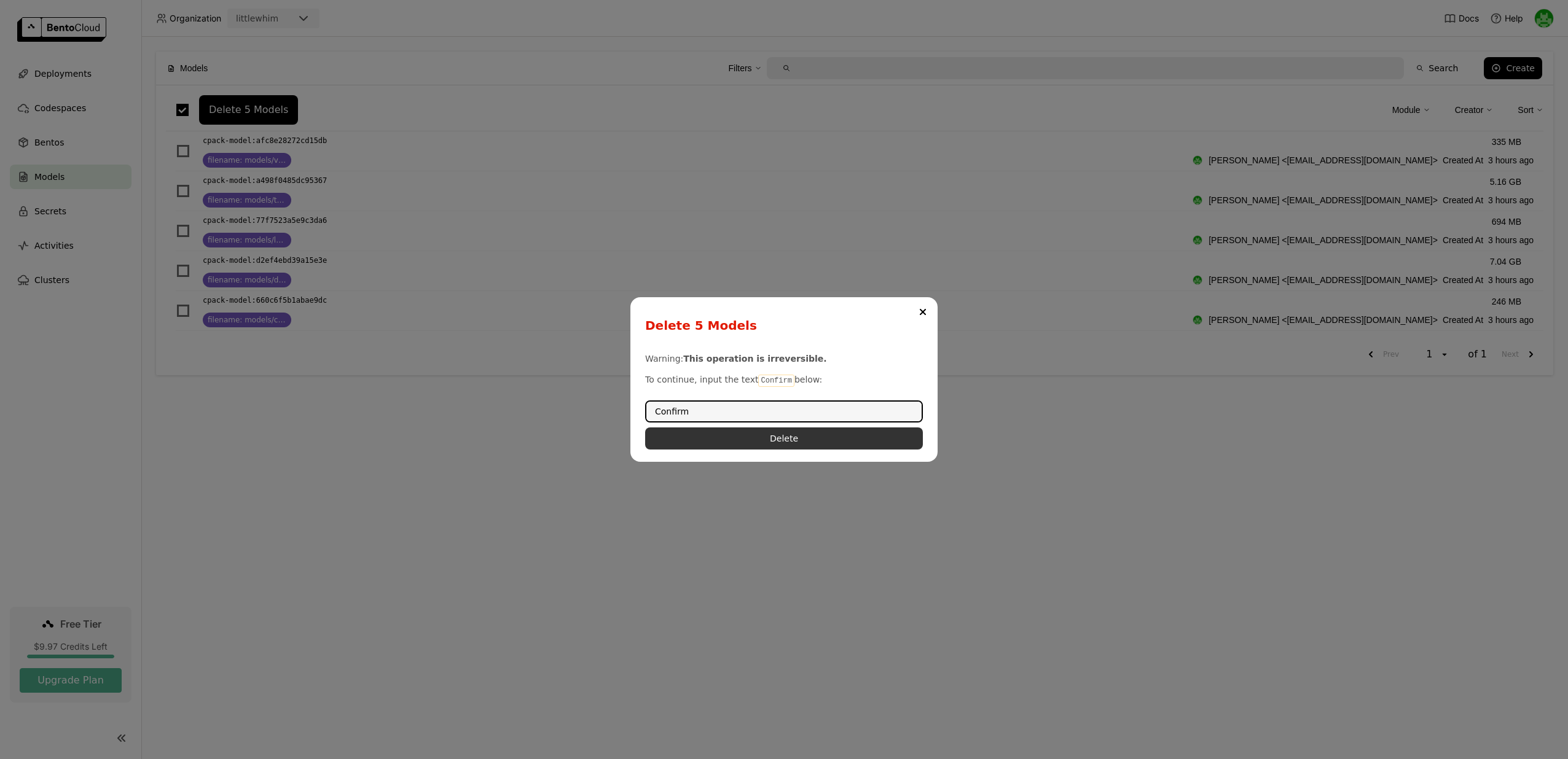
type input "Confirm"
click at [751, 440] on button "Delete" at bounding box center [784, 439] width 278 height 22
